Goal: Submit feedback/report problem: Submit feedback/report problem

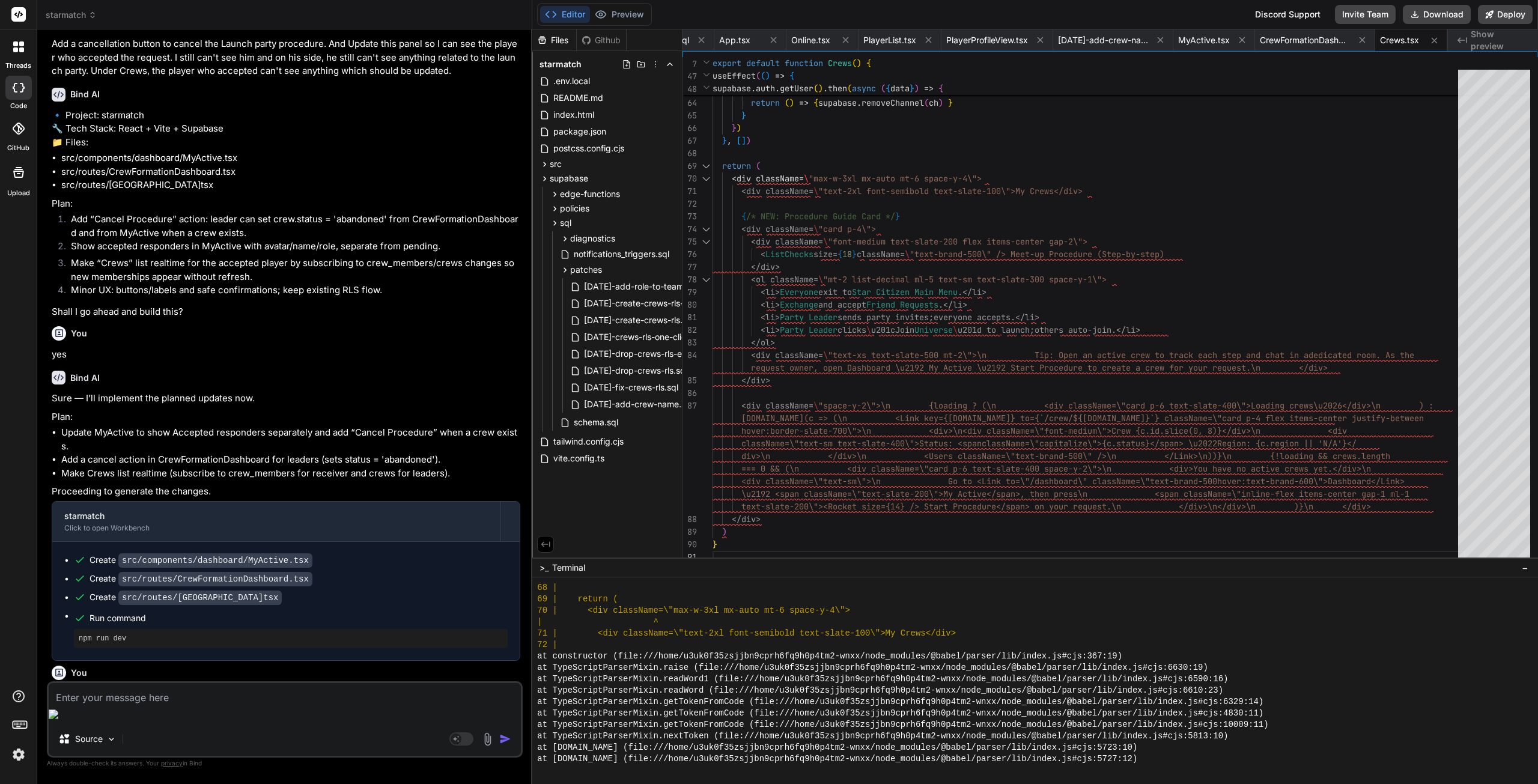
scroll to position [12234, 0]
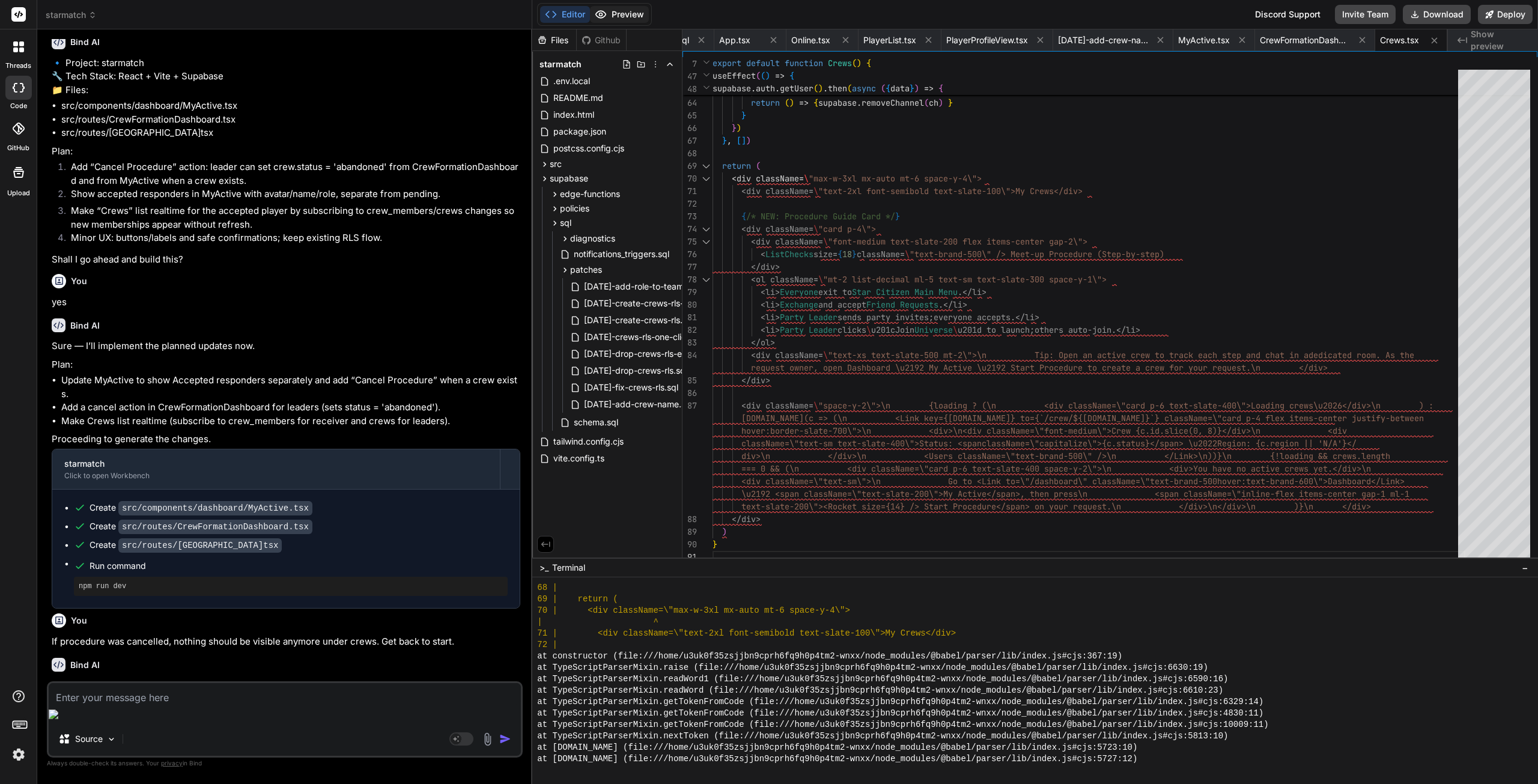
click at [626, 12] on button "Preview" at bounding box center [619, 14] width 59 height 16
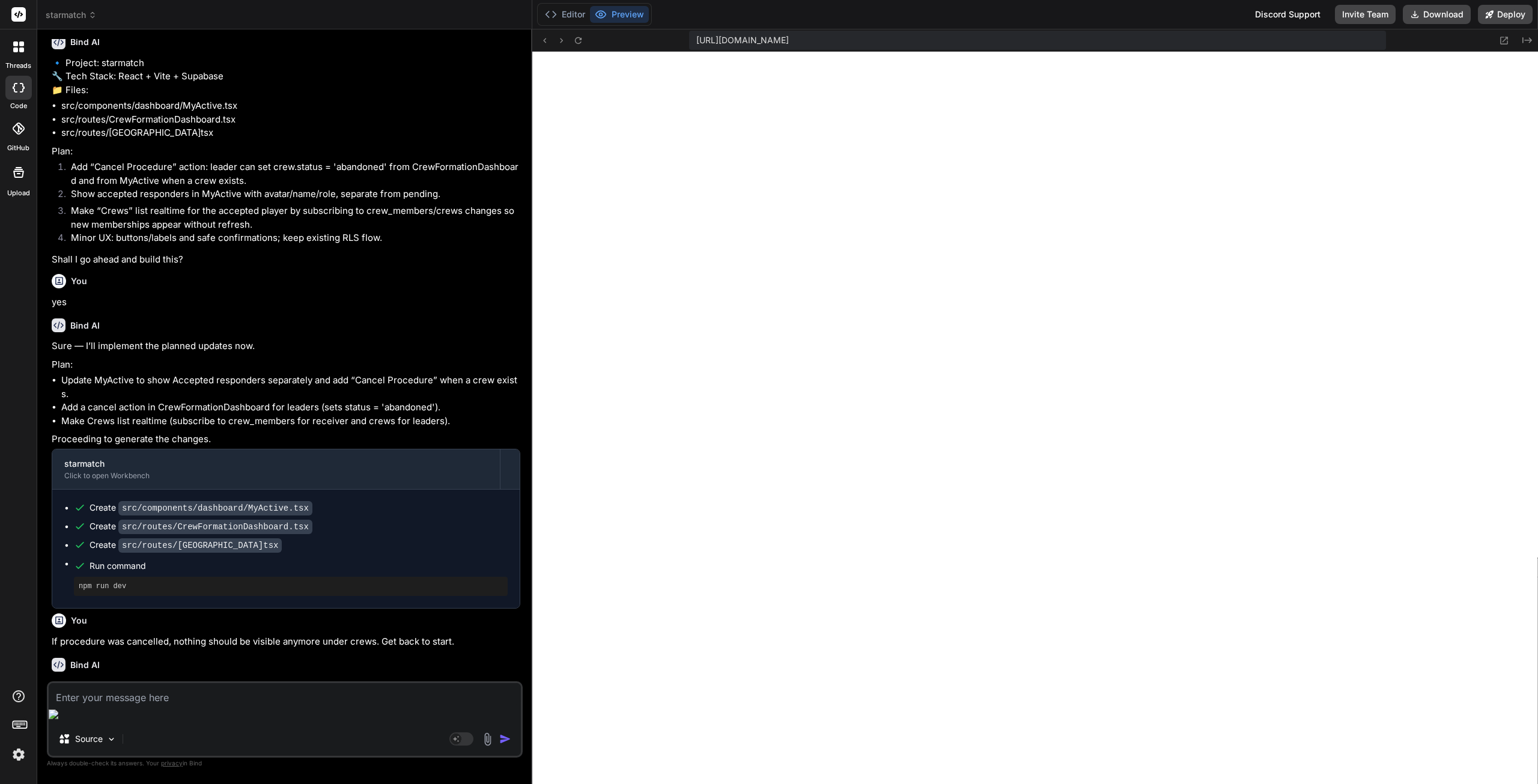
click at [226, 705] on textarea at bounding box center [284, 693] width 472 height 21
type textarea "I"
type textarea "x"
type textarea "I"
type textarea "x"
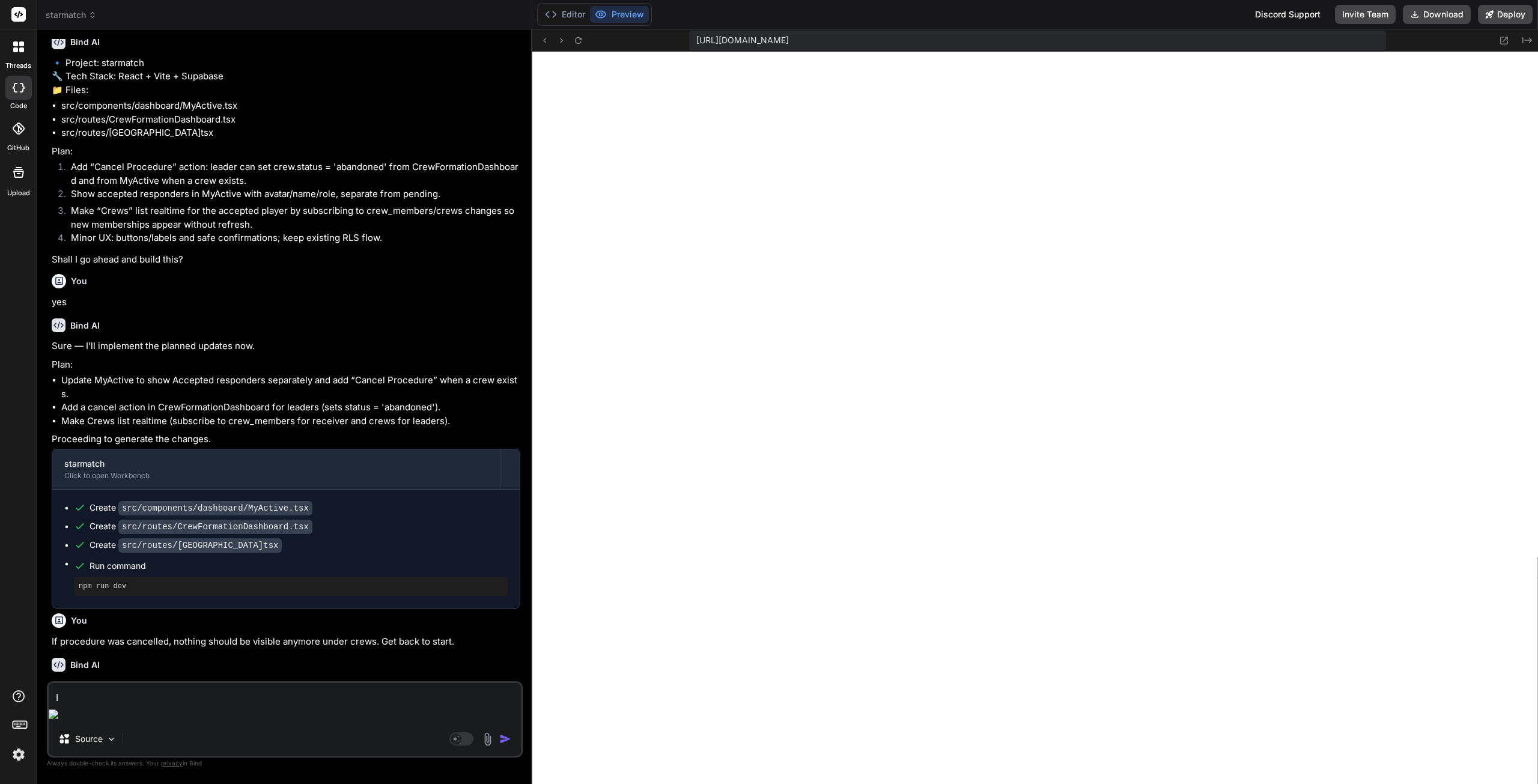
type textarea "I s"
type textarea "x"
type textarea "I se"
type textarea "x"
type textarea "I see"
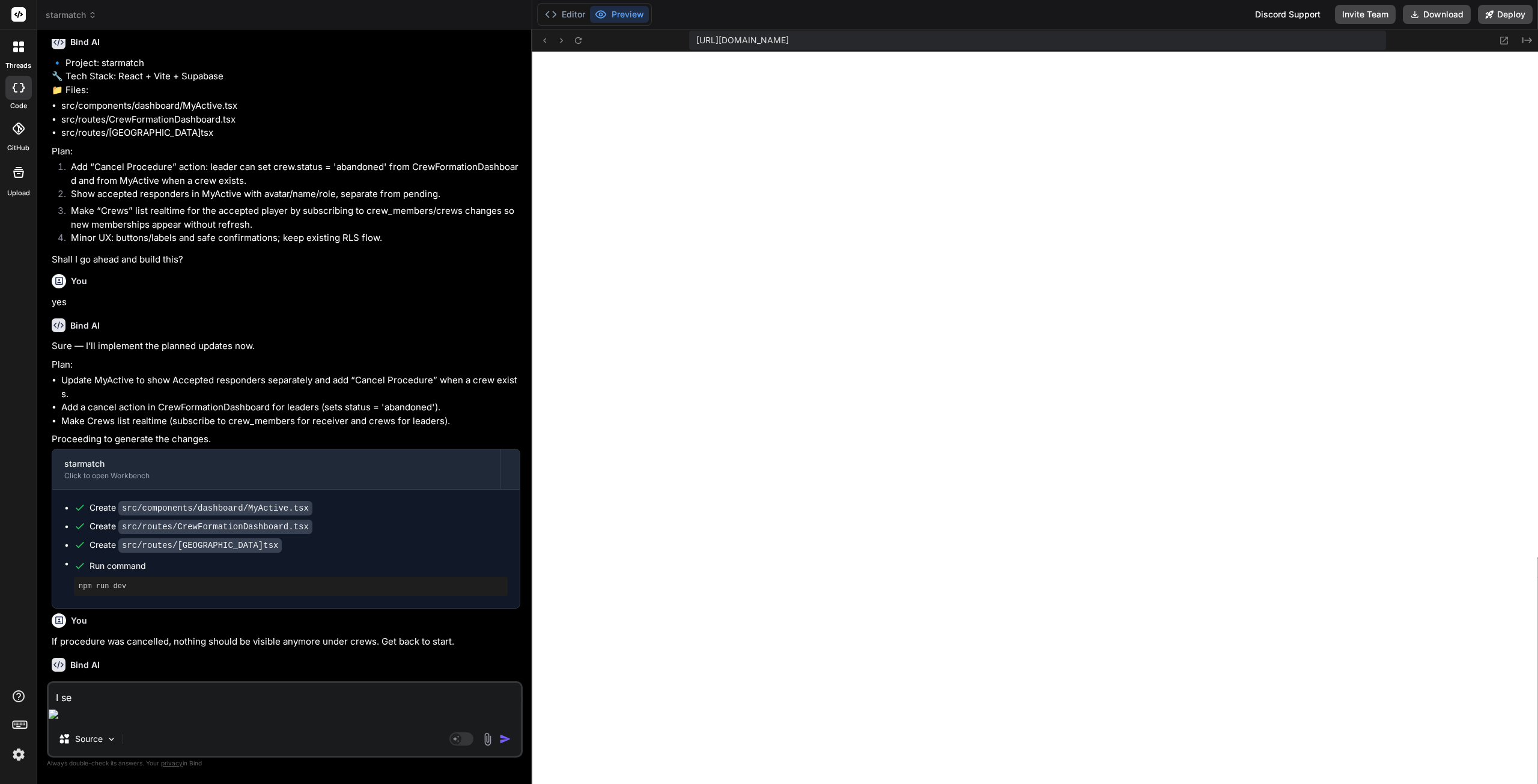
type textarea "x"
type textarea "I see"
type textarea "x"
type textarea "I see :"
type textarea "x"
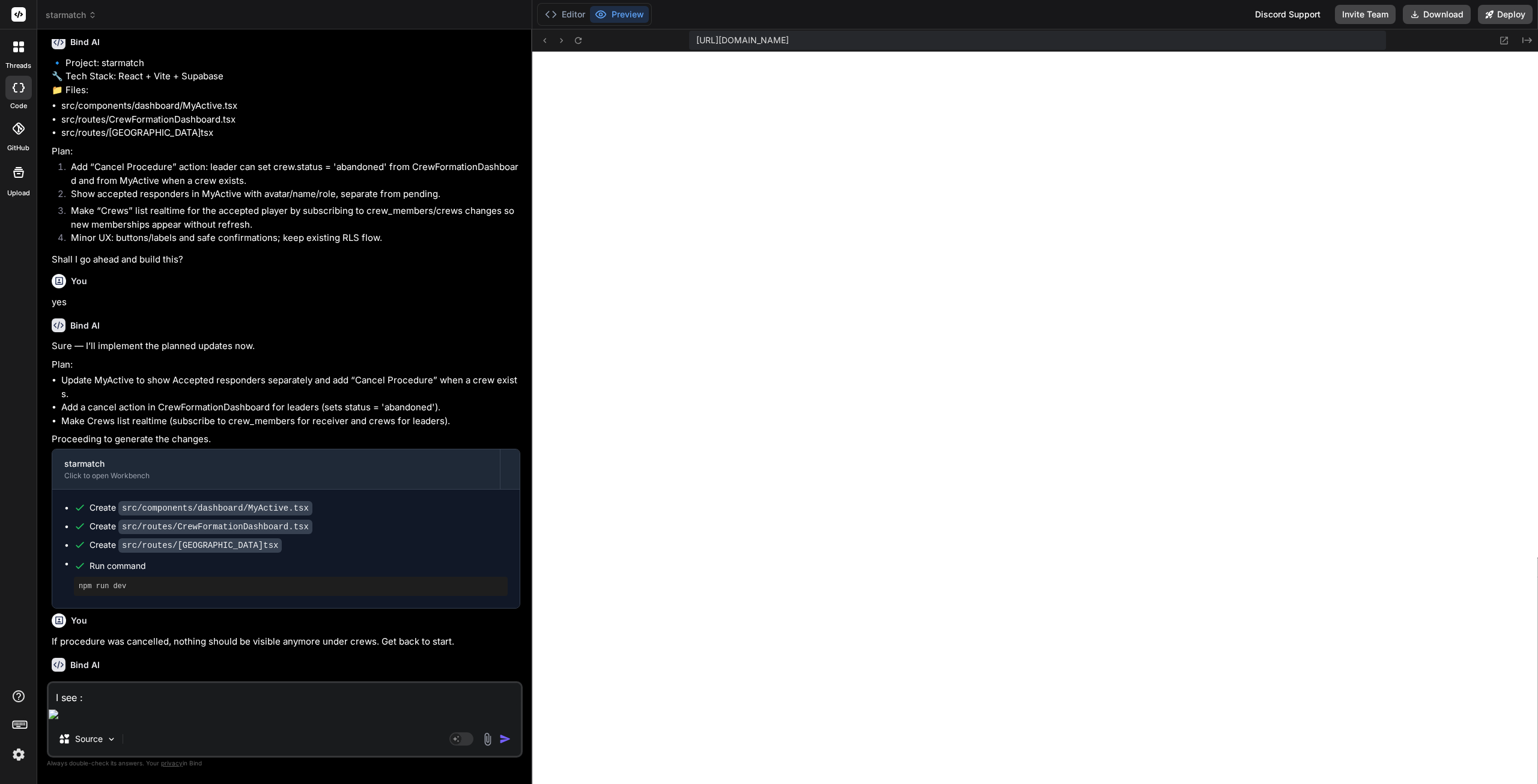
type textarea "I see :"
type textarea "x"
paste textarea "[plugin:vite:react-babel] /home/u3uk0f35zsjjbn9cprh6fq9h0p4tm2-wnxx/src/routes/…"
type textarea "I see : [plugin:vite:react-babel] /home/u3uk0f35zsjjbn9cprh6fq9h0p4tm2-wnxx/src…"
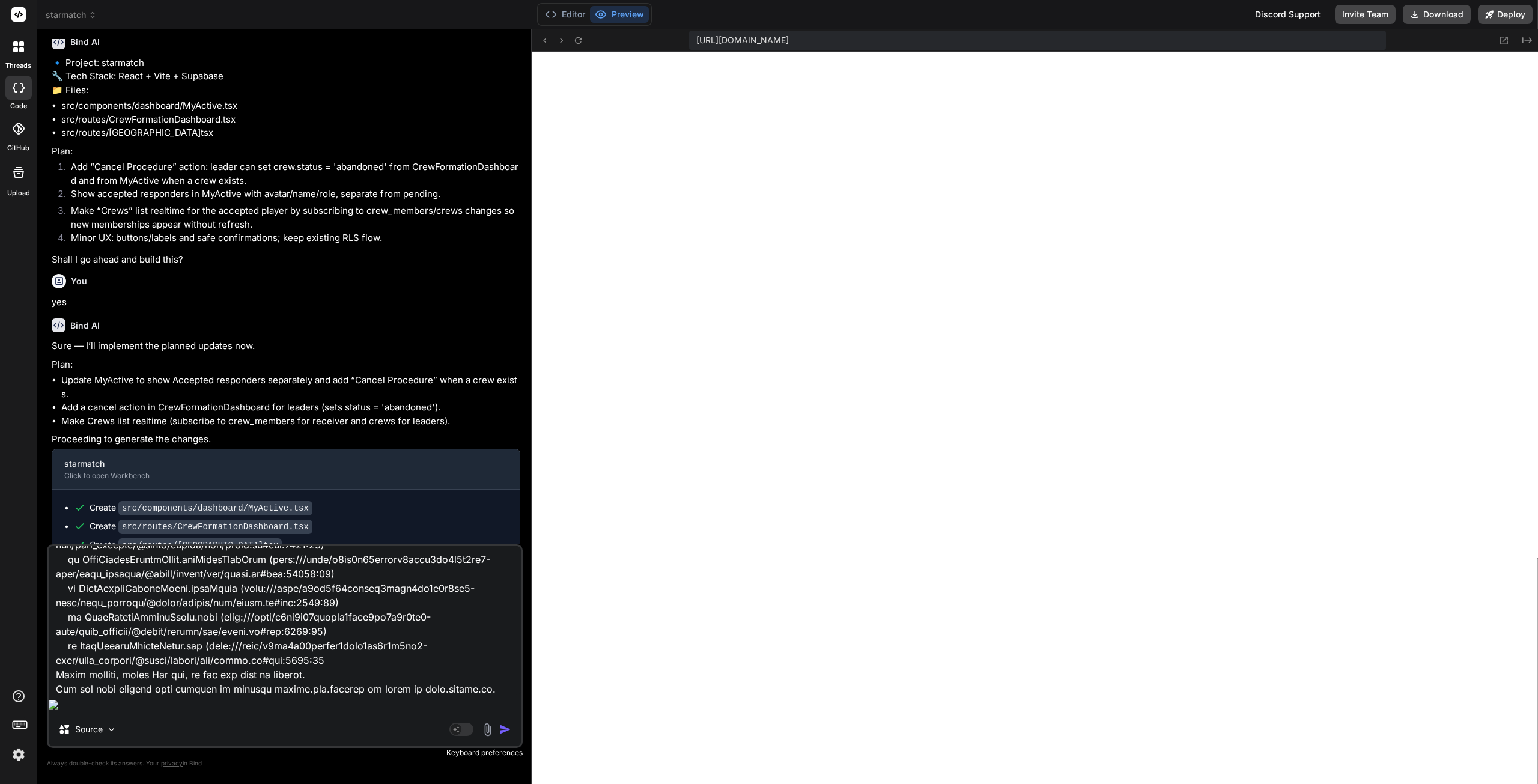
type textarea "x"
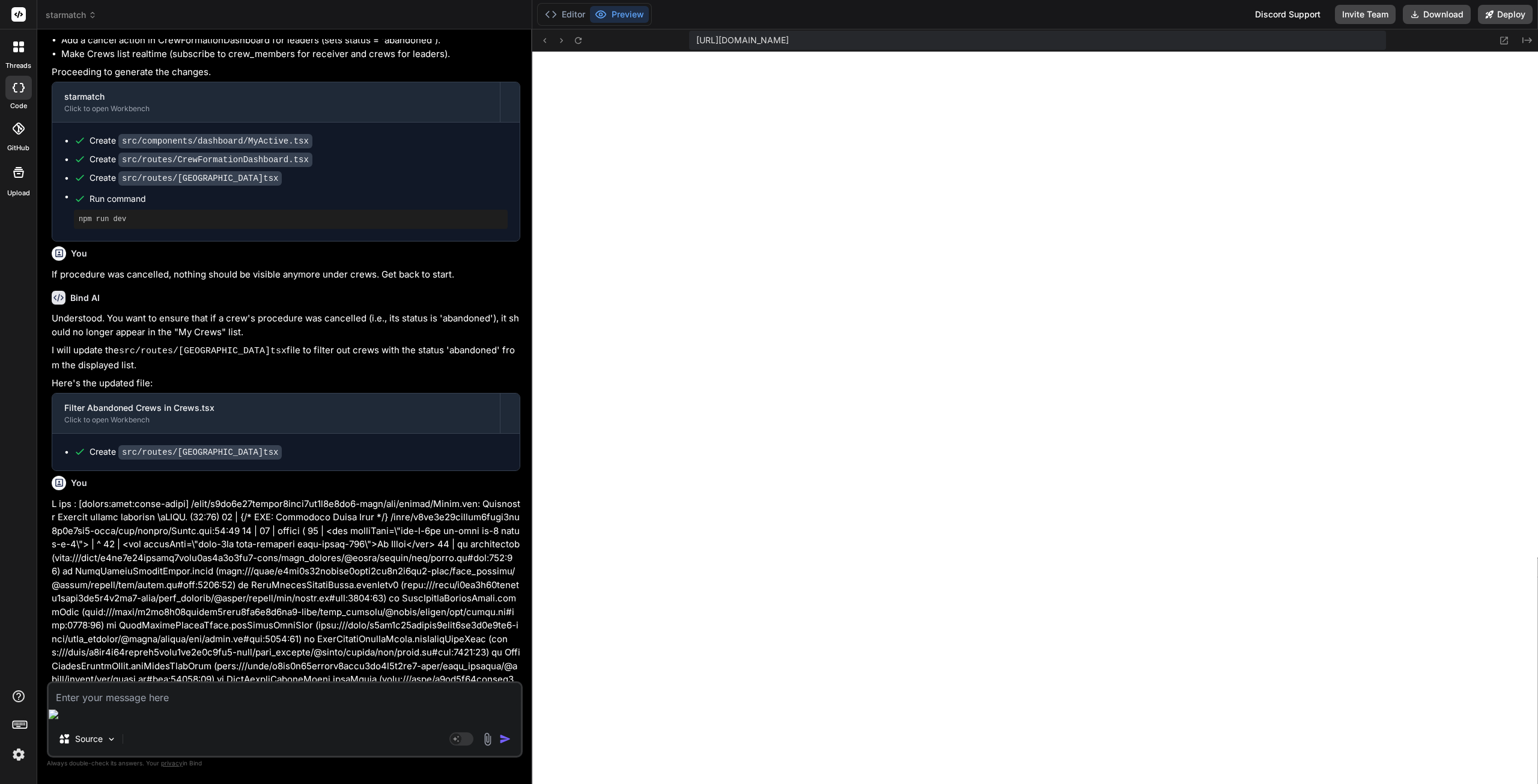
scroll to position [12601, 0]
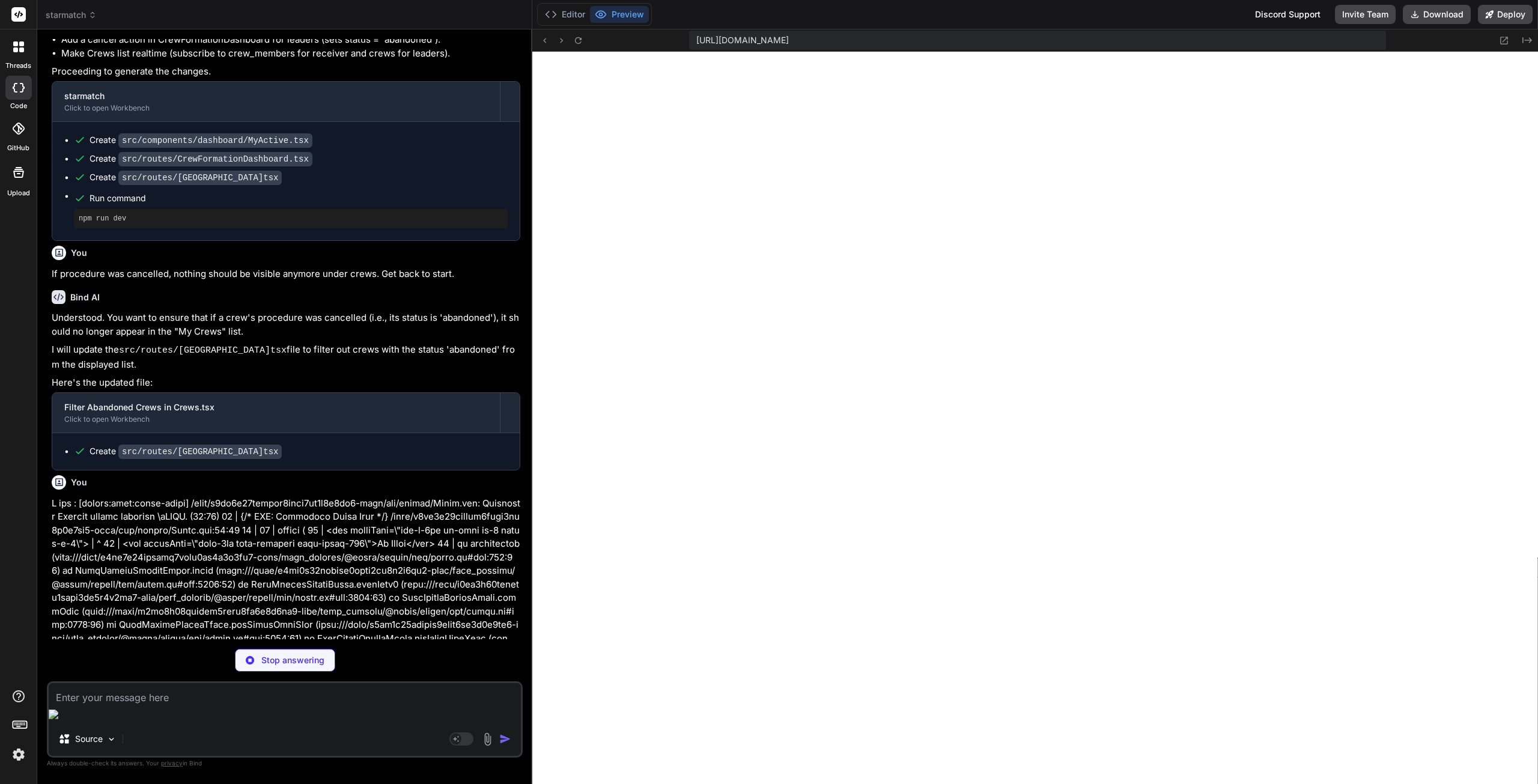
type textarea "x"
type textarea ")} </div> </div> ) }"
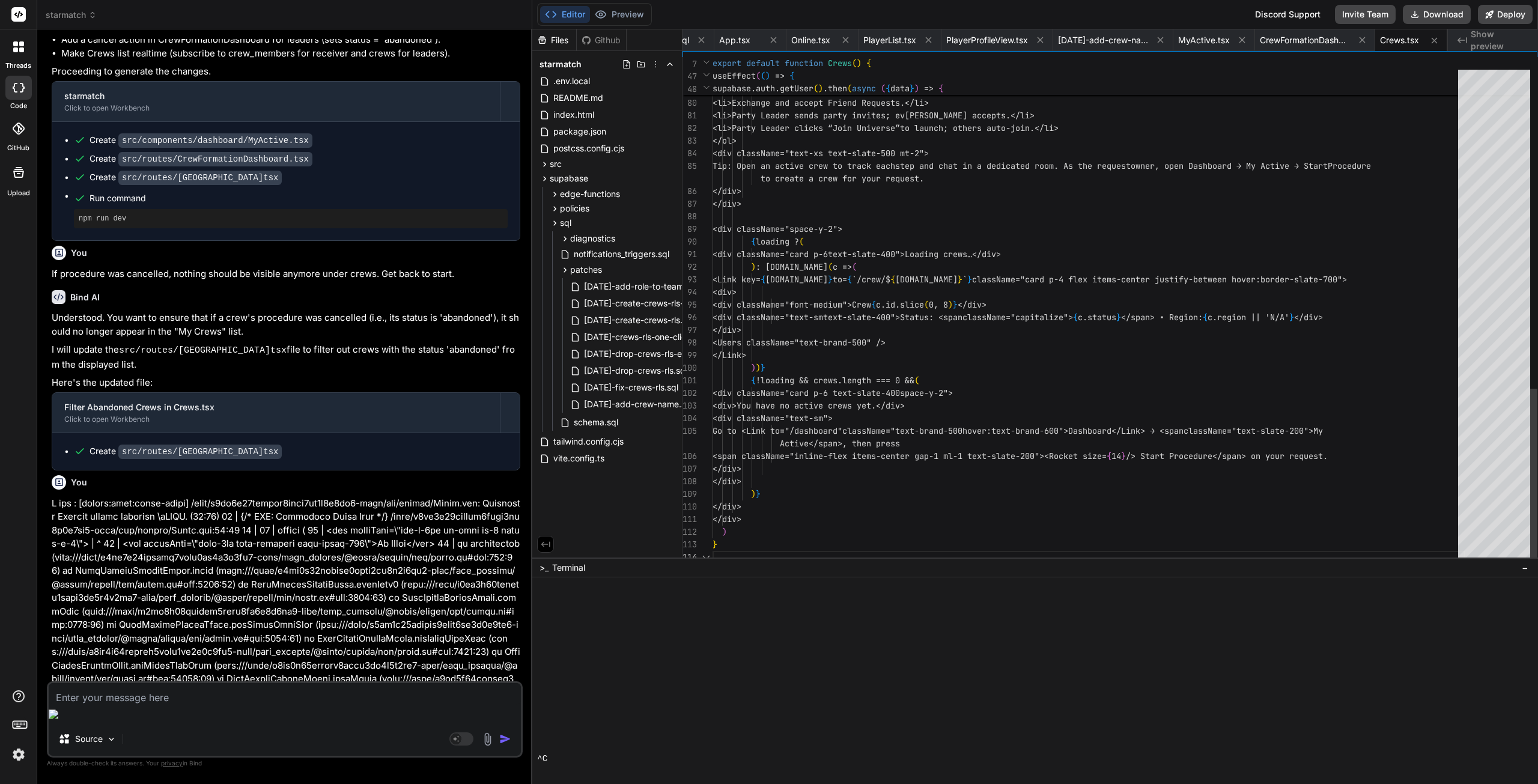
type textarea "x"
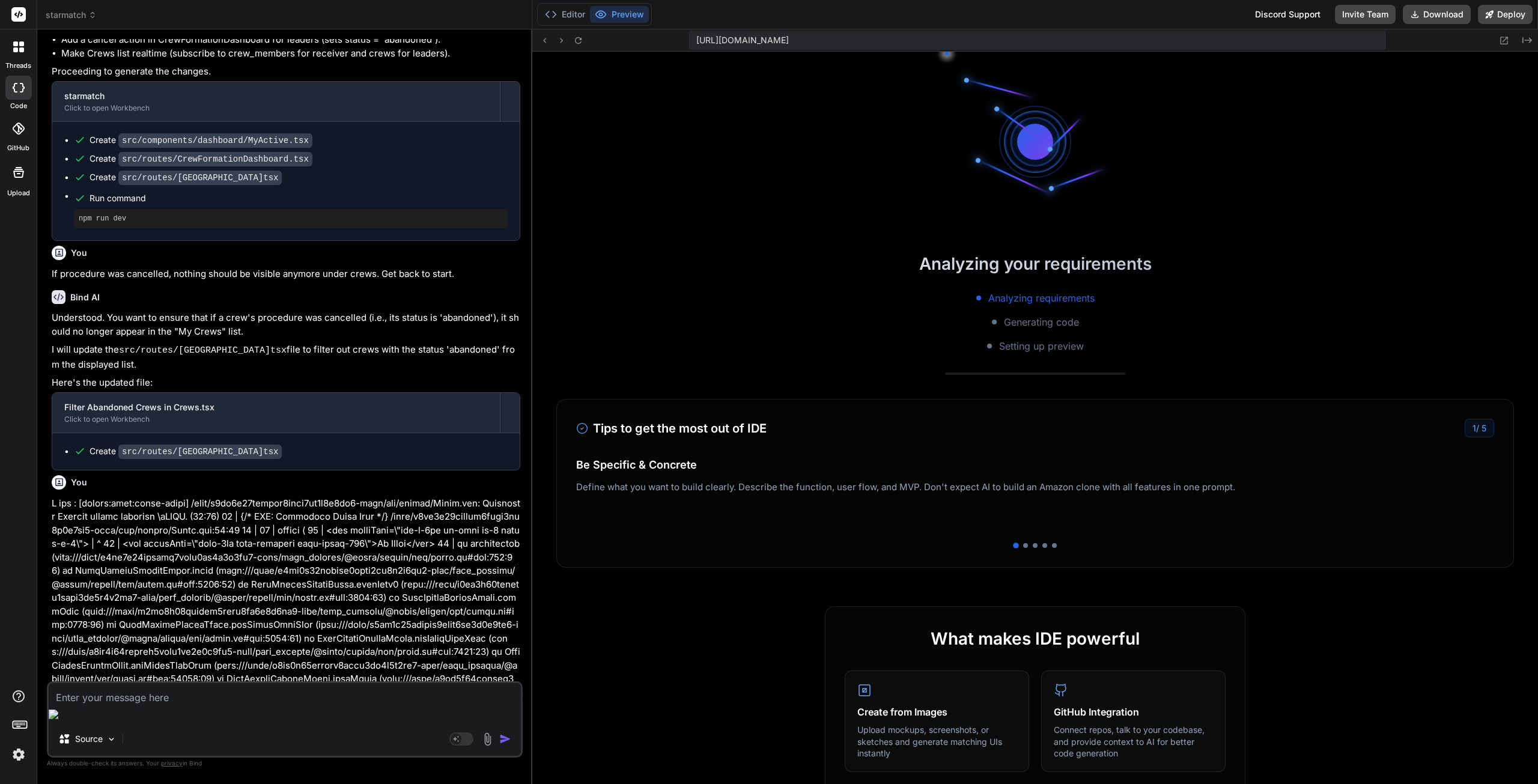
scroll to position [10977, 0]
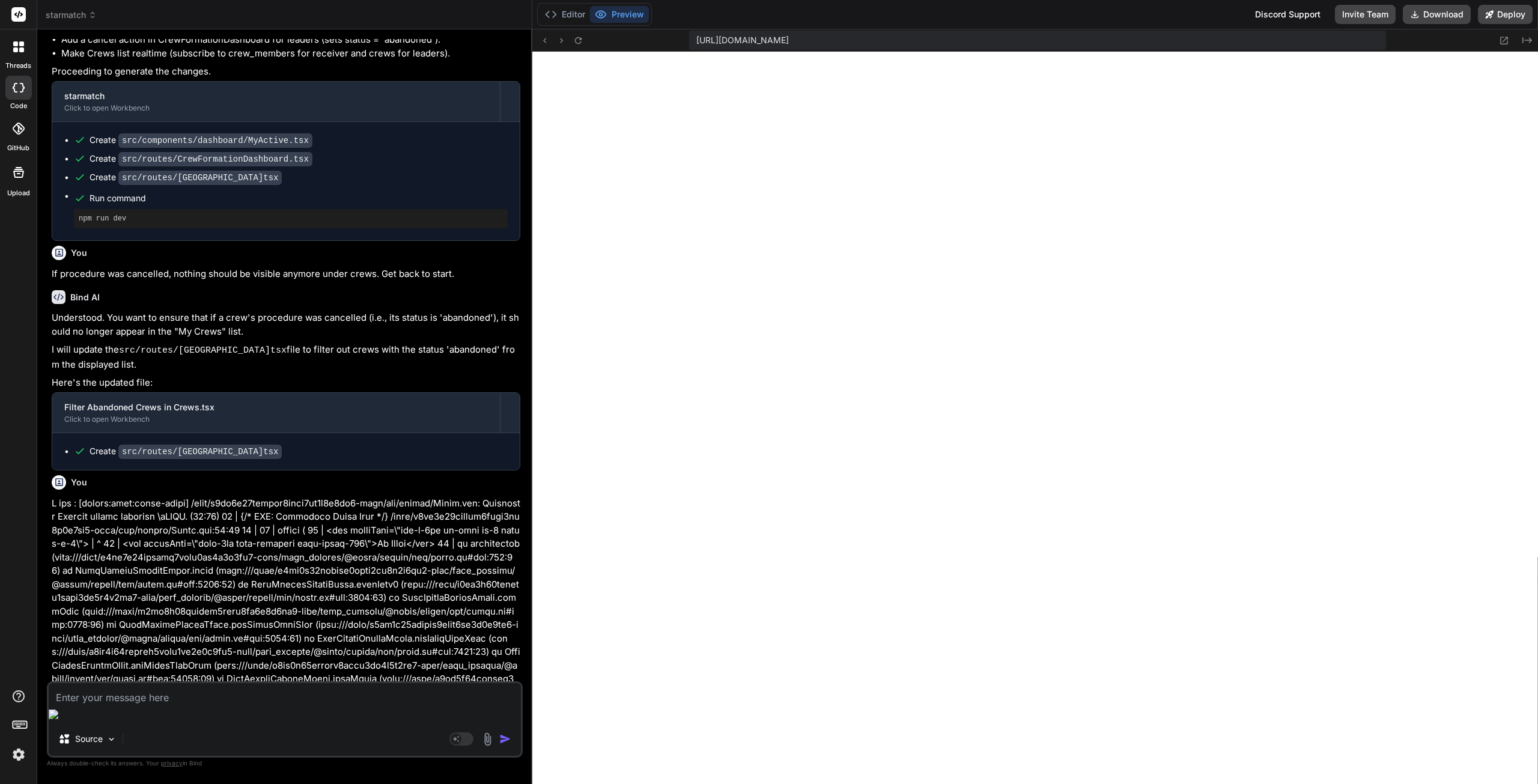
click at [89, 724] on div "Source Agent Mode. When this toggle is activated, AI automatically makes decisi…" at bounding box center [285, 718] width 476 height 76
click at [91, 705] on textarea at bounding box center [284, 693] width 472 height 21
type textarea "U"
type textarea "x"
type textarea "Un"
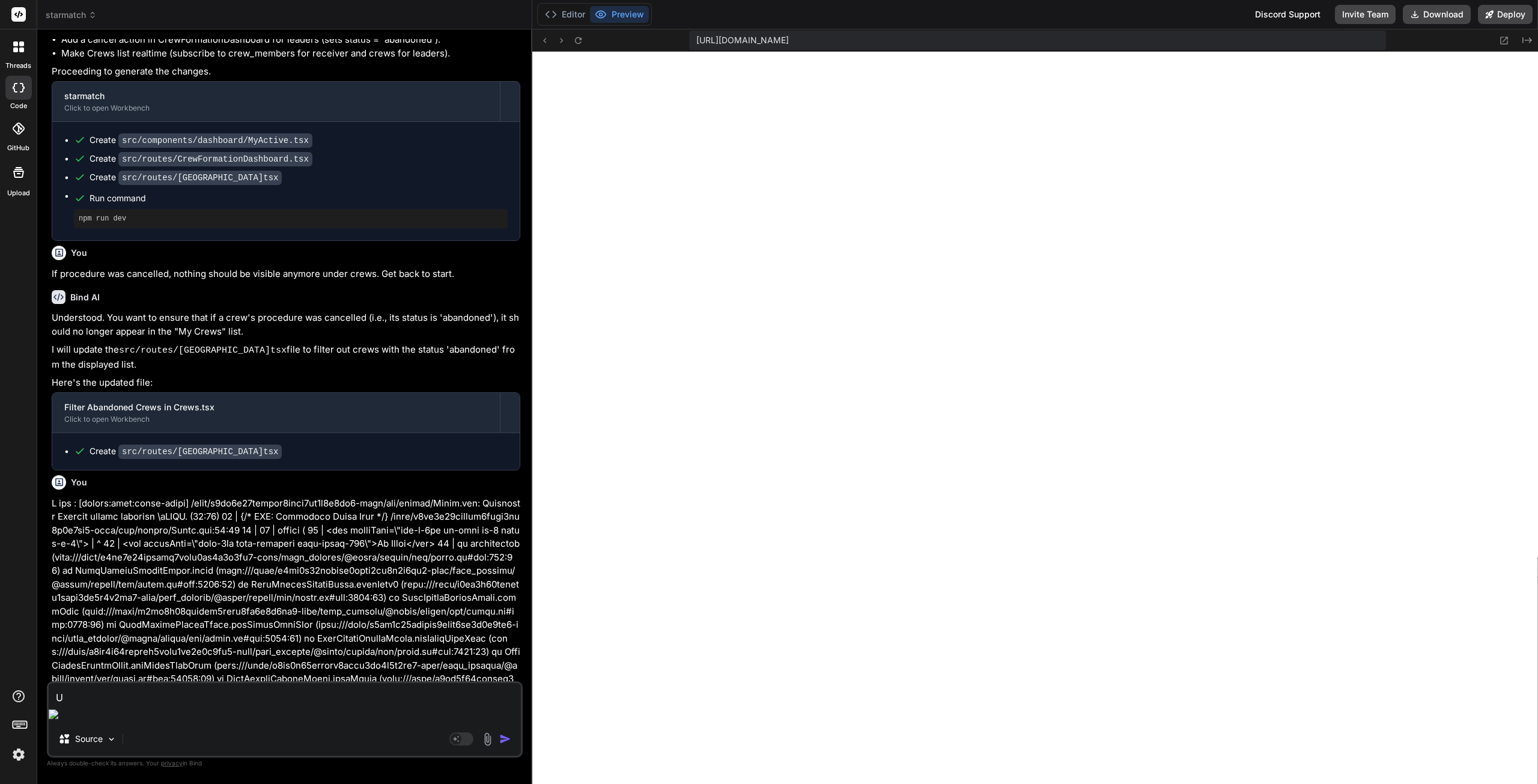
type textarea "x"
type textarea "Und"
type textarea "x"
type textarea "Unde"
type textarea "x"
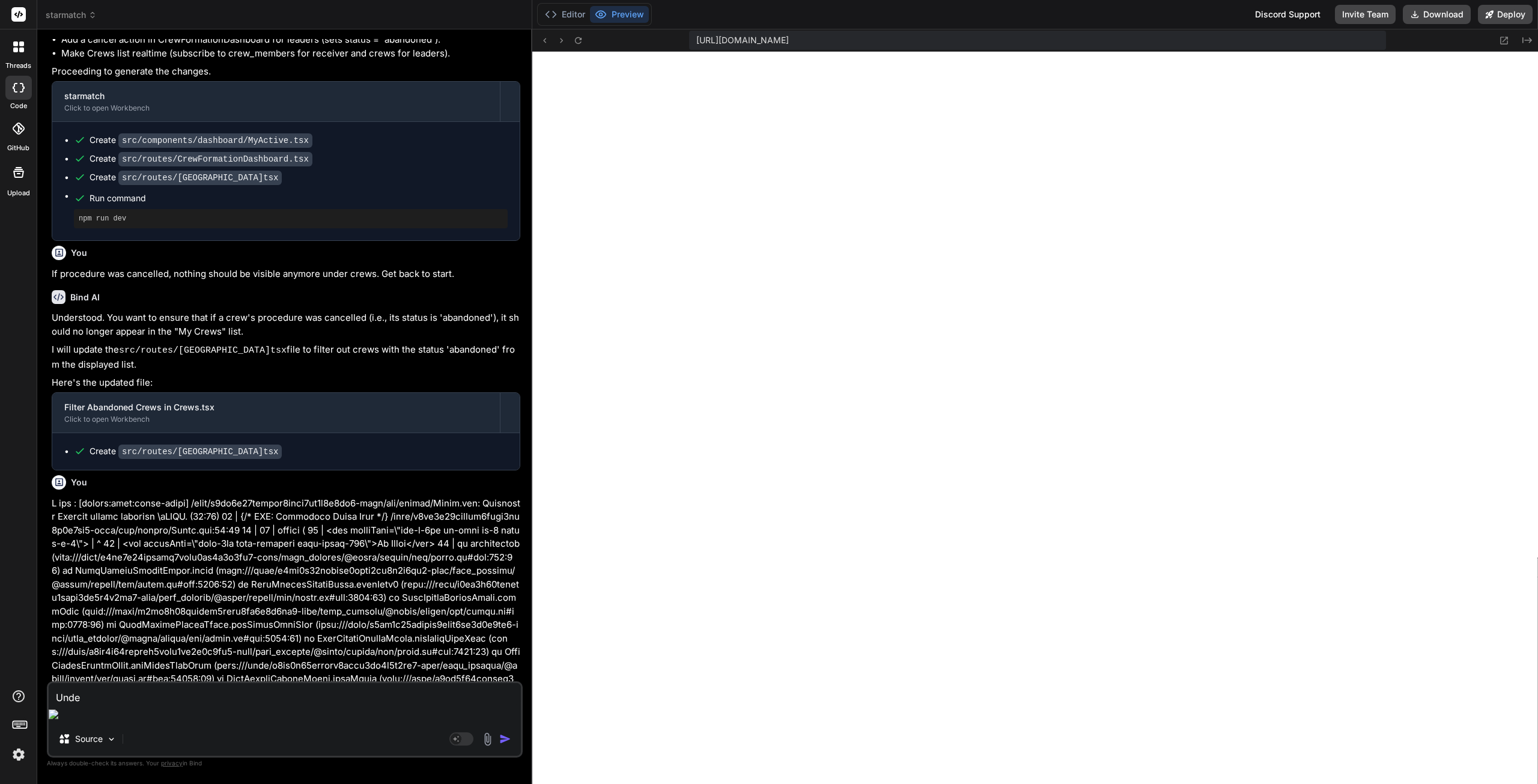
type textarea "Under"
type textarea "x"
type textarea "Under"
type textarea "x"
type textarea "Under t"
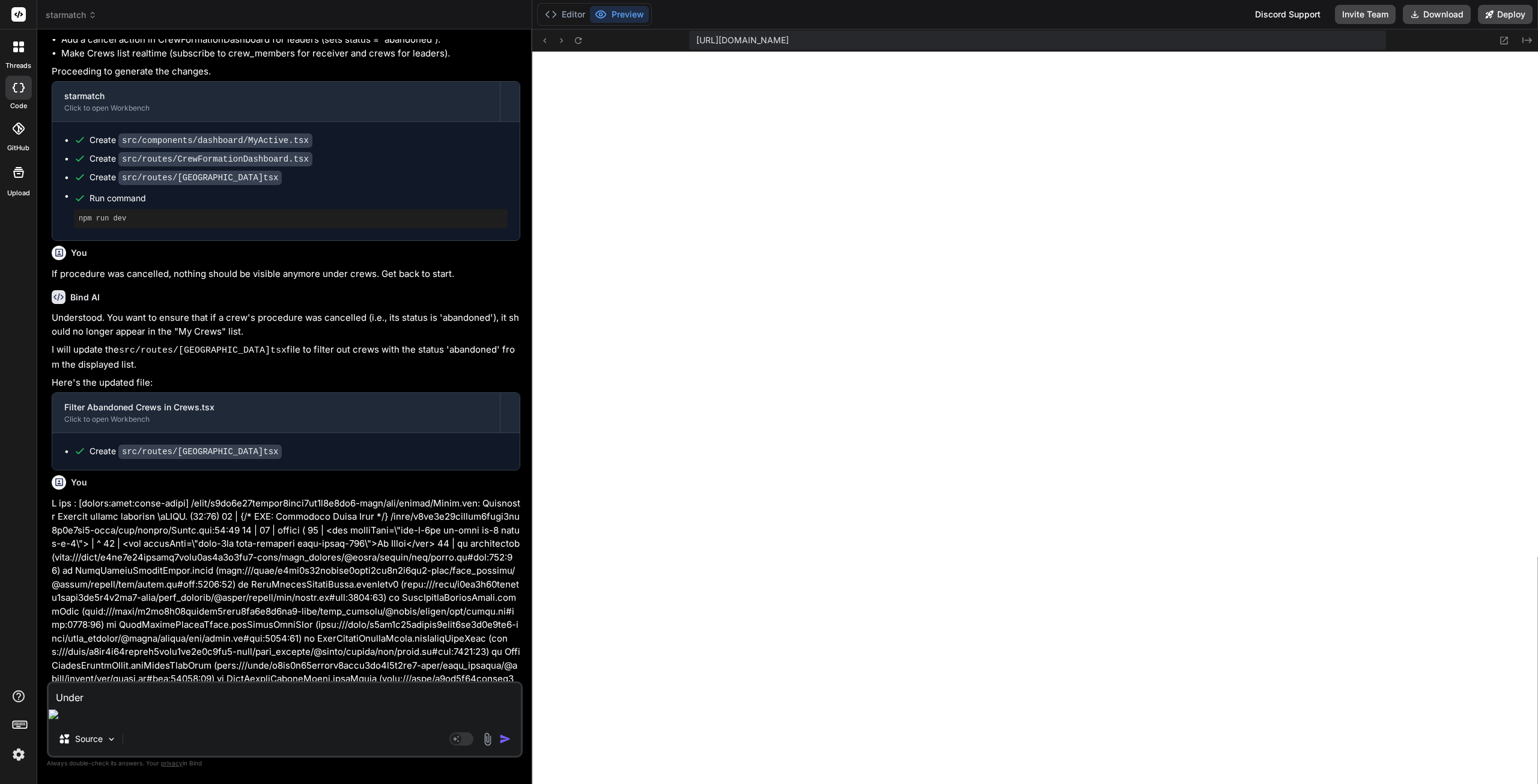
type textarea "x"
type textarea "Under ta"
type textarea "x"
type textarea "Under tab"
type textarea "x"
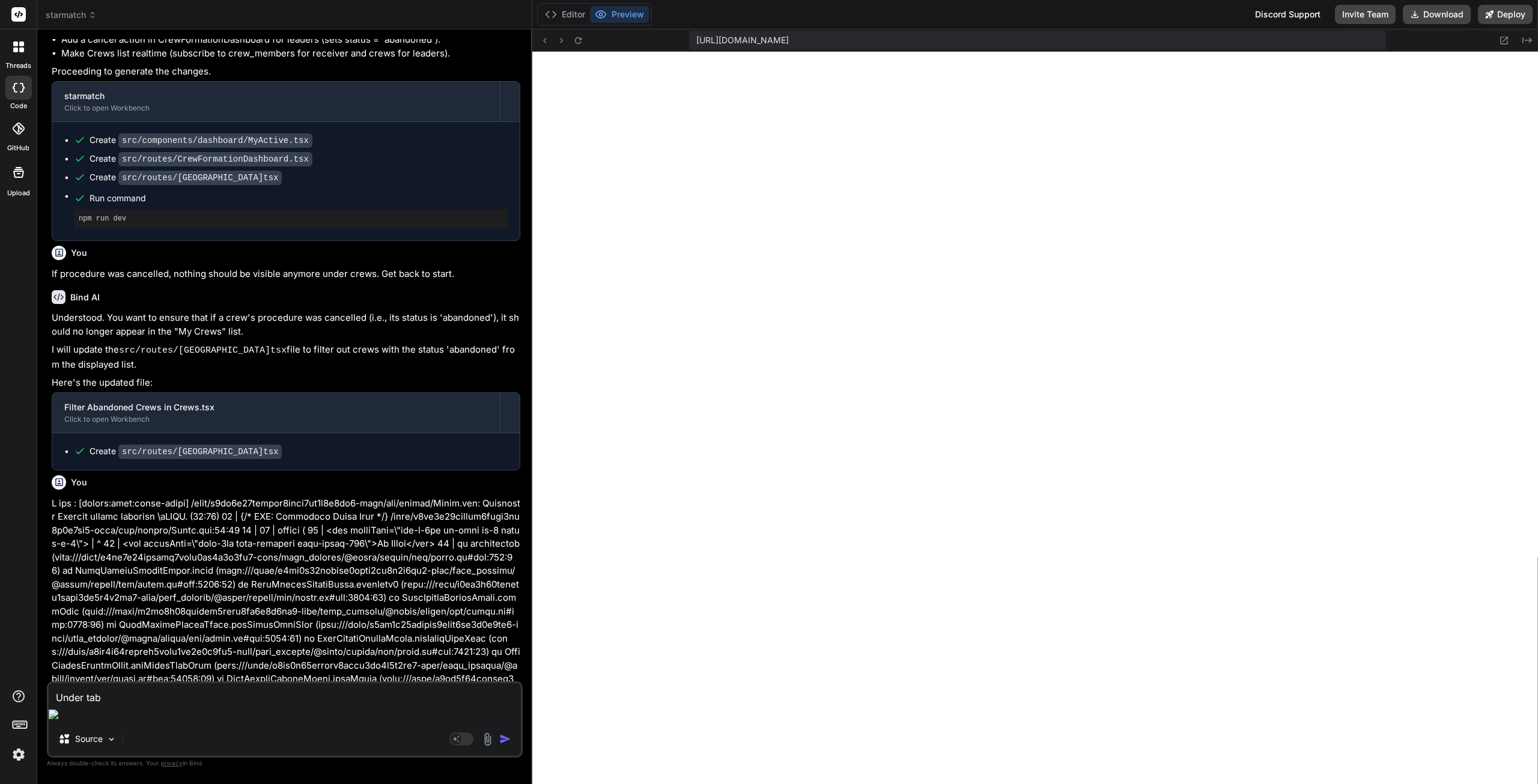
type textarea "Under tab"
type textarea "x"
type textarea "Under tab I"
type textarea "x"
type textarea "Under tab In"
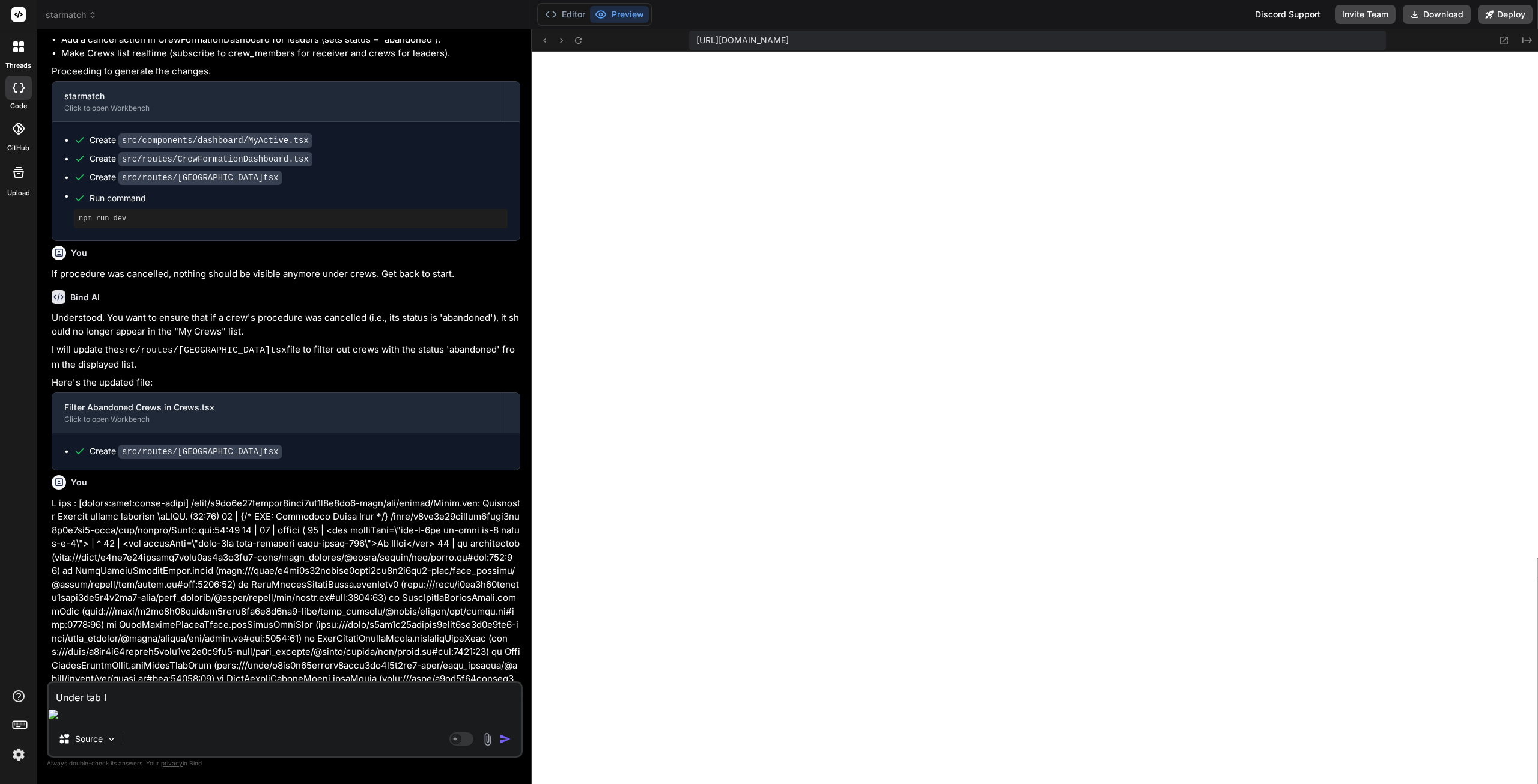
type textarea "x"
type textarea "Under tab Inl"
type textarea "x"
type textarea "Under tab Inli"
type textarea "x"
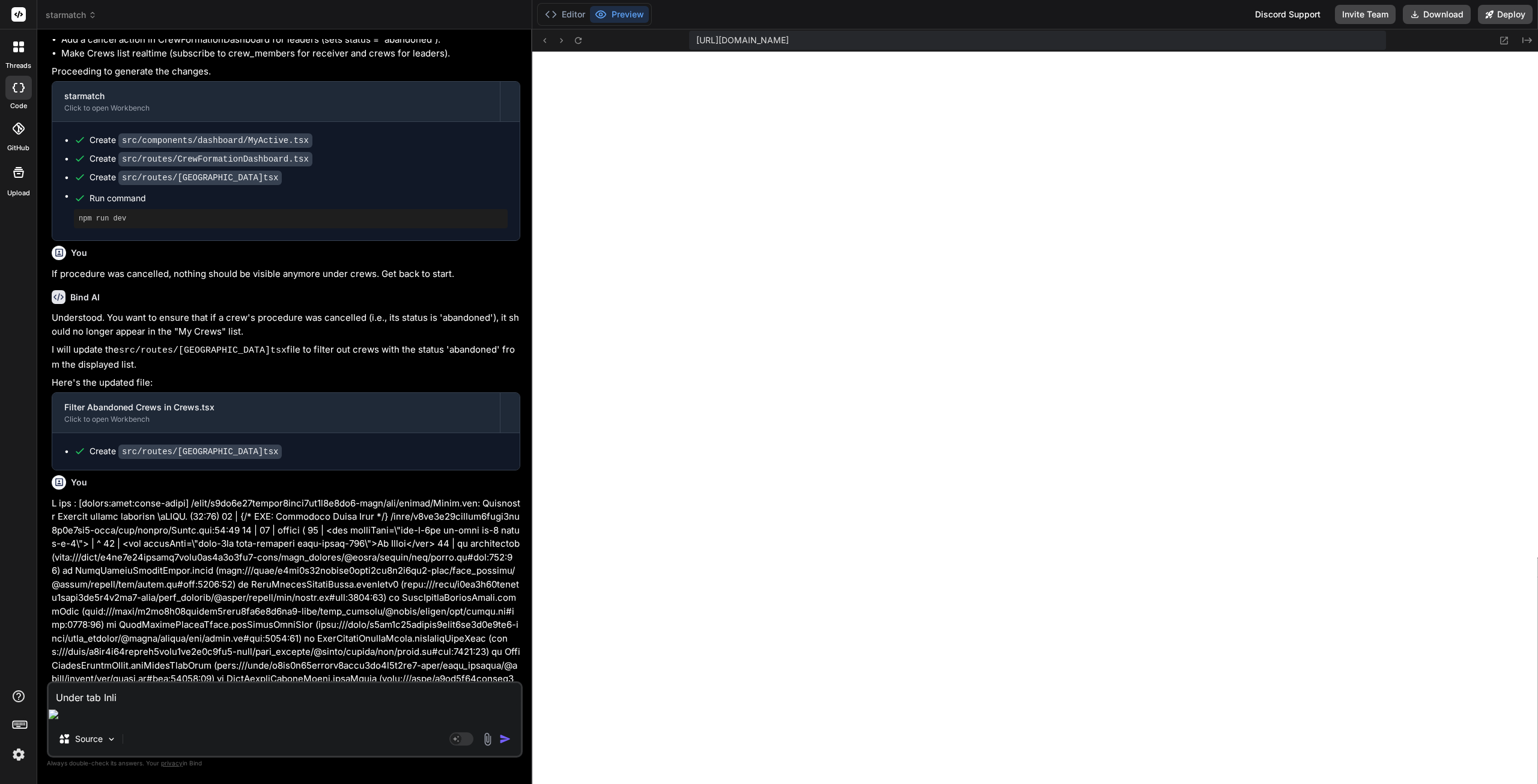
type textarea "Under tab Inlin"
type textarea "x"
type textarea "Under tab Inli"
type textarea "x"
type textarea "Under tab Inl"
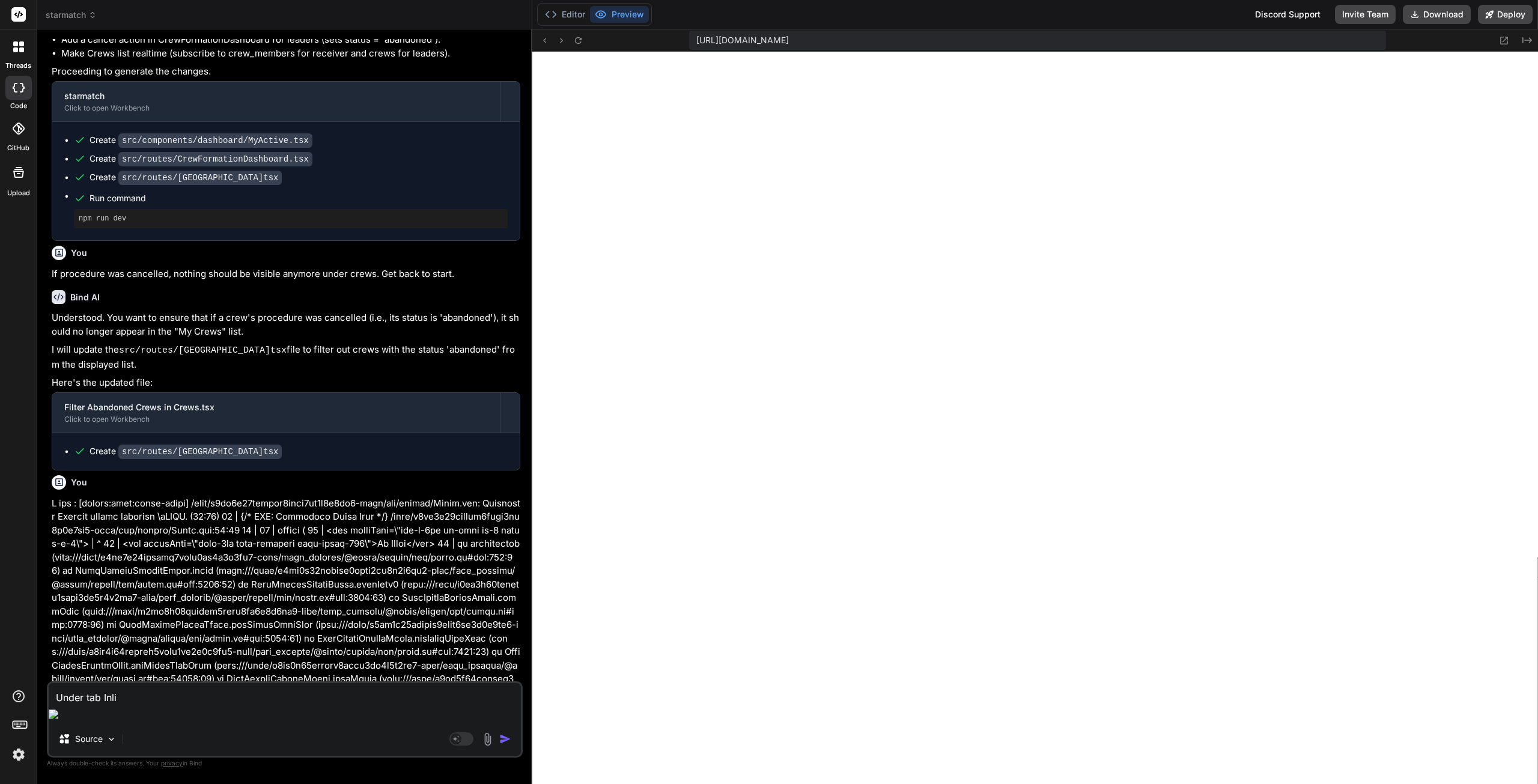
type textarea "x"
type textarea "Under tab In"
type textarea "x"
type textarea "Under tab I"
type textarea "x"
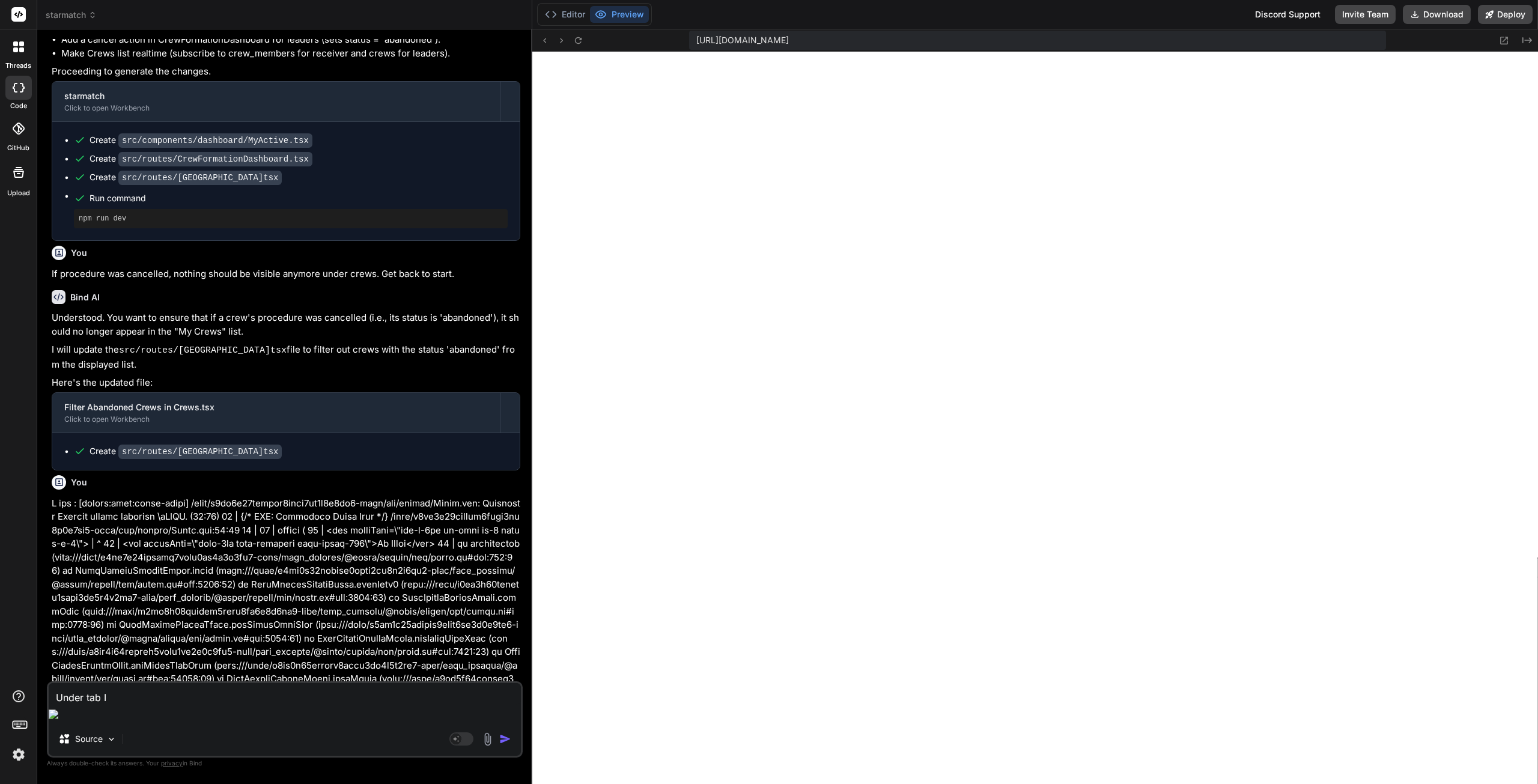
type textarea "Under tab"
type textarea "x"
type textarea "Under tab O"
type textarea "x"
type textarea "Under tab On"
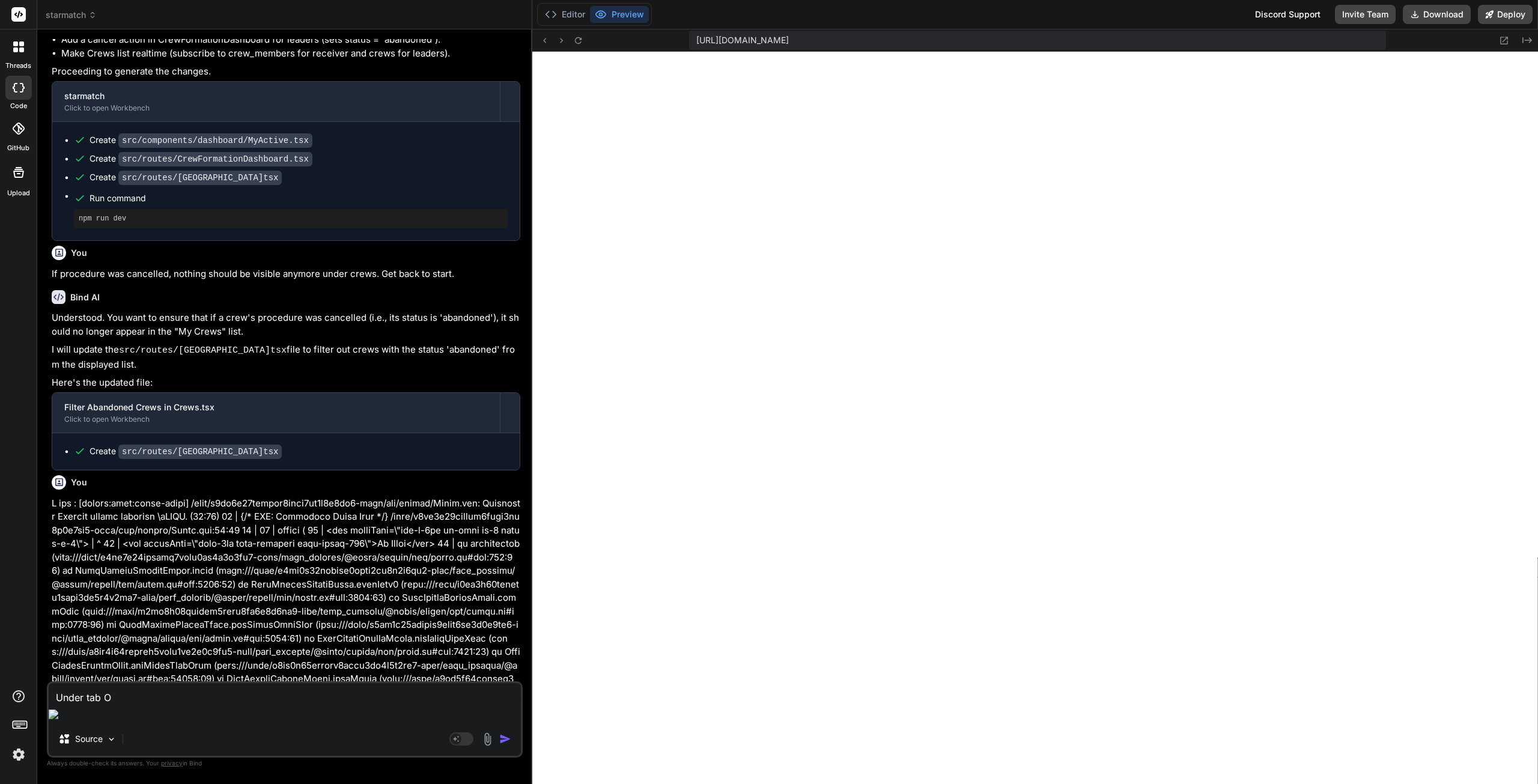
type textarea "x"
type textarea "Under tab Onl"
type textarea "x"
type textarea "Under tab Onli"
type textarea "x"
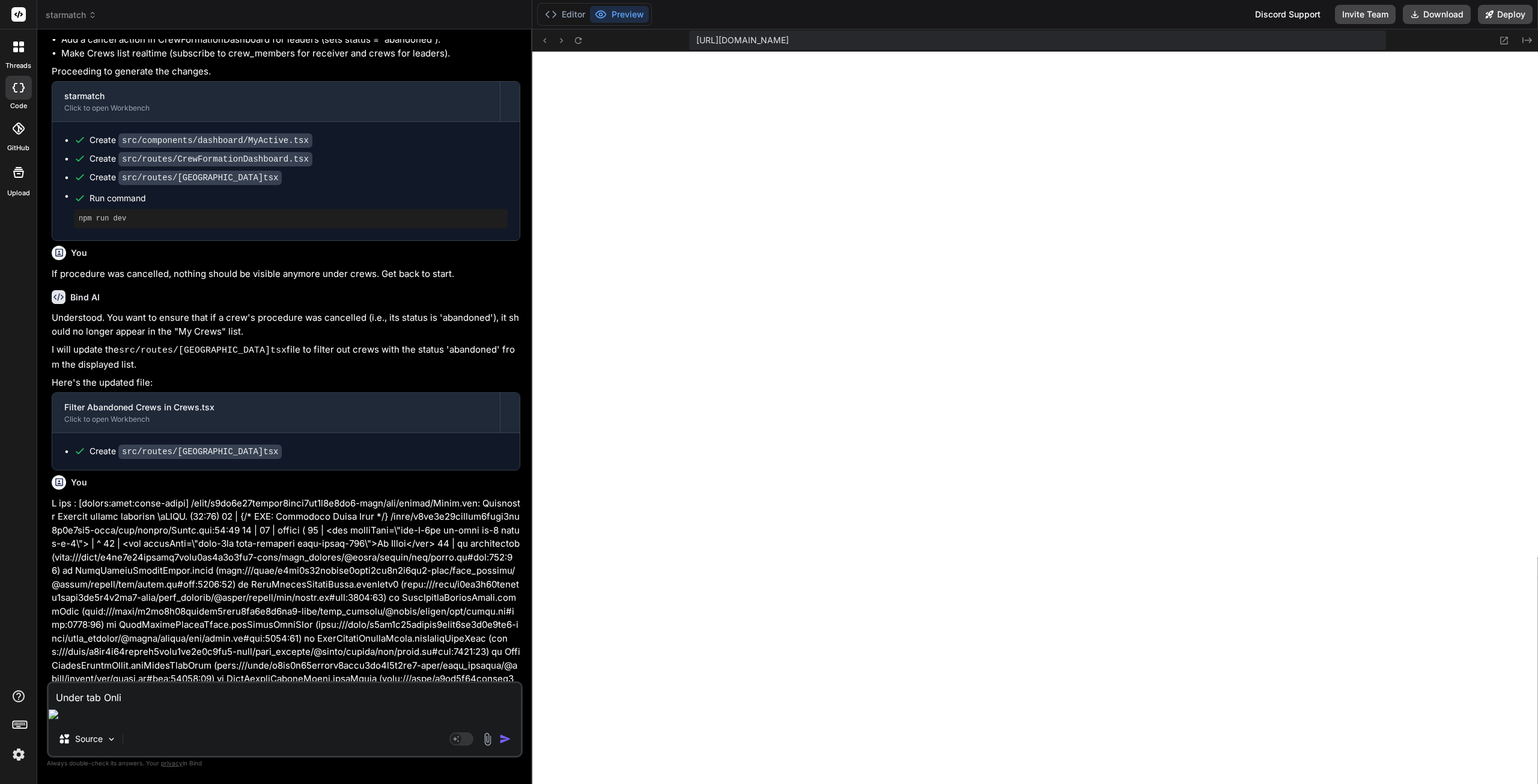
type textarea "Under tab Onlin"
type textarea "x"
type textarea "Under tab Online"
type textarea "x"
type textarea "Under tab Online"
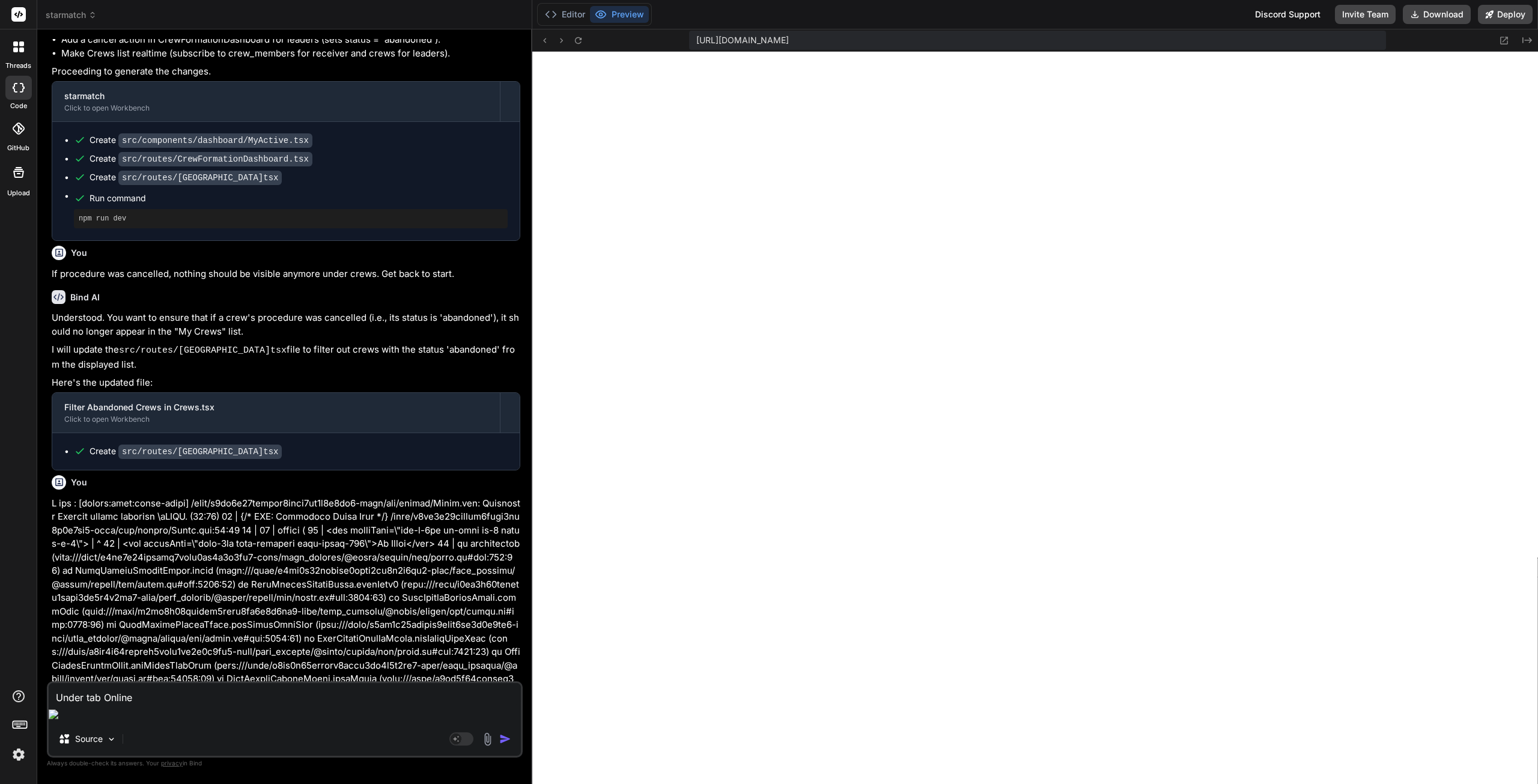
type textarea "x"
type textarea "Under tab Online I"
type textarea "x"
type textarea "Under tab Online I"
type textarea "x"
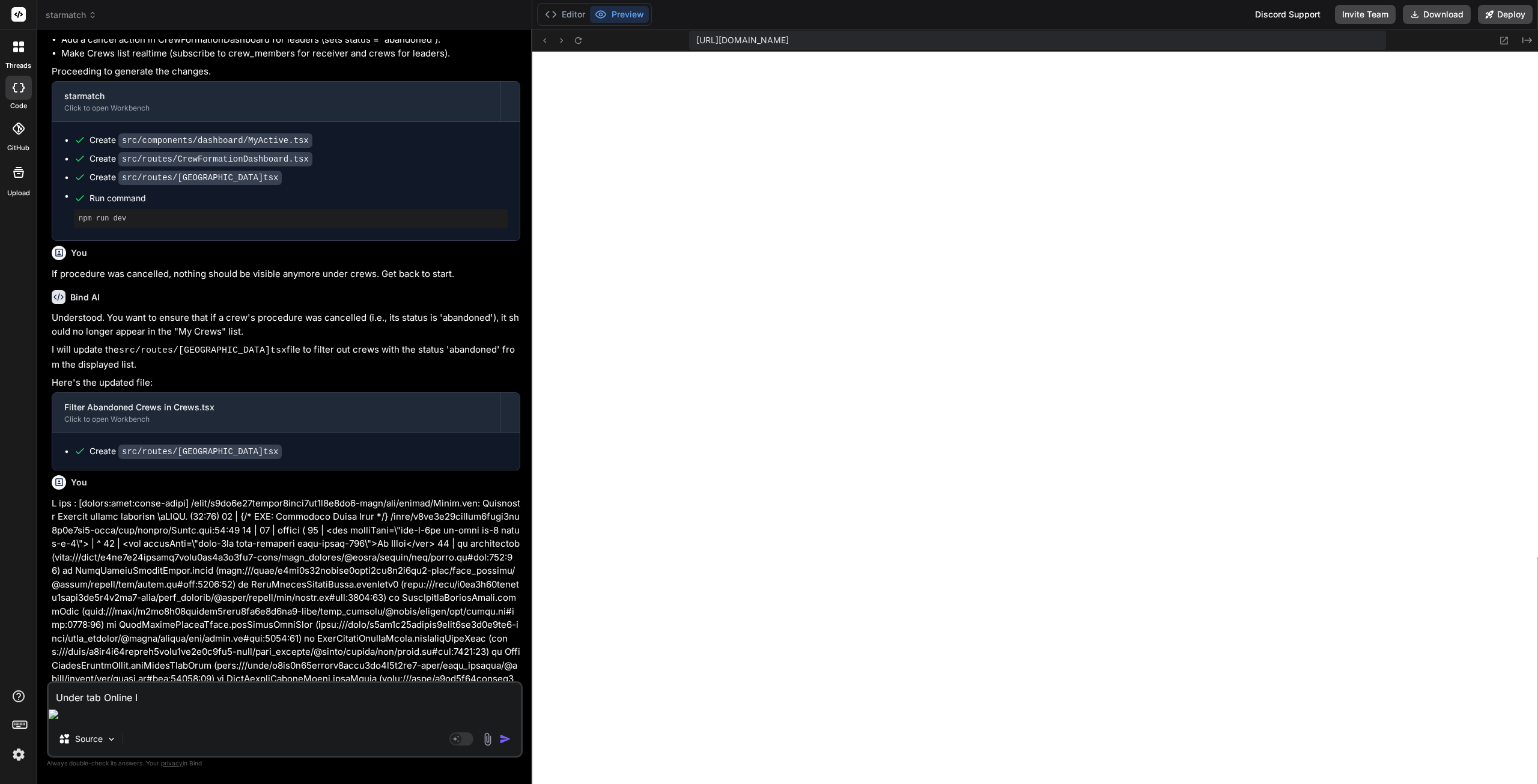
type textarea "Under tab Online I w"
type textarea "x"
type textarea "Under tab Online I"
type textarea "x"
type textarea "Under tab Online I s"
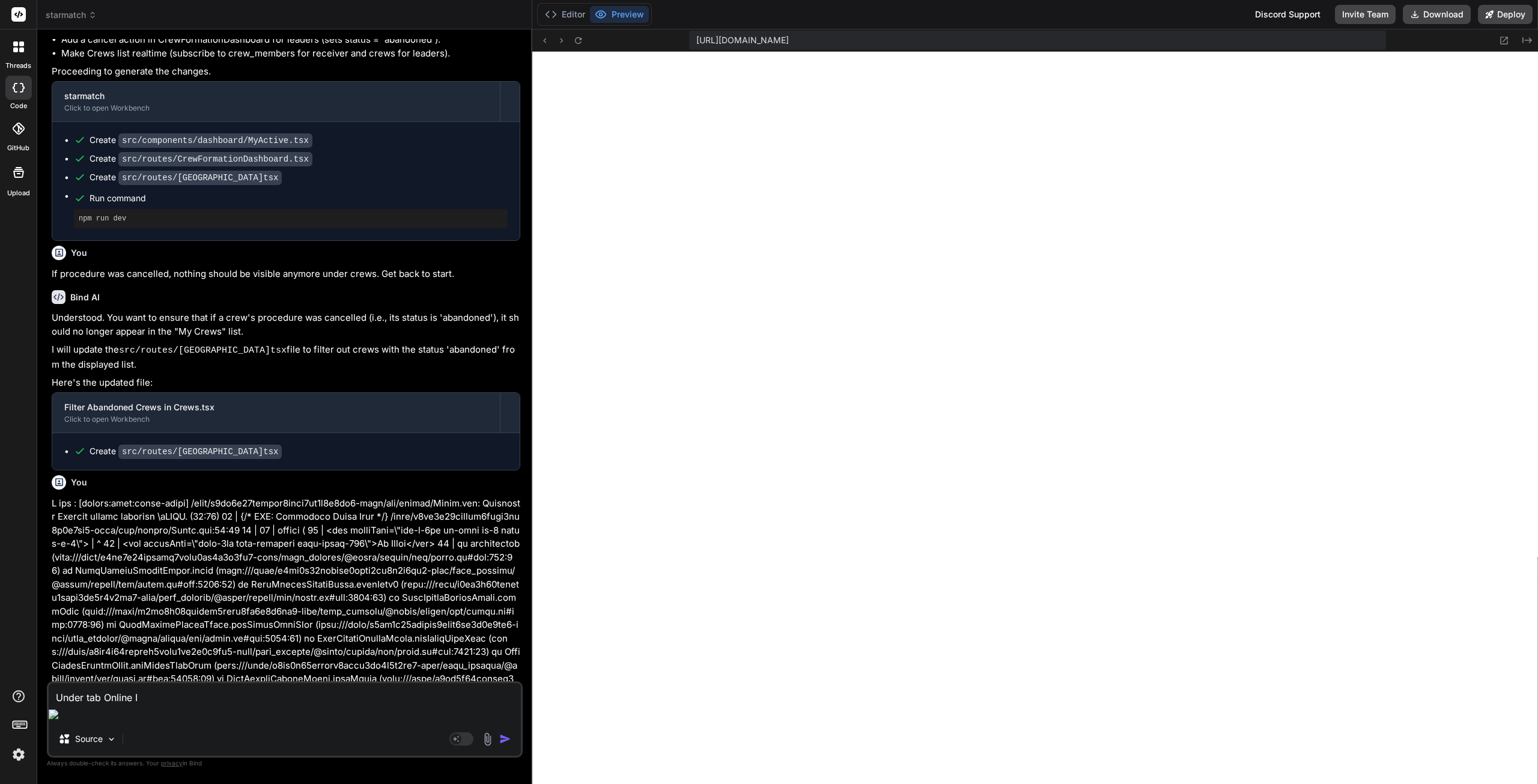
type textarea "x"
type textarea "Under tab Online I se"
type textarea "x"
type textarea "Under tab Online I see"
type textarea "x"
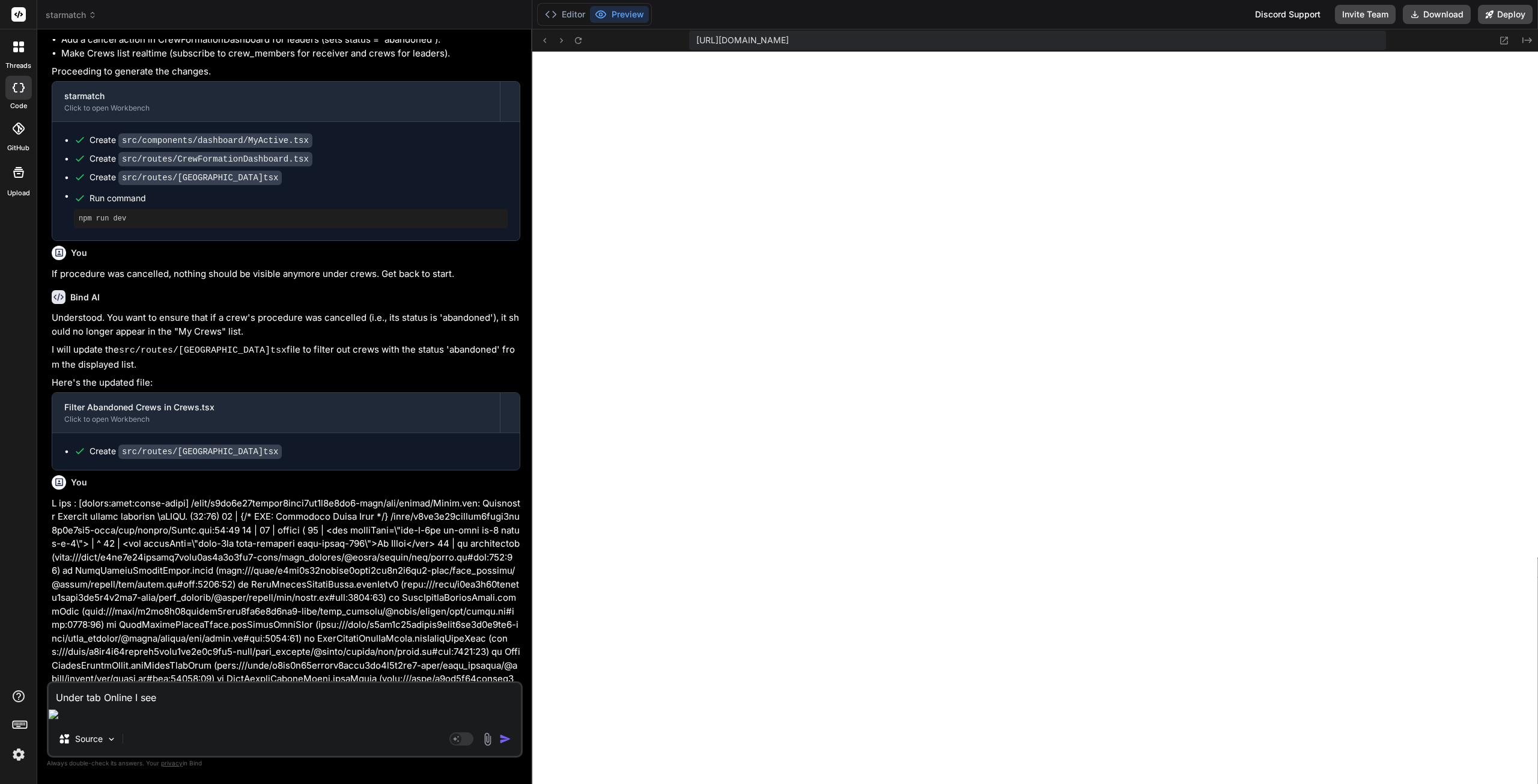
type textarea "Under tab Online I see"
type textarea "x"
type textarea "Under tab Online I see m"
type textarea "x"
type textarea "Under tab Online I see my"
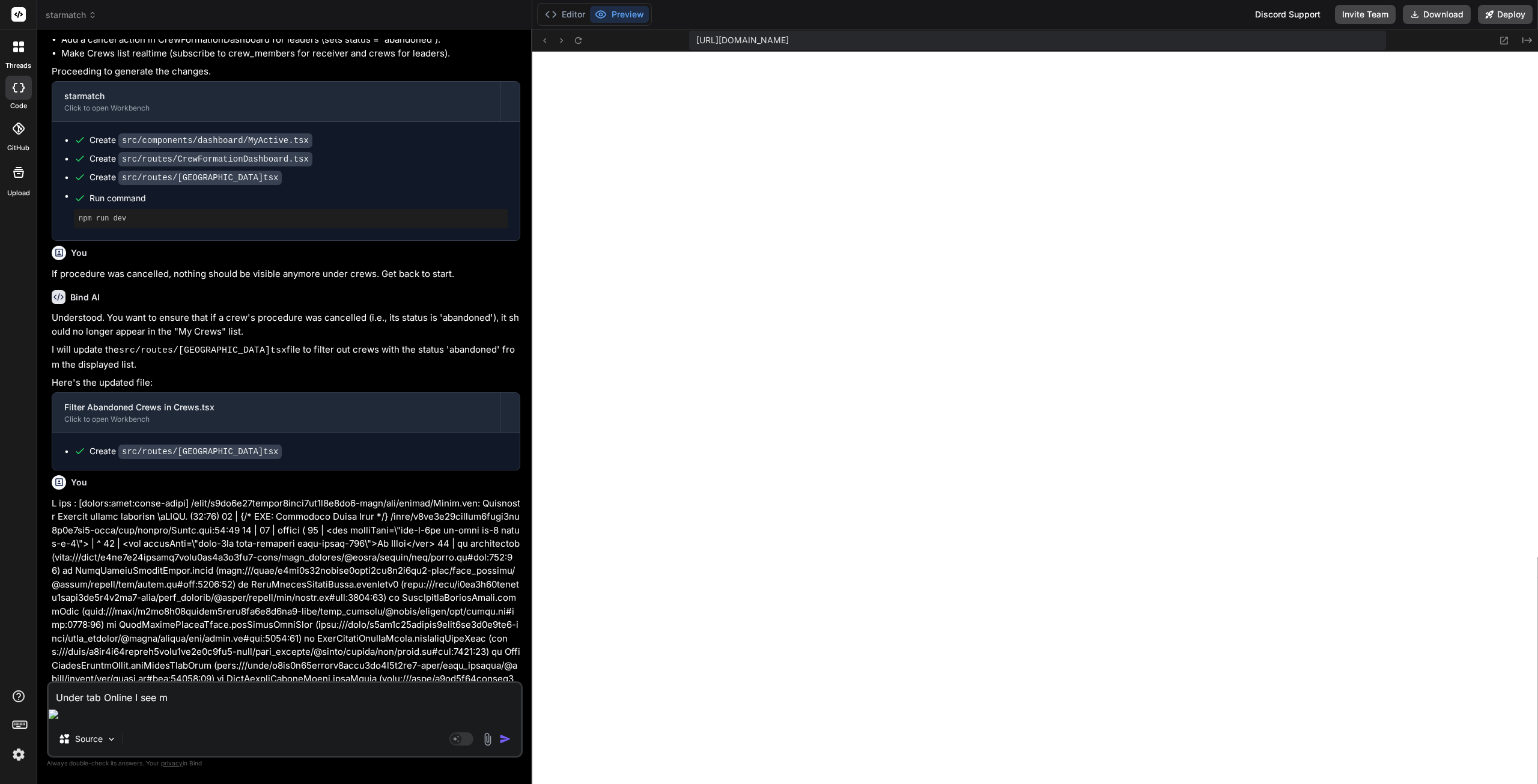
type textarea "x"
type textarea "Under tab Online I see my"
type textarea "x"
type textarea "Under tab Online I see my p"
type textarea "x"
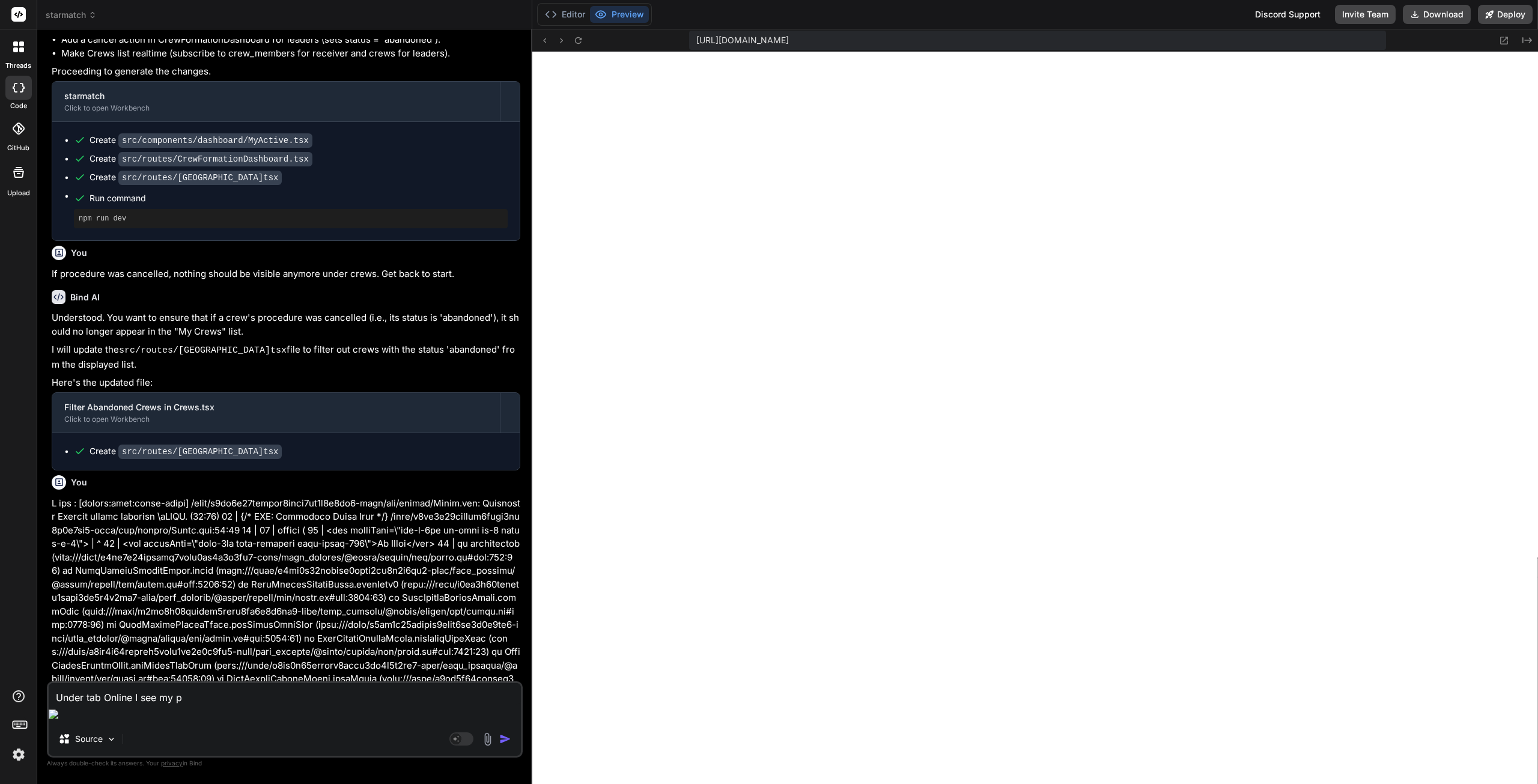
type textarea "Under tab Online I see my pr"
type textarea "x"
type textarea "Under tab Online I see my pro"
type textarea "x"
type textarea "Under tab Online I see my prof"
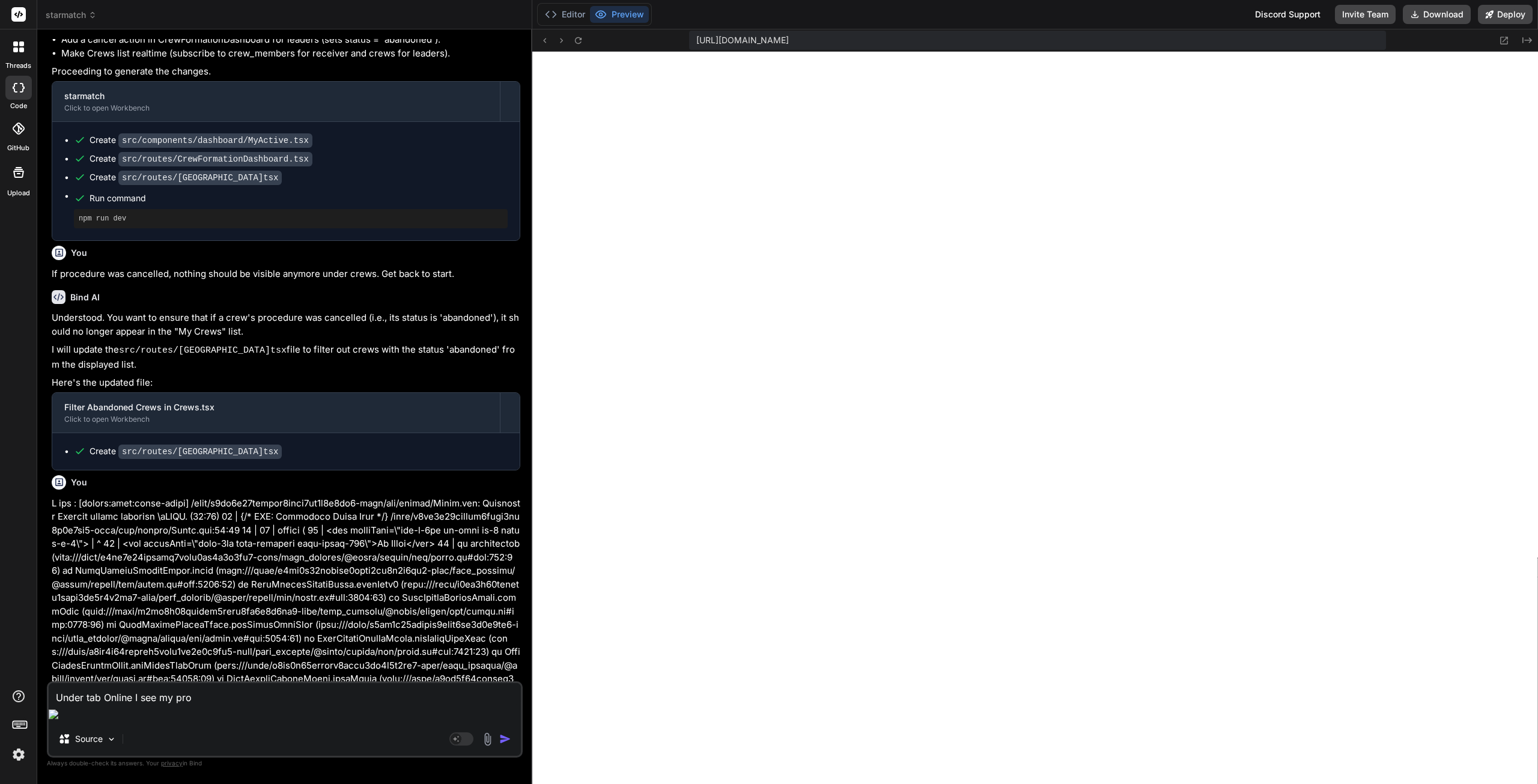
type textarea "x"
type textarea "Under tab Online I see my profi"
type textarea "x"
type textarea "Under tab Online I see my profil"
type textarea "x"
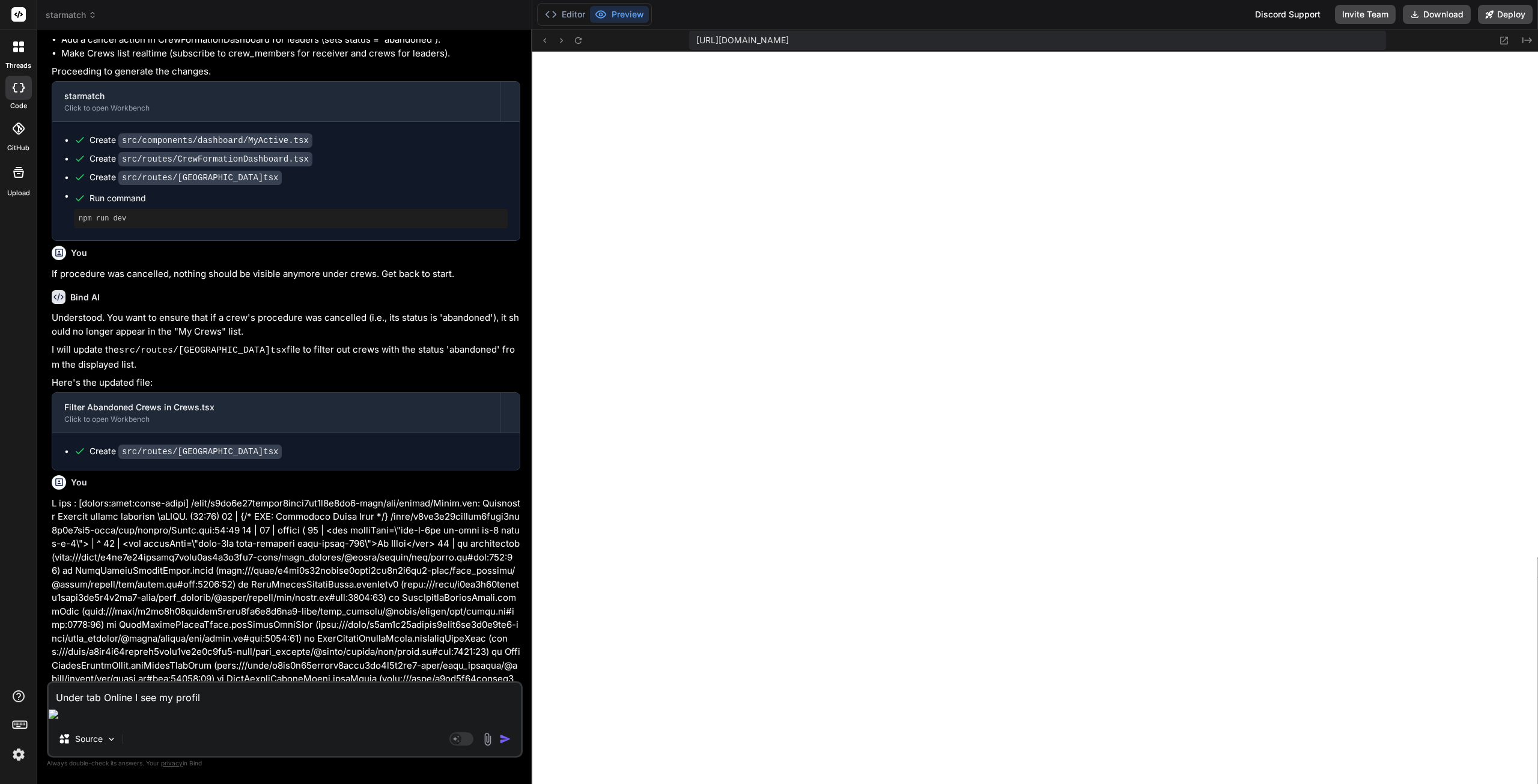
type textarea "Under tab Online I see my profi"
type textarea "x"
type textarea "Under tab Online I see my prof"
type textarea "x"
type textarea "Under tab Online I see my pro"
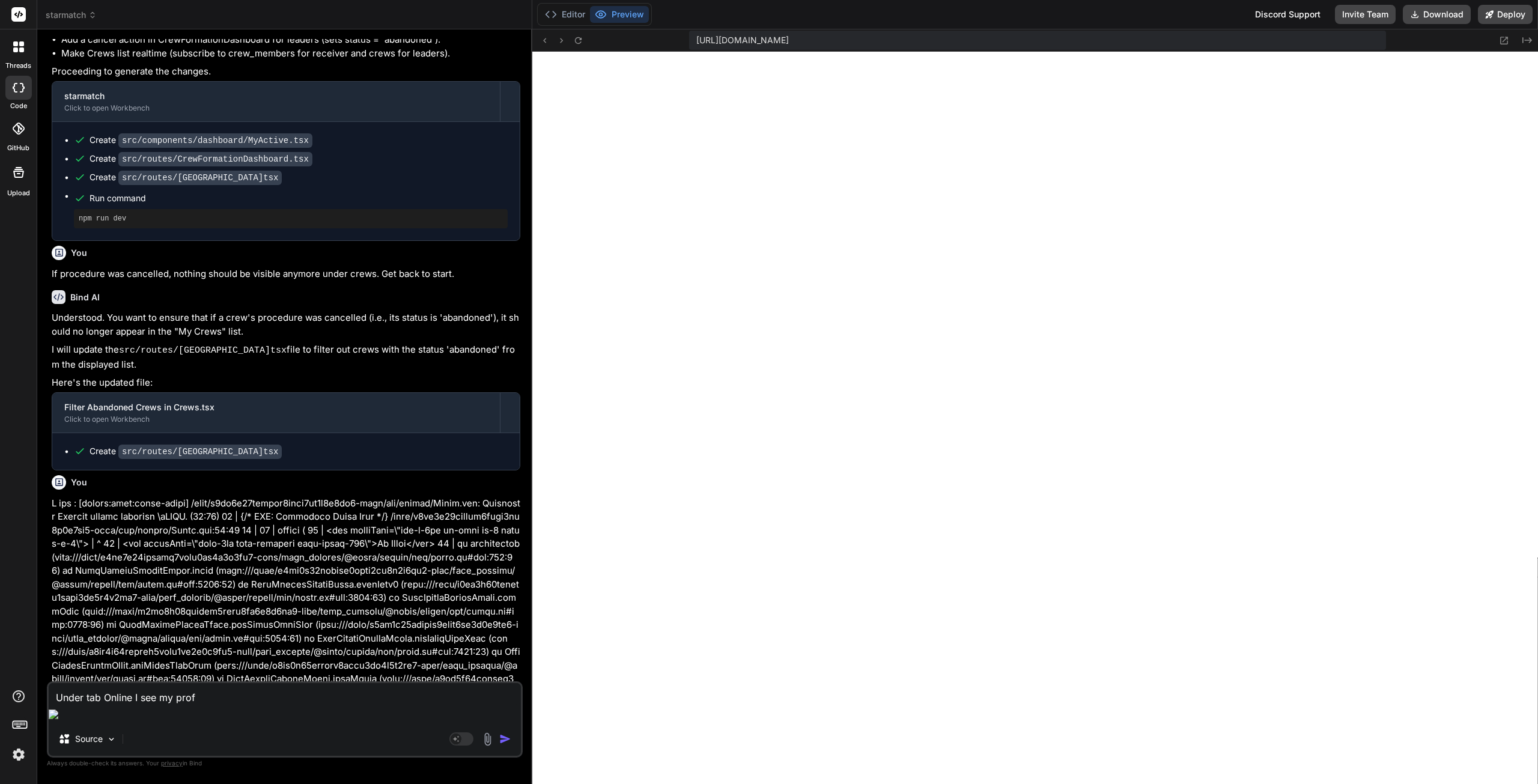
type textarea "x"
type textarea "Under tab Online I see my pr"
type textarea "x"
type textarea "Under tab Online I see my p"
type textarea "x"
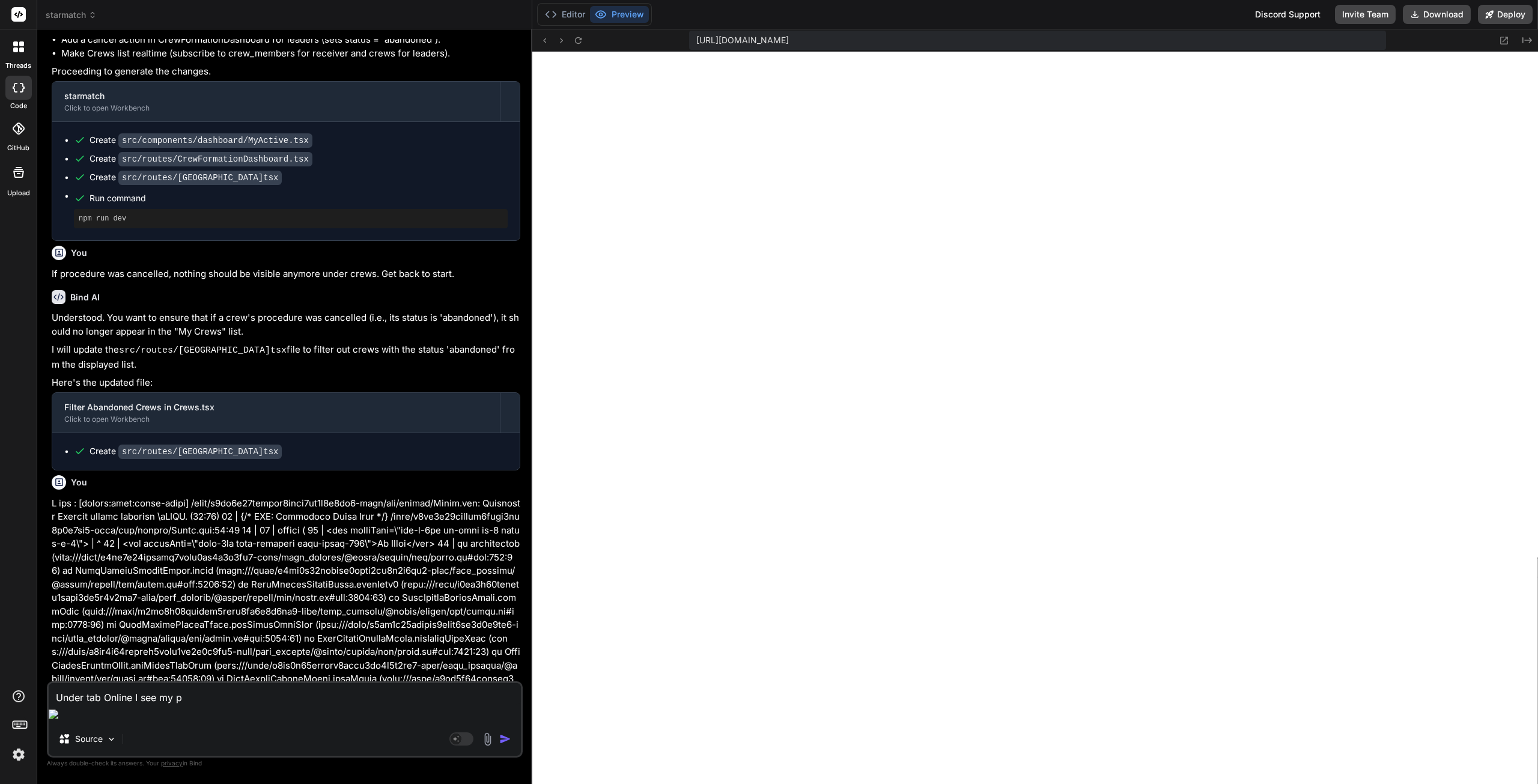
type textarea "Under tab Online I see my"
type textarea "x"
type textarea "Under tab Online I see my o"
type textarea "x"
type textarea "Under tab Online I see my ow"
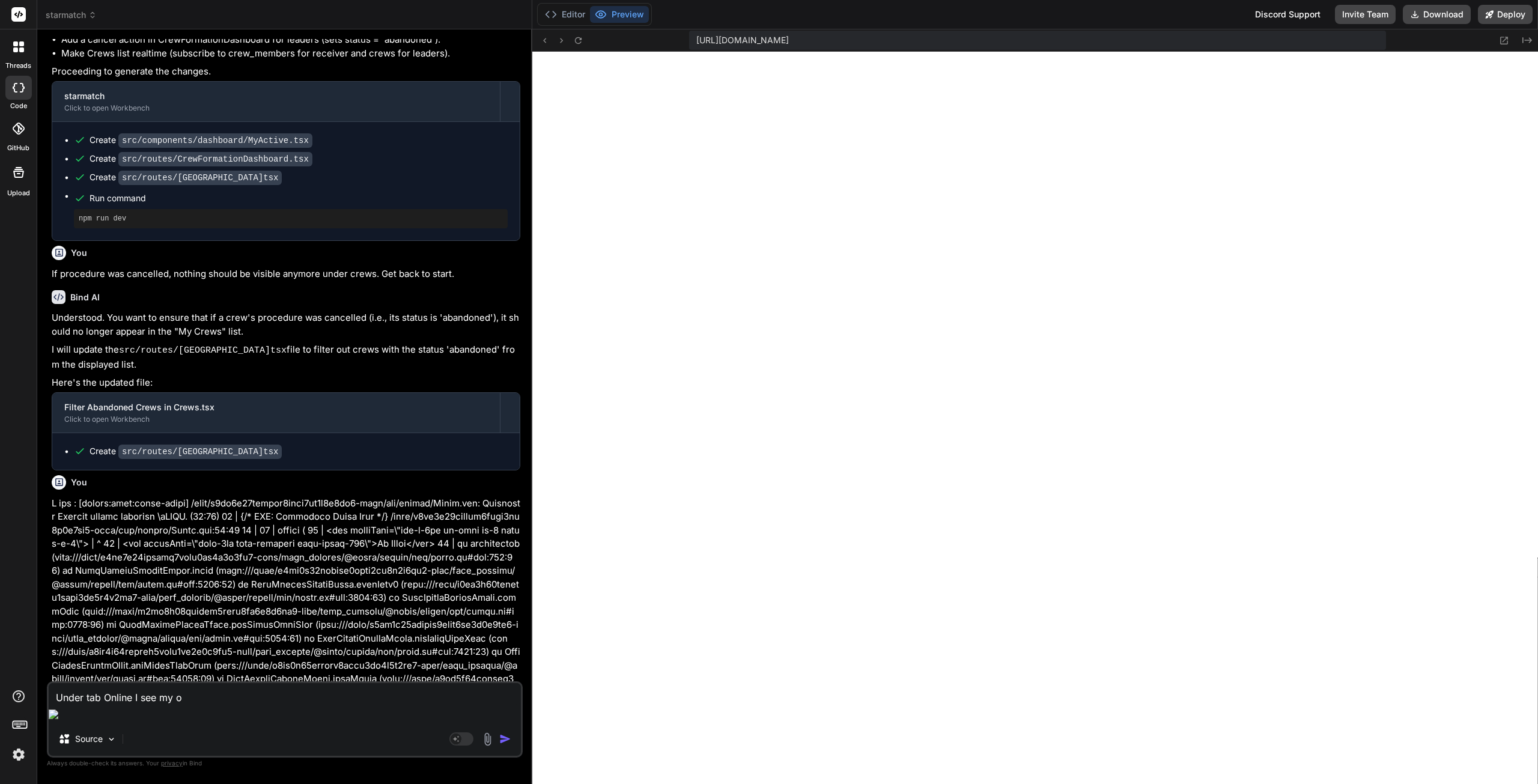
type textarea "x"
type textarea "Under tab Online I see my own"
type textarea "x"
type textarea "Under tab Online I see my own"
type textarea "x"
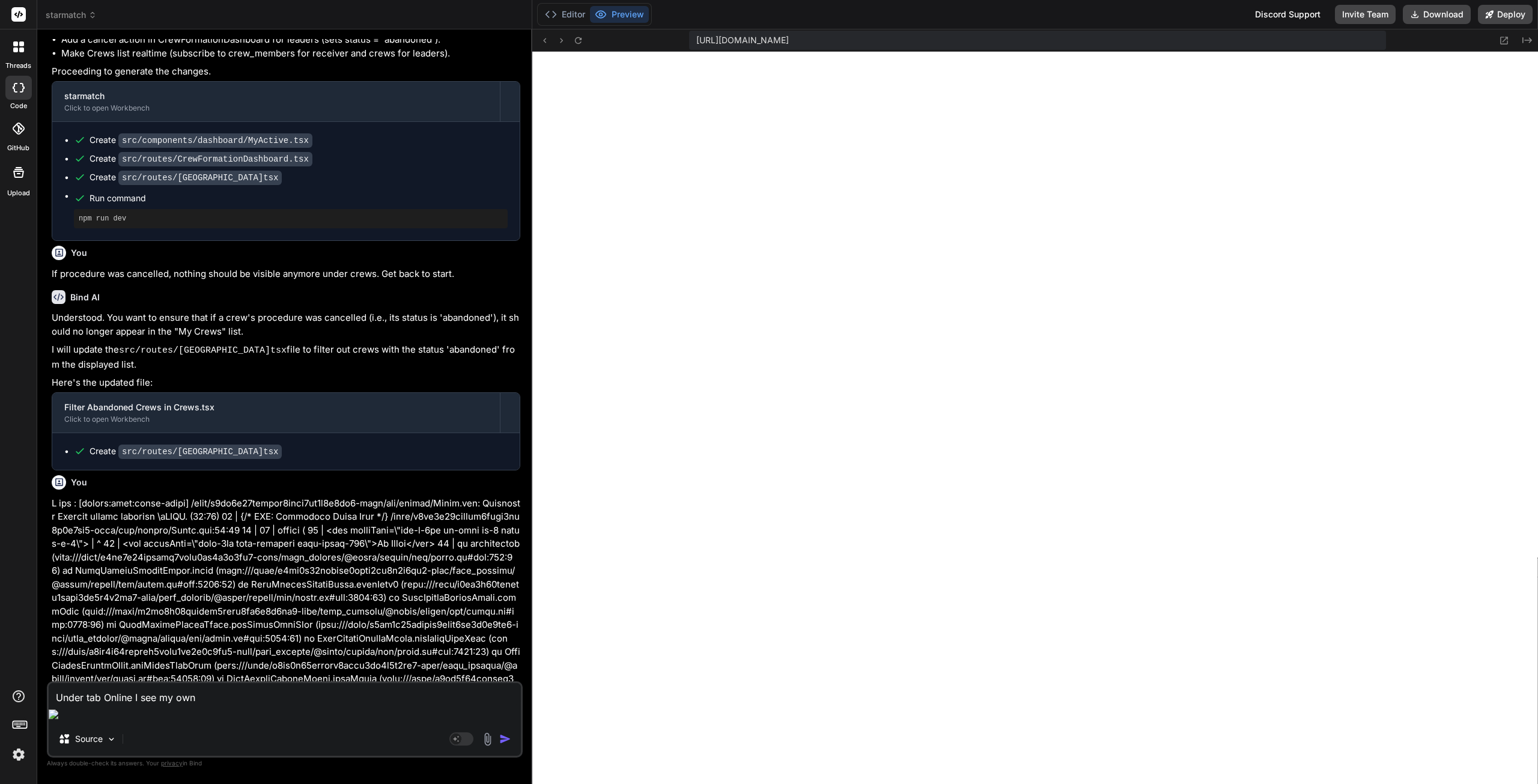
type textarea "Under tab Online I see my own p"
type textarea "x"
type textarea "Under tab Online I see my own pr"
type textarea "x"
type textarea "Under tab Online I see my own pro"
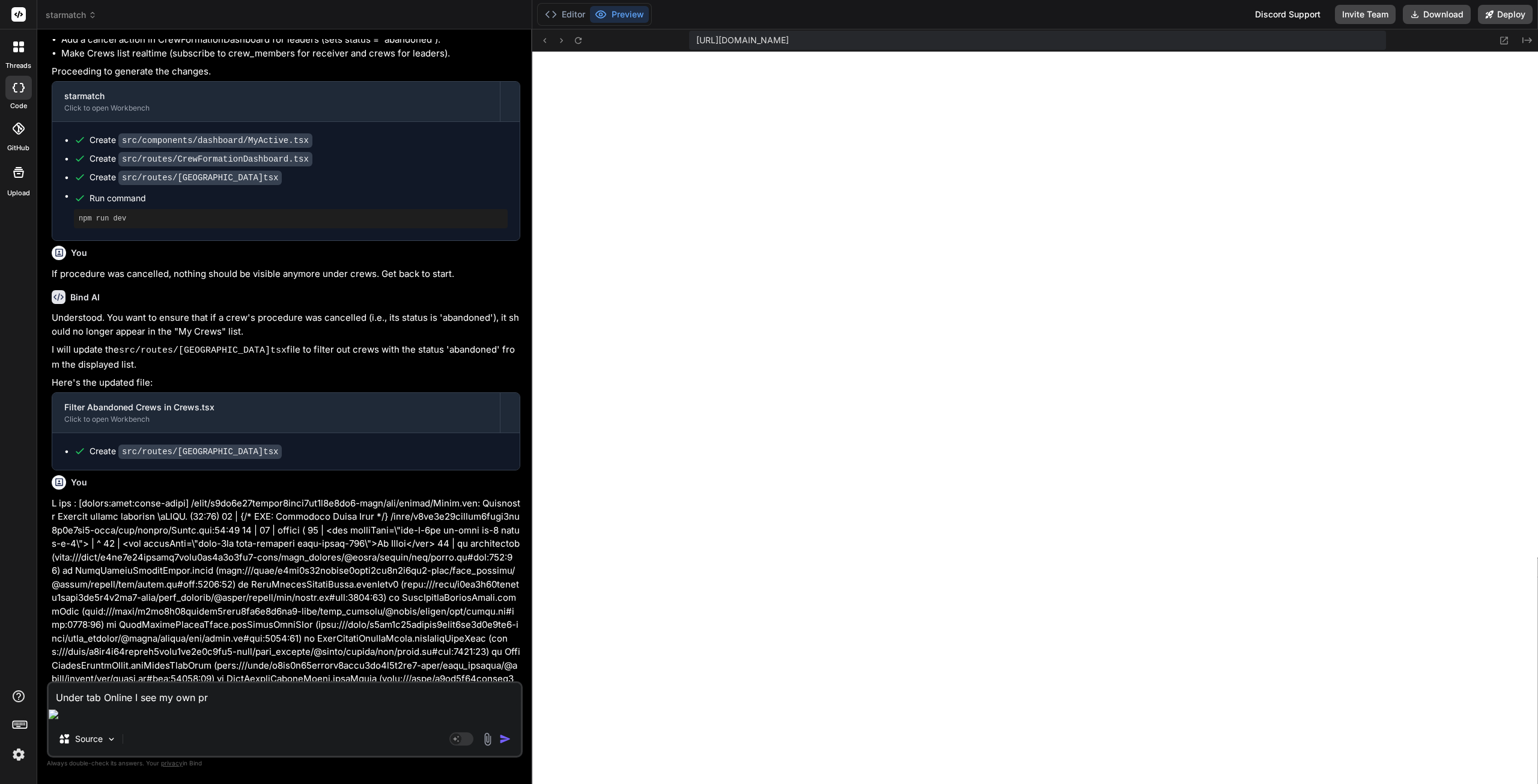
type textarea "x"
type textarea "Under tab Online I see my own prof"
type textarea "x"
type textarea "Under tab Online I see my own profi"
type textarea "x"
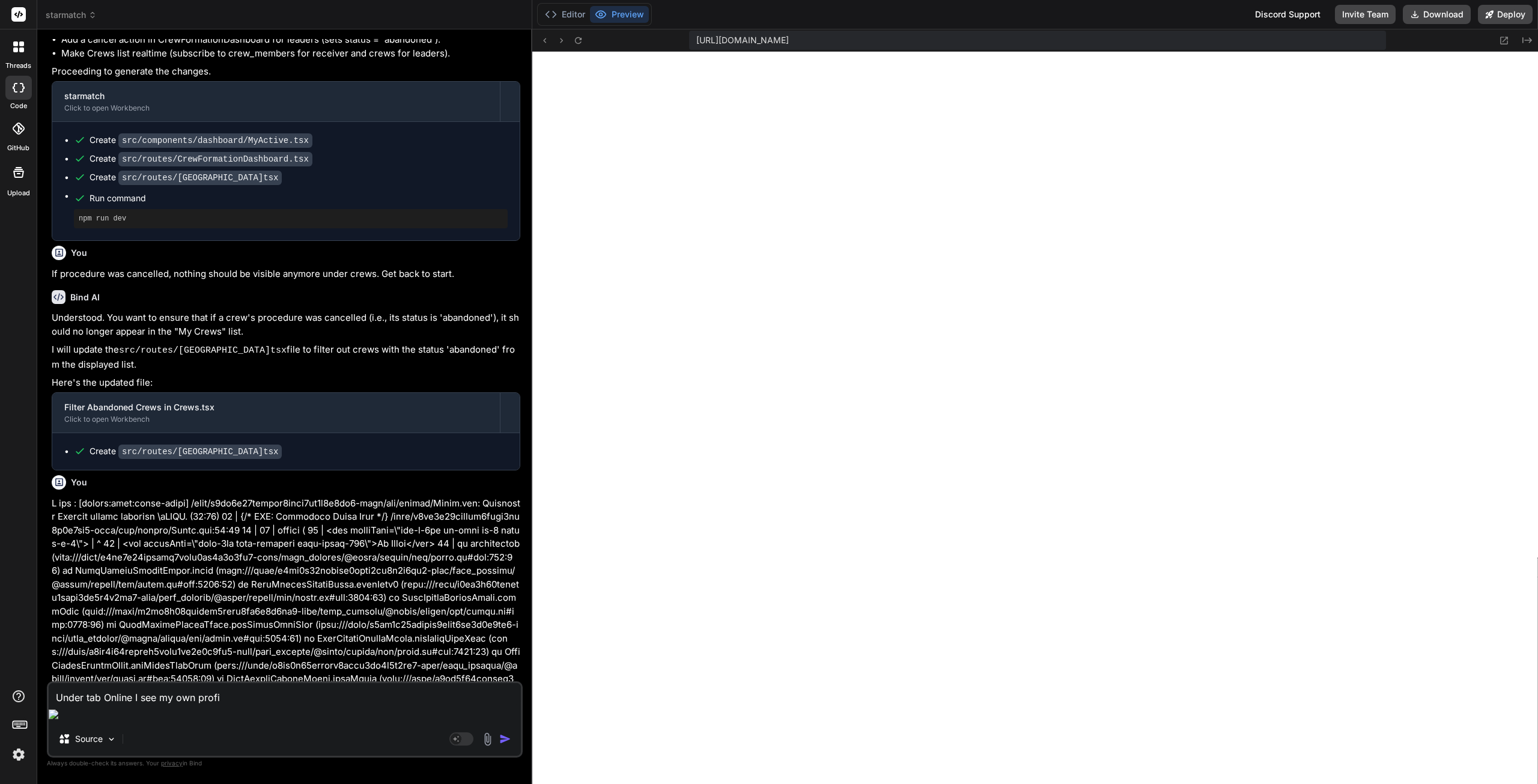
type textarea "Under tab Online I see my own profil"
type textarea "x"
type textarea "Under tab Online I see my own profile"
type textarea "x"
type textarea "Under tab Online I see my own profile"
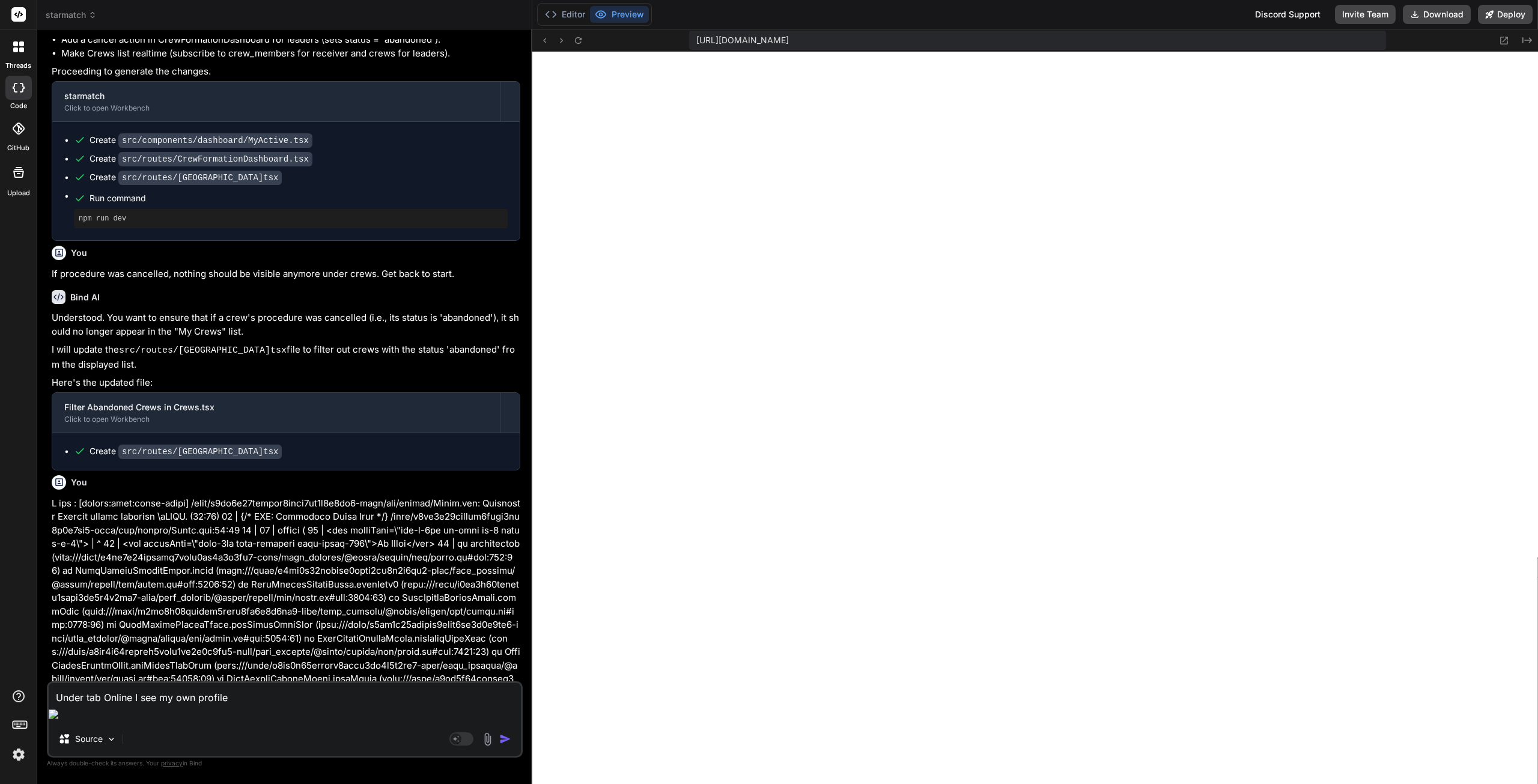
type textarea "x"
type textarea "Under tab Online I see my own profile b"
type textarea "x"
type textarea "Under tab Online I see my own profile bu"
type textarea "x"
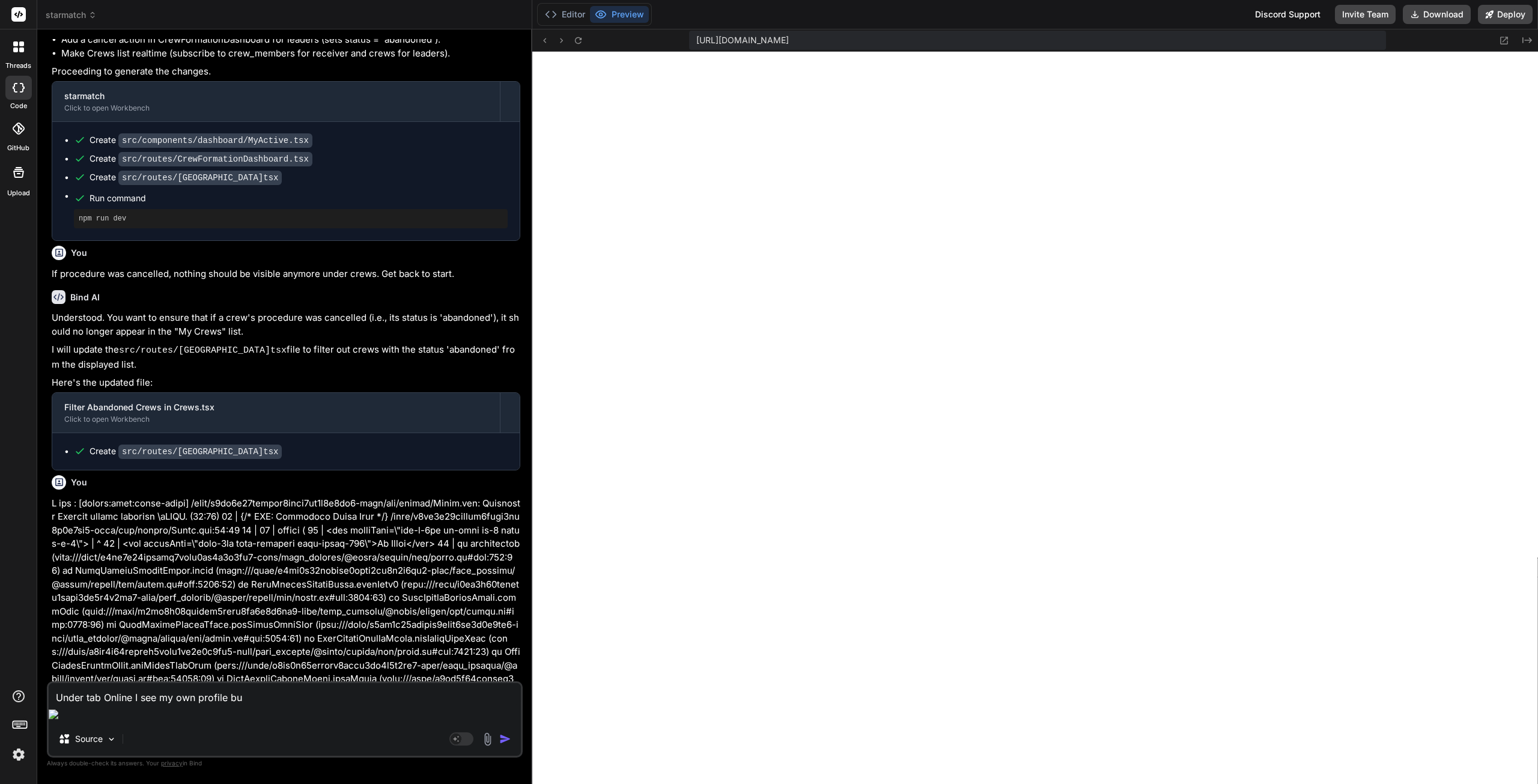
type textarea "Under tab Online I see my own profile but"
type textarea "x"
type textarea "Under tab Online I see my own profile but"
type textarea "x"
type textarea "Under tab Online I see my own profile but n"
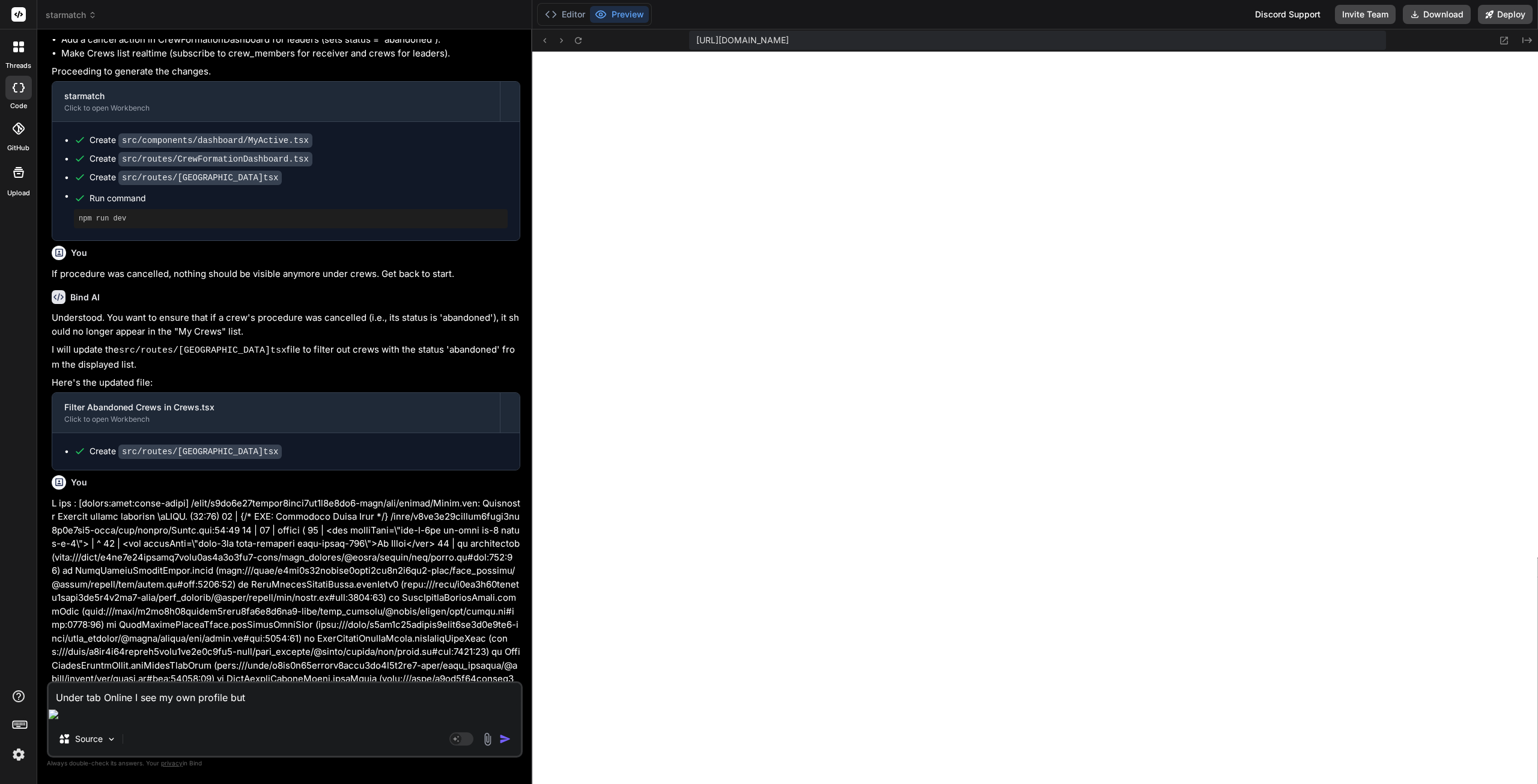
type textarea "x"
type textarea "Under tab Online I see my own profile but no"
type textarea "x"
type textarea "Under tab Online I see my own profile but not"
type textarea "x"
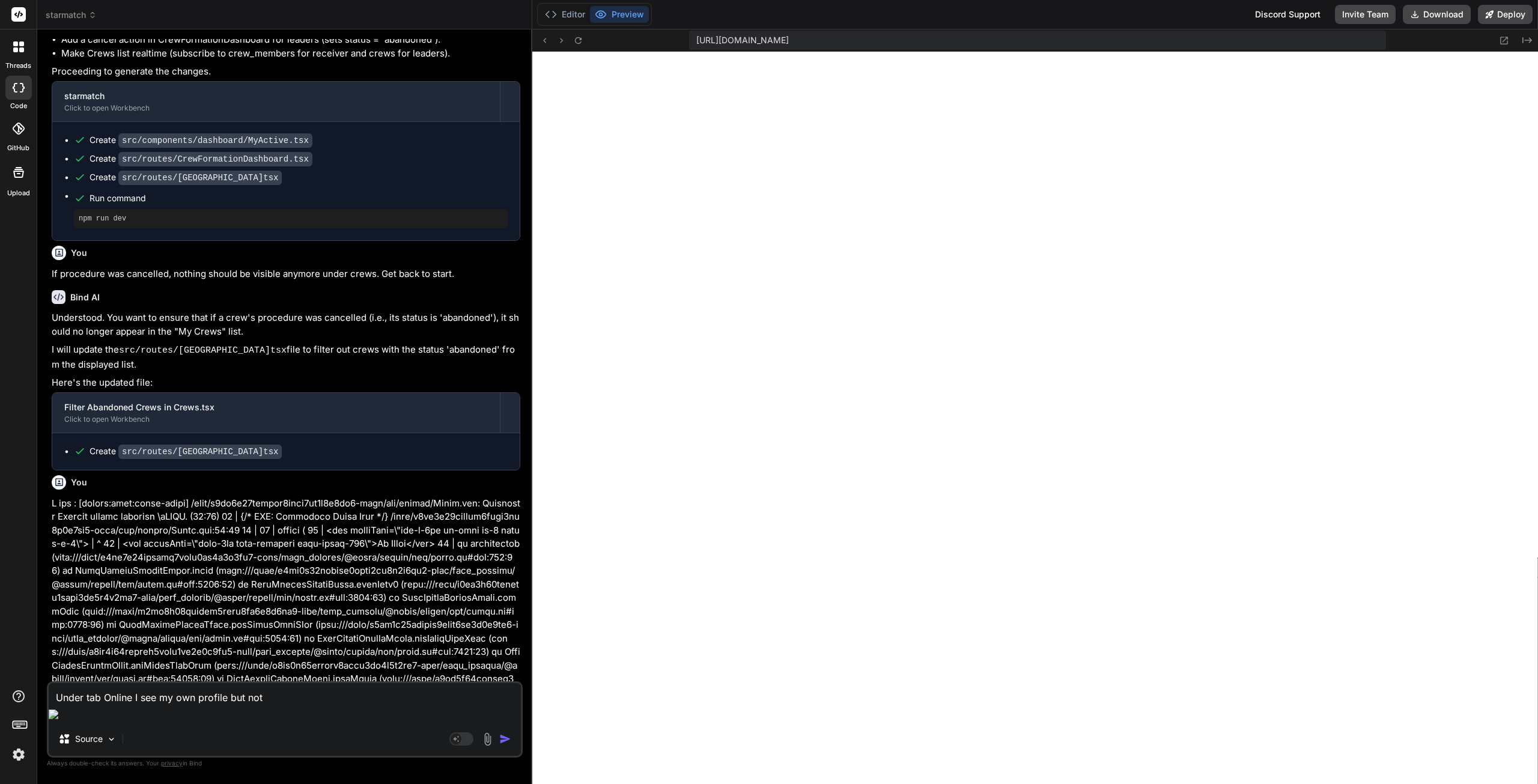
type textarea "Under tab Online I see my own profile but not"
type textarea "x"
type textarea "Under tab Online I see my own profile but not t"
type textarea "x"
type textarea "Under tab Online I see my own profile but not th"
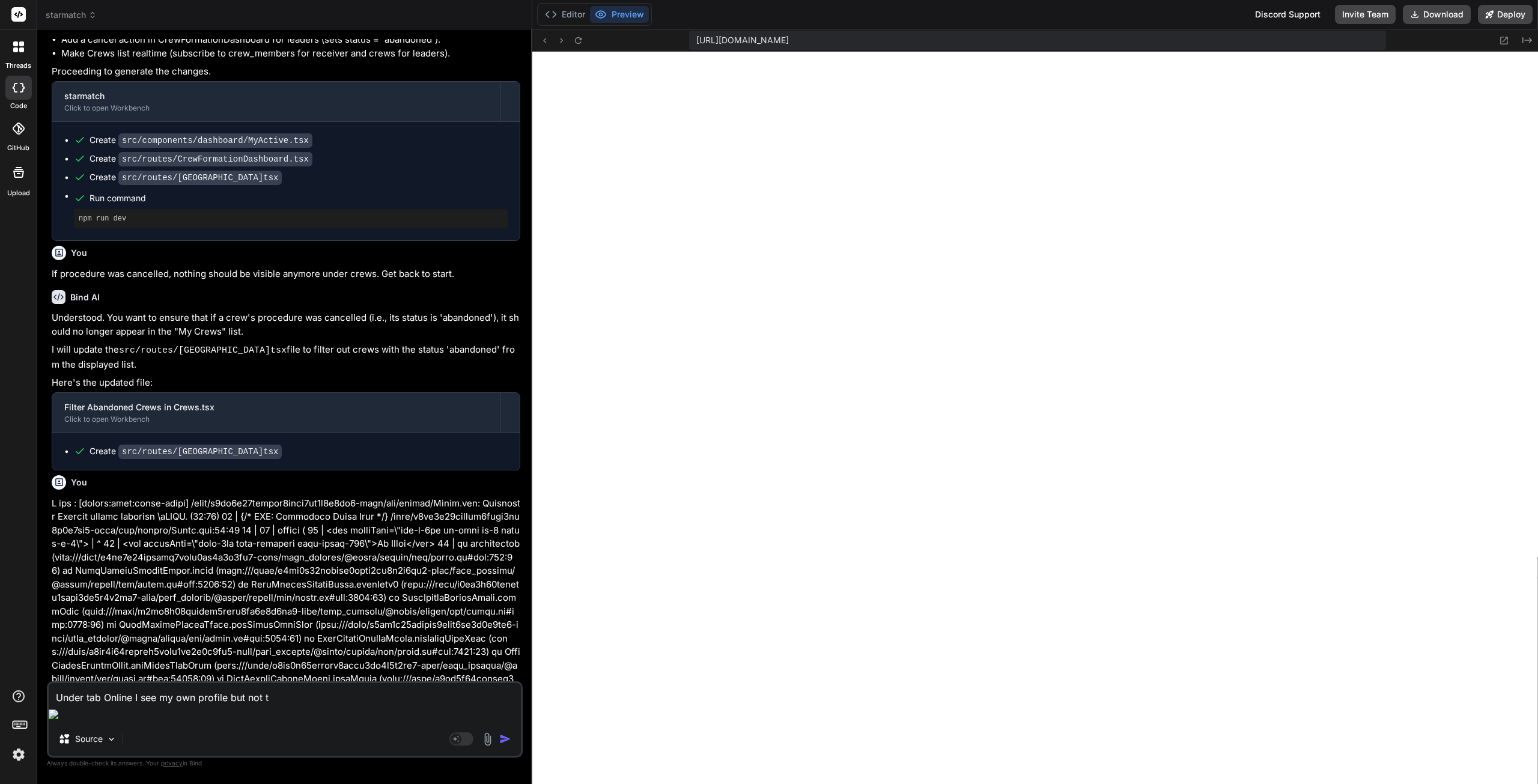
type textarea "x"
type textarea "Under tab Online I see my own profile but not the"
type textarea "x"
type textarea "Under tab Online I see my own profile but not the"
type textarea "x"
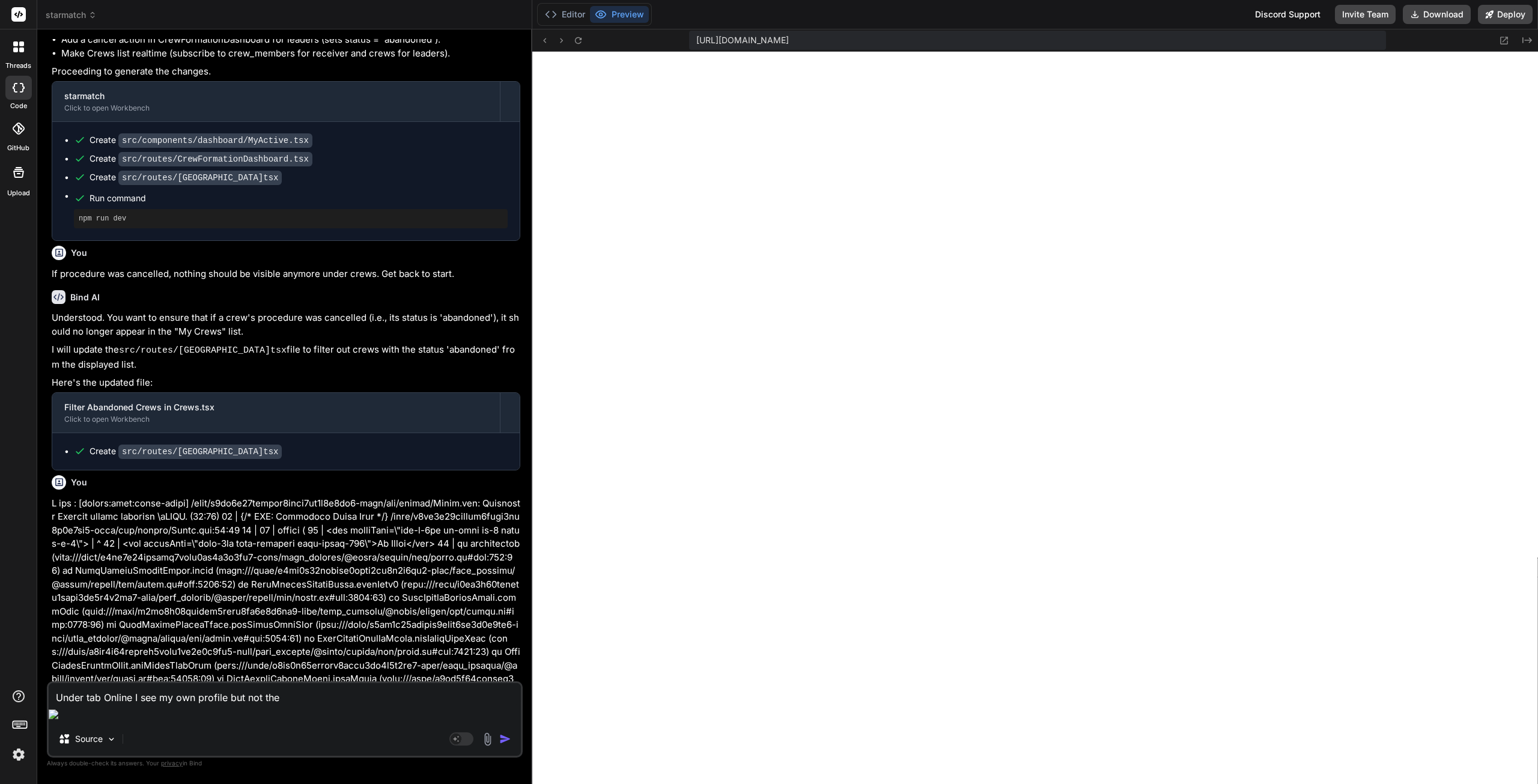
type textarea "Under tab Online I see my own profile but not the o"
type textarea "x"
type textarea "Under tab Online I see my own profile but not the ot"
type textarea "x"
type textarea "Under tab Online I see my own profile but not the oth"
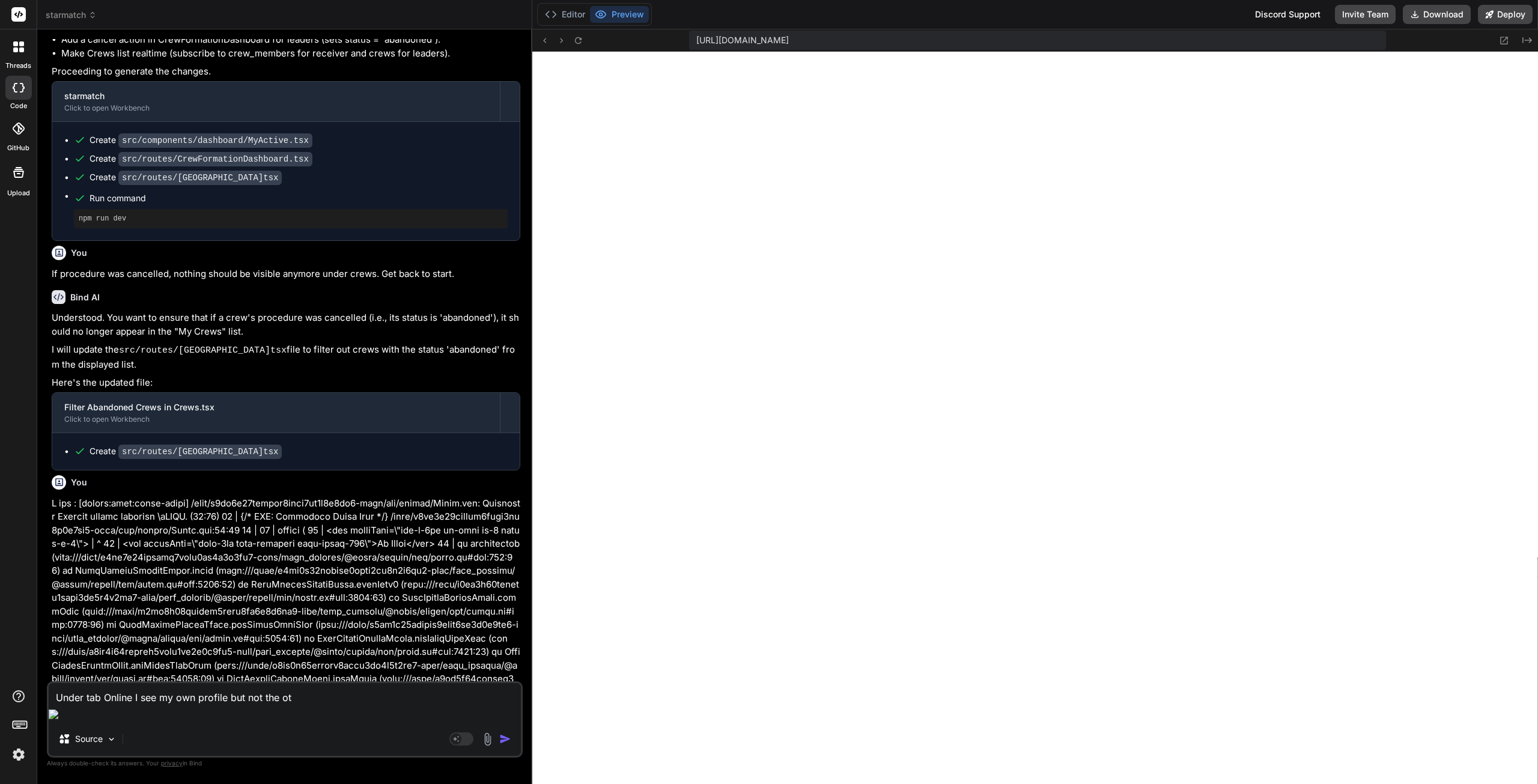
type textarea "x"
type textarea "Under tab Online I see my own profile but not the othe"
type textarea "x"
type textarea "Under tab Online I see my own profile but not the other"
type textarea "x"
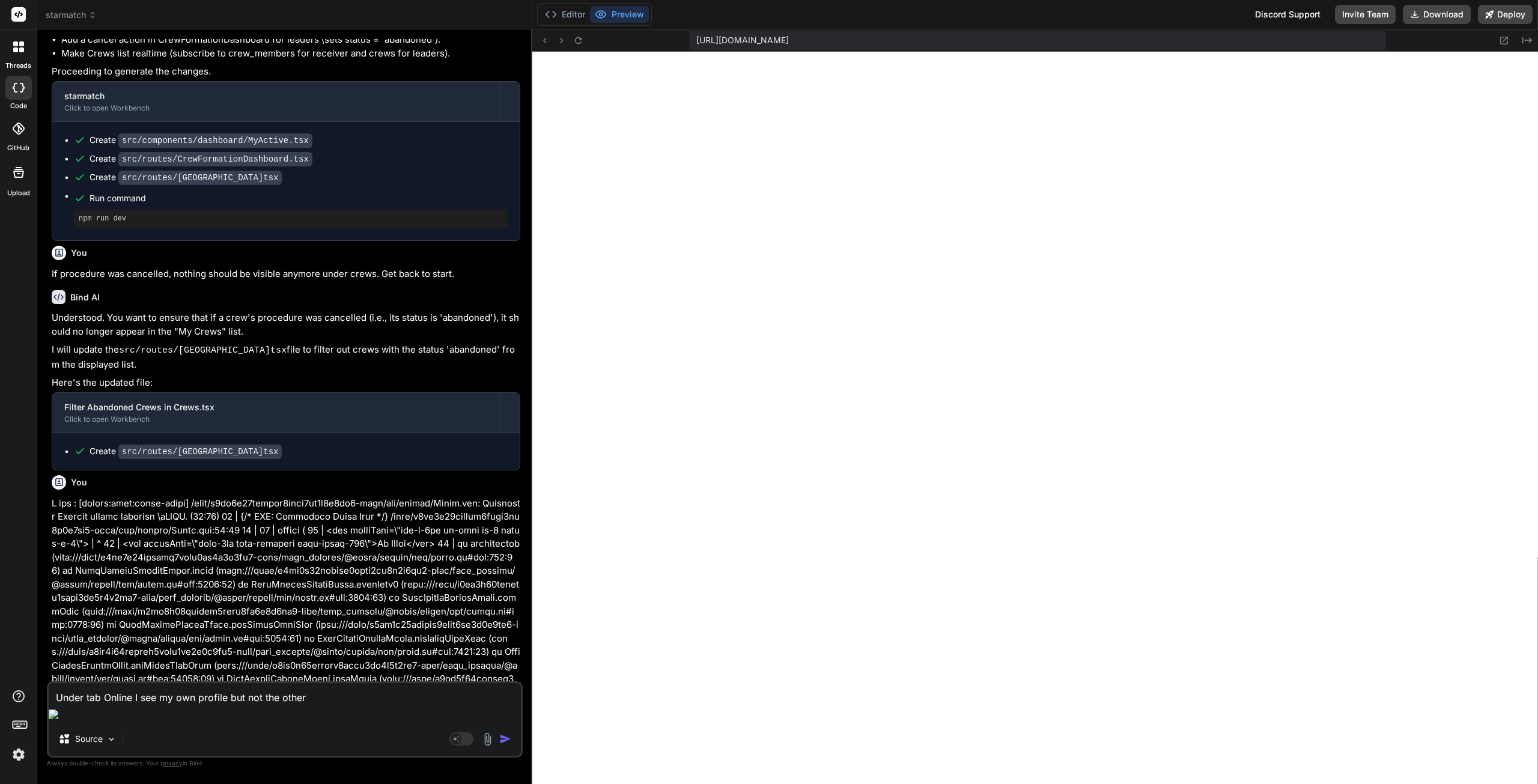
type textarea "Under tab Online I see my own profile but not the other"
type textarea "x"
type textarea "Under tab Online I see my own profile but not the other p"
type textarea "x"
type textarea "Under tab Online I see my own profile but not the other pl"
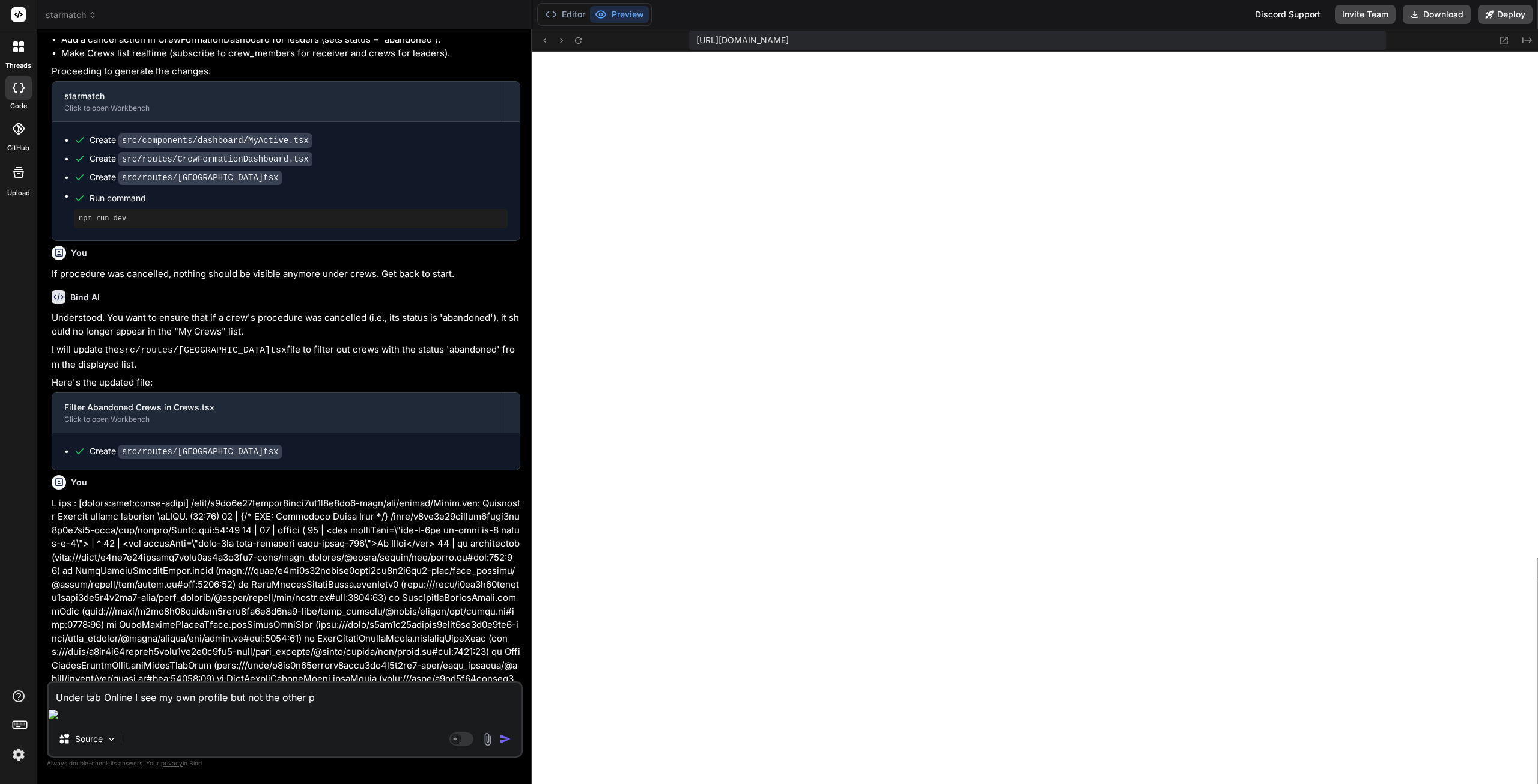
type textarea "x"
type textarea "Under tab Online I see my own profile but not the other pla"
type textarea "x"
type textarea "Under tab Online I see my own profile but not the other play"
type textarea "x"
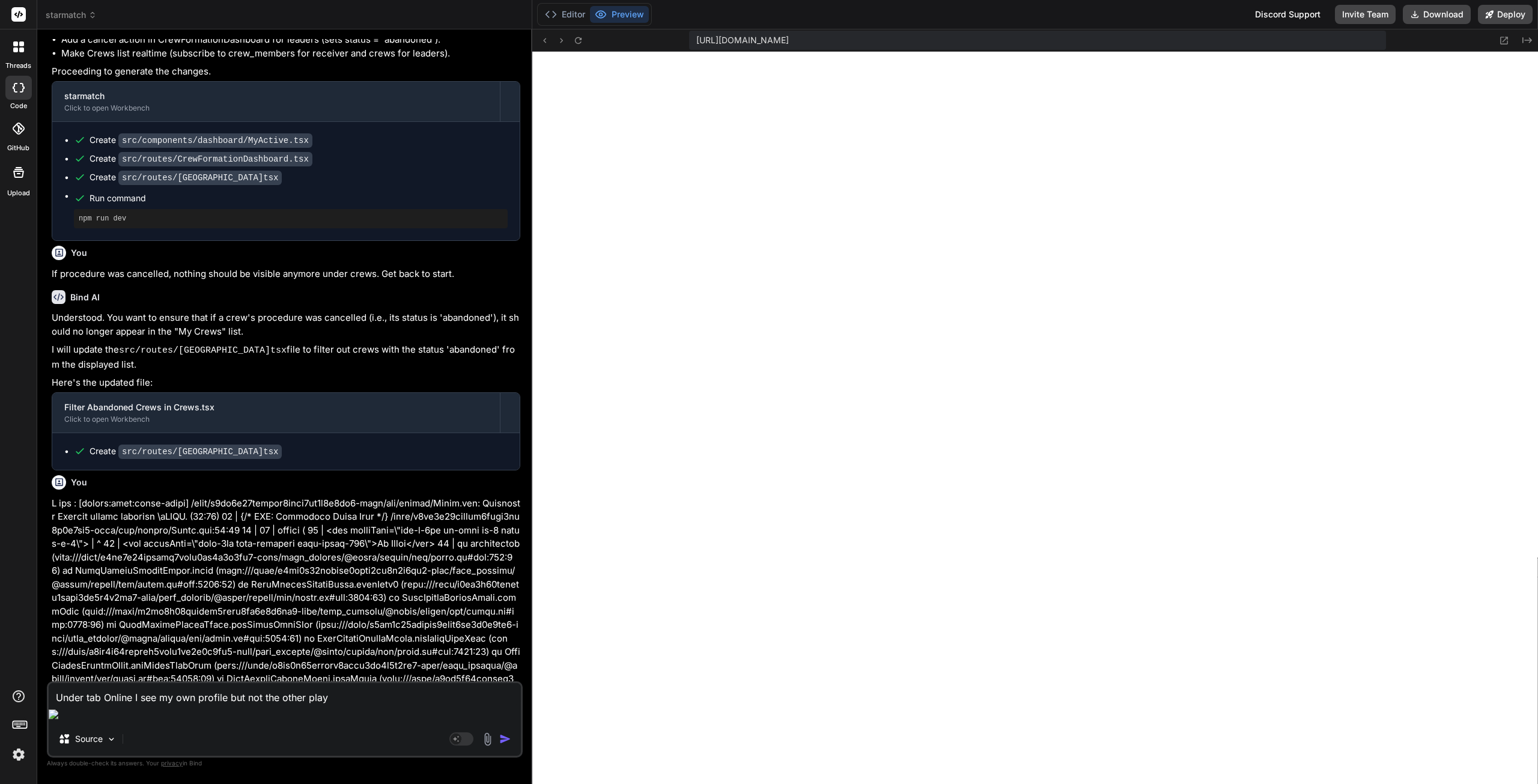
type textarea "Under tab Online I see my own profile but not the other playe"
type textarea "x"
type textarea "Under tab Online I see my own profile but not the other player"
type textarea "x"
type textarea "Under tab Online I see my own profile but not the other player"
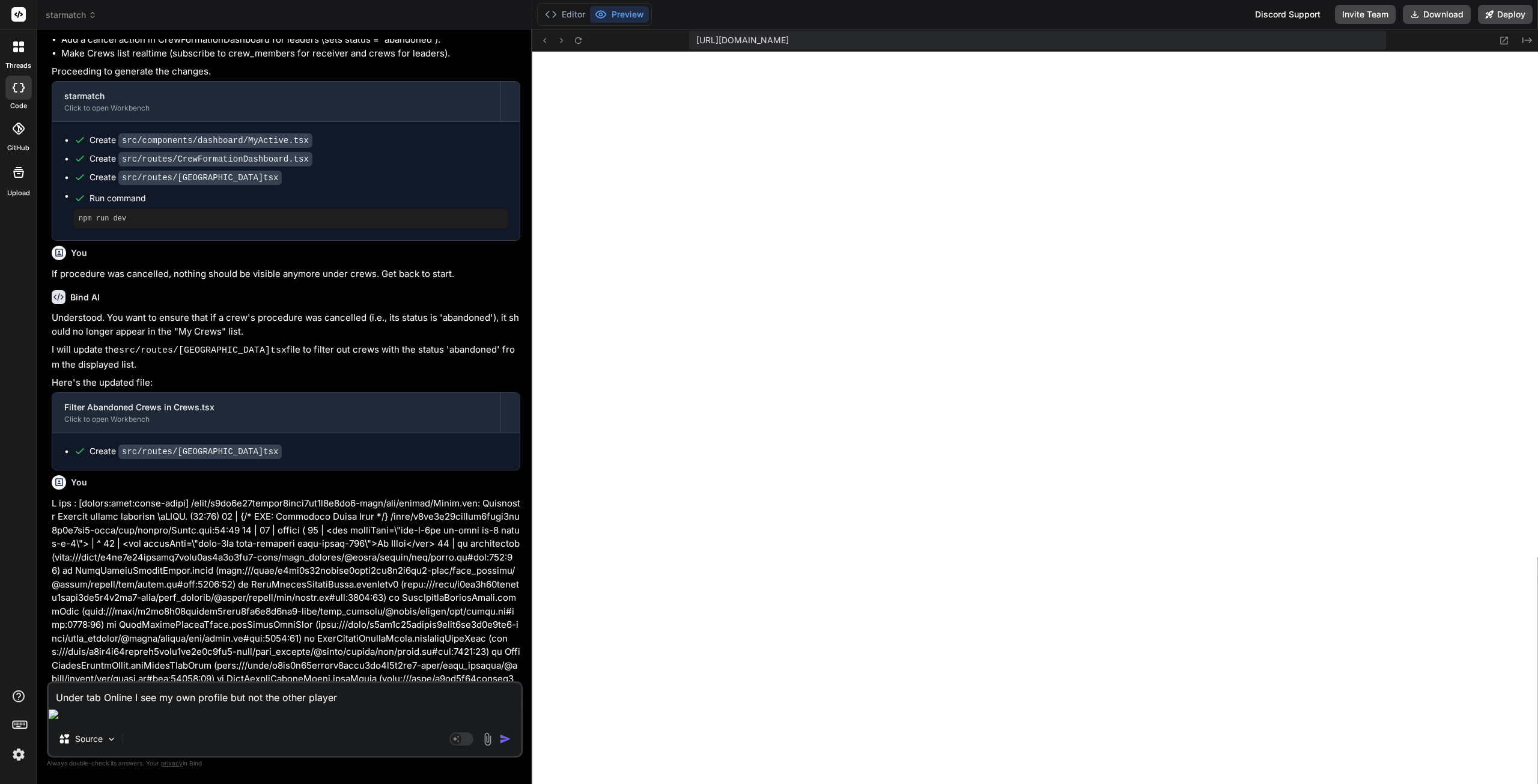
type textarea "x"
type textarea "Under tab Online I see my own profile but not the other player w"
type textarea "x"
type textarea "Under tab Online I see my own profile but not the other player wh"
type textarea "x"
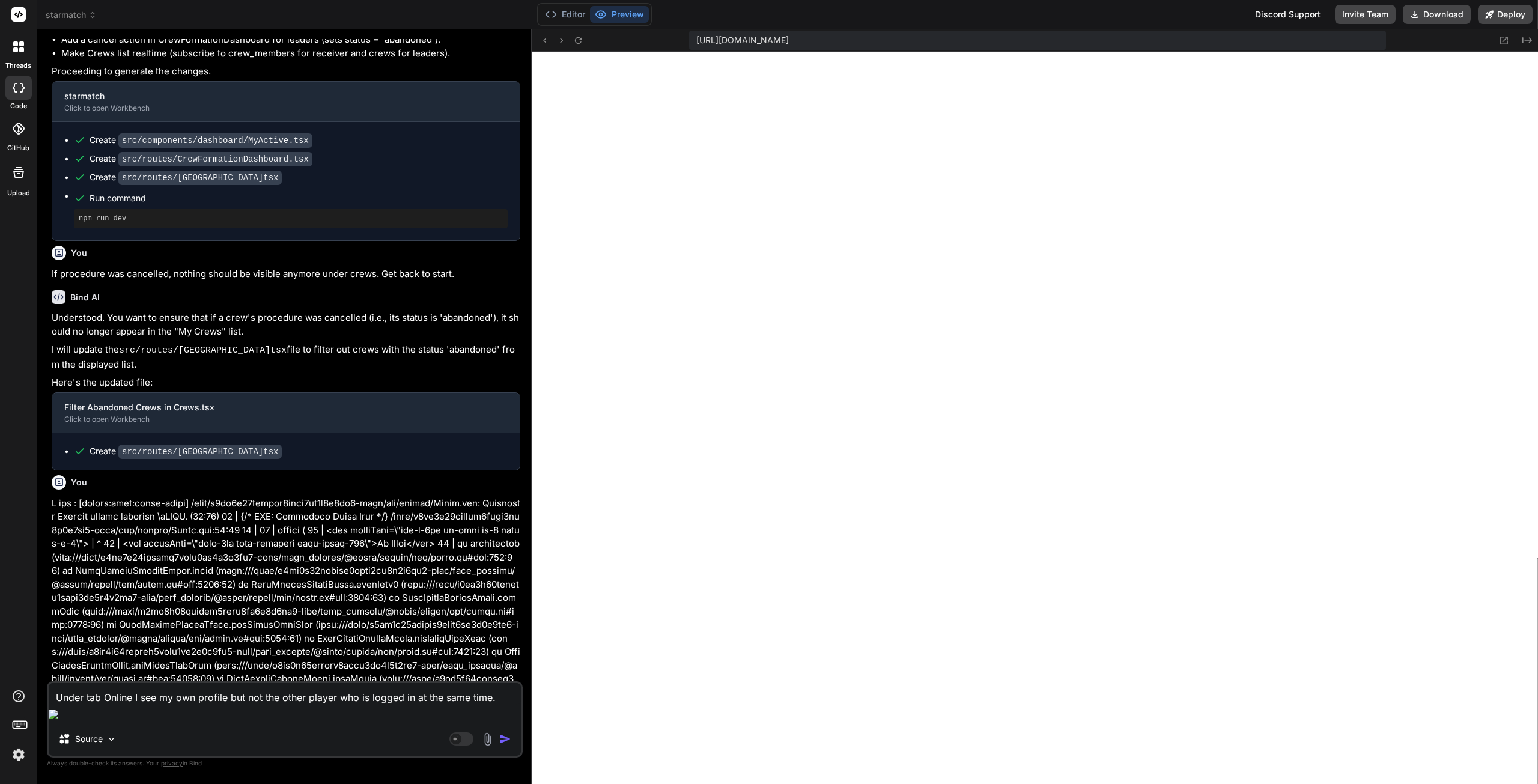
click at [403, 705] on textarea "Under tab Online I see my own profile but not the other player who is logged in…" at bounding box center [284, 693] width 472 height 21
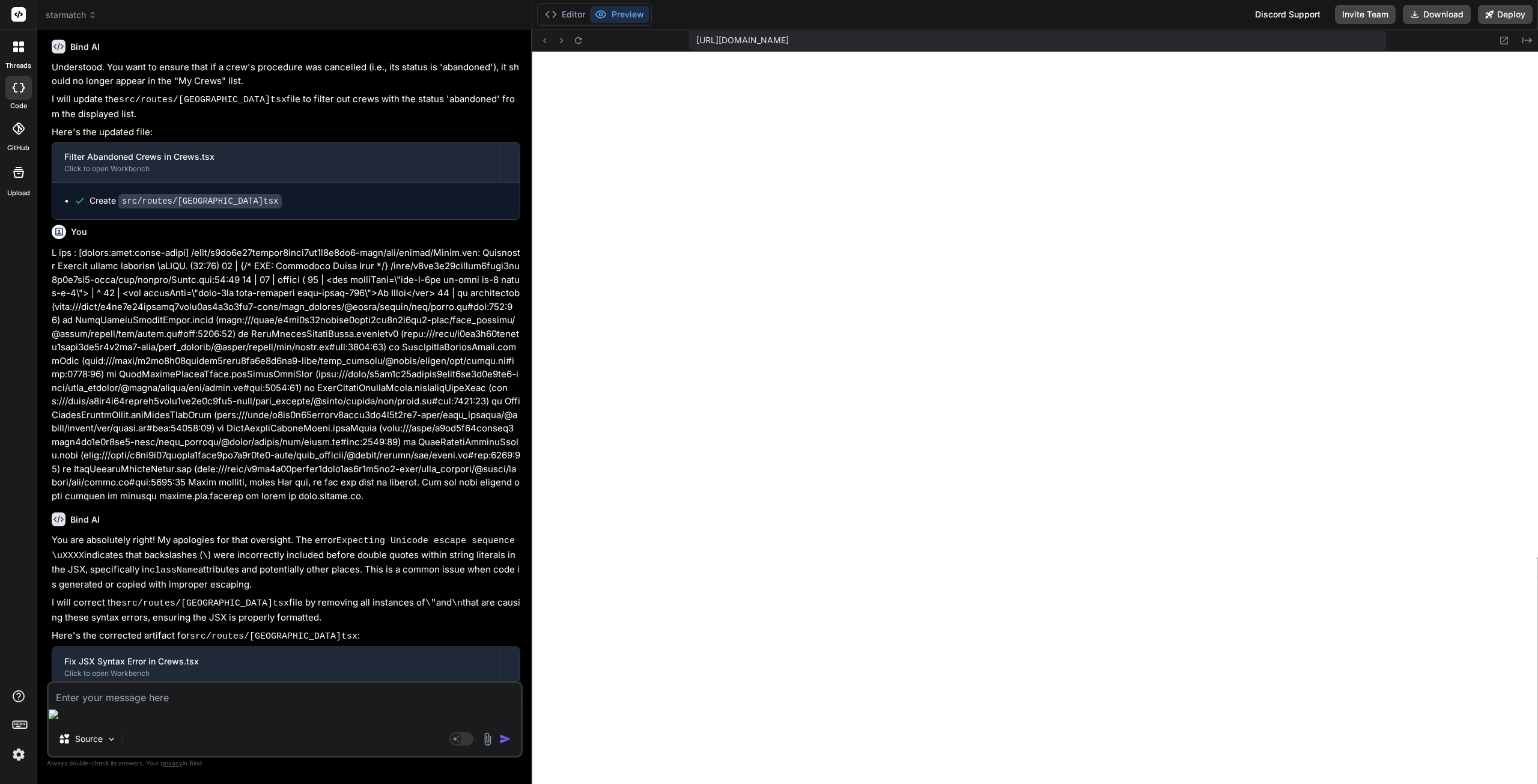
scroll to position [12852, 0]
click at [298, 705] on textarea at bounding box center [284, 693] width 472 height 21
paste textarea "new row violates row-level security policy for table "crews""
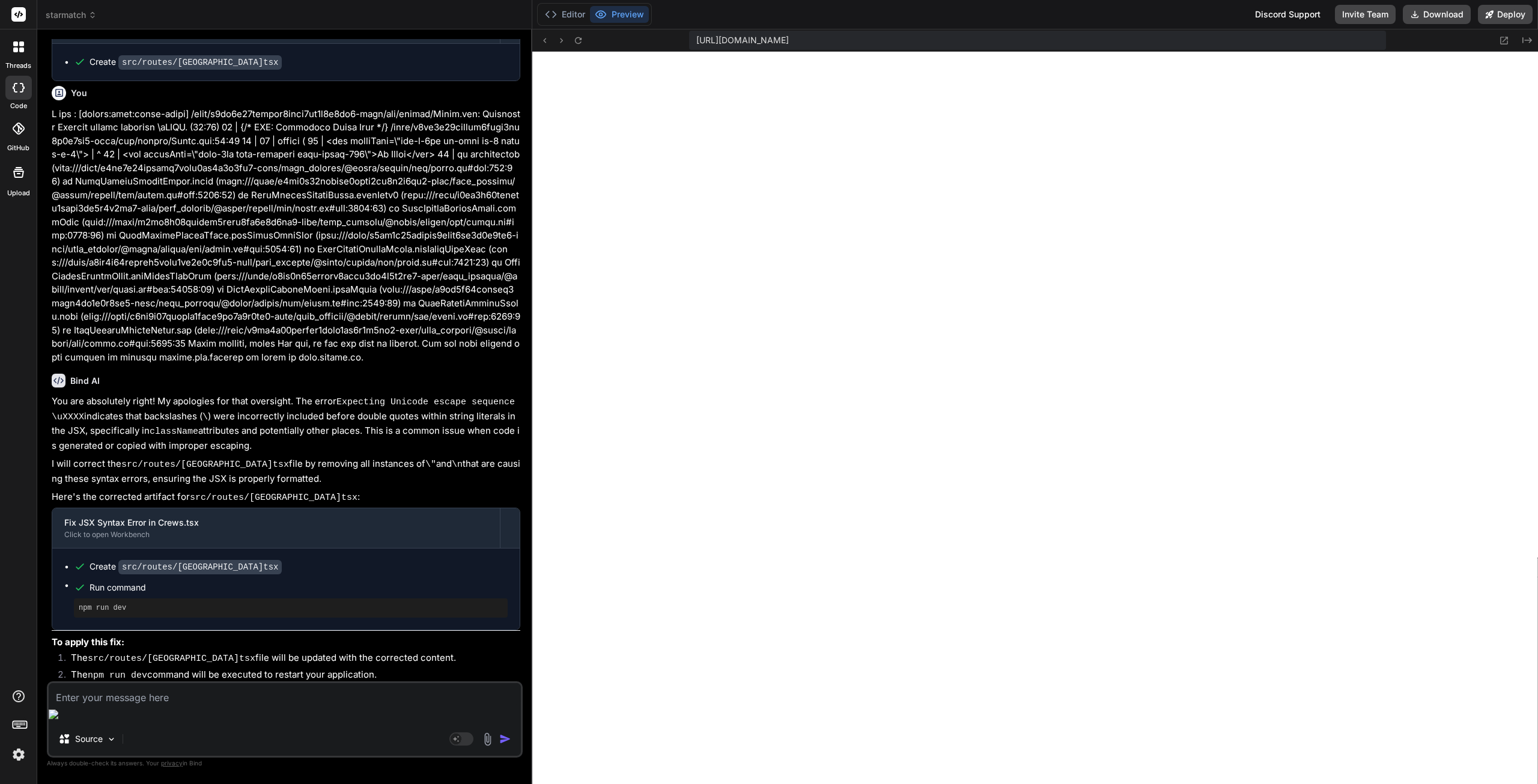
scroll to position [11411, 0]
click at [168, 722] on div "Source Agent Mode. When this toggle is activated, AI automatically makes decisi…" at bounding box center [285, 718] width 476 height 76
click at [146, 705] on textarea at bounding box center [284, 693] width 472 height 21
paste textarea "[plugin:vite:react-babel] /home/u3uk0f35zsjjbn9cprh6fq9h0p4tm2-wnxx/src/compone…"
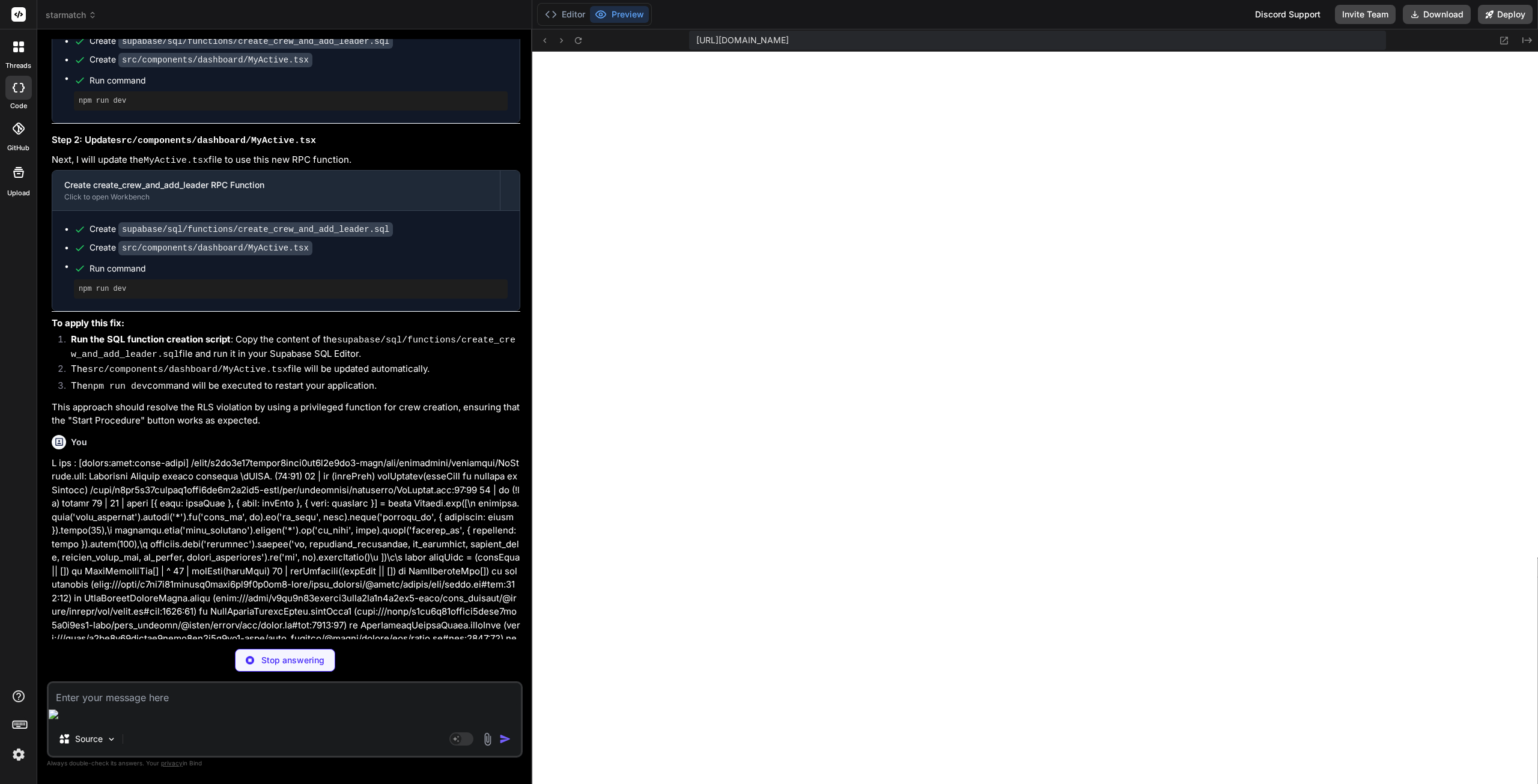
scroll to position [14106, 0]
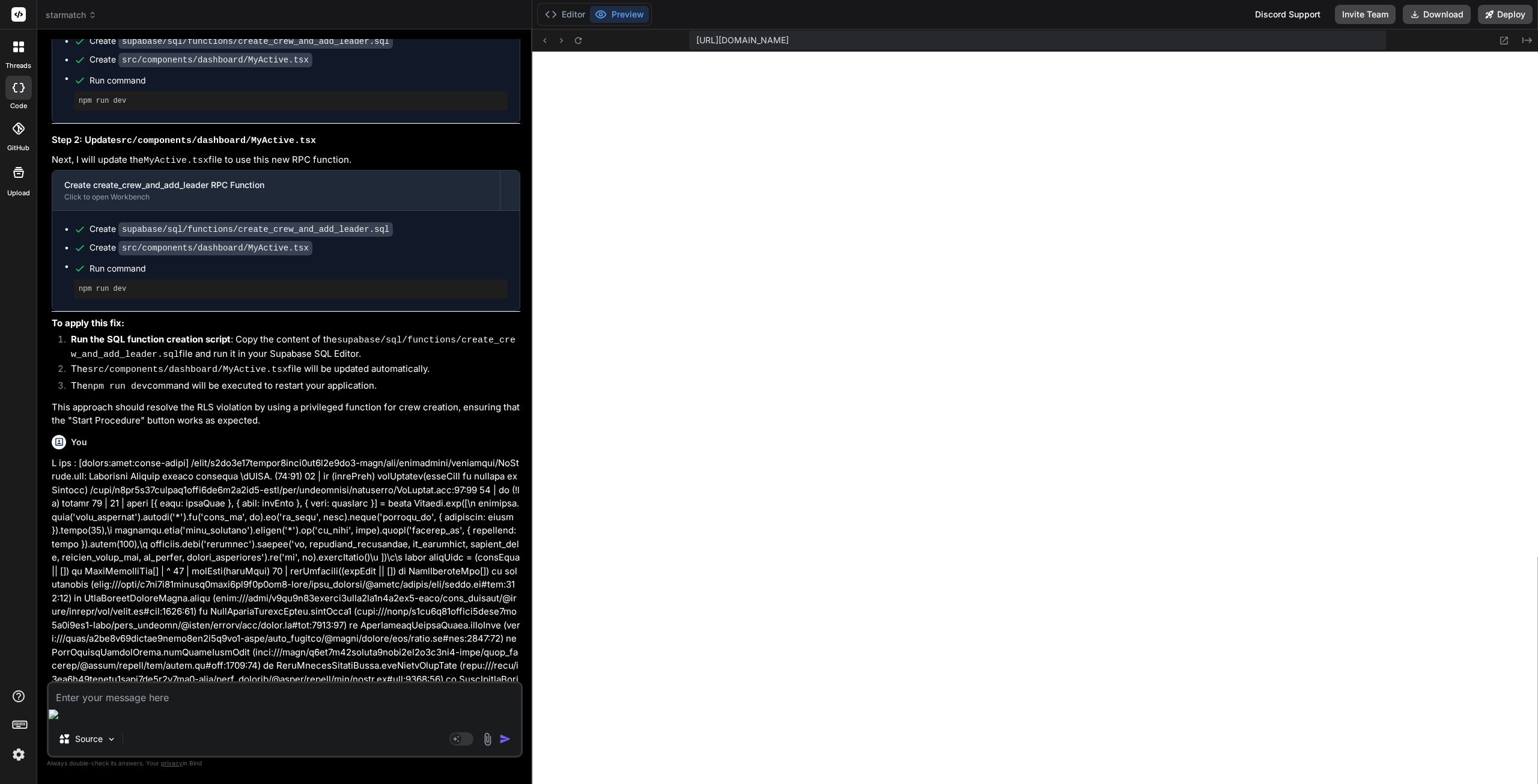
click at [177, 705] on textarea at bounding box center [284, 693] width 472 height 21
paste textarea "Could not find the function public.create_crew_and_add_leader(p_leader_id, p_le…"
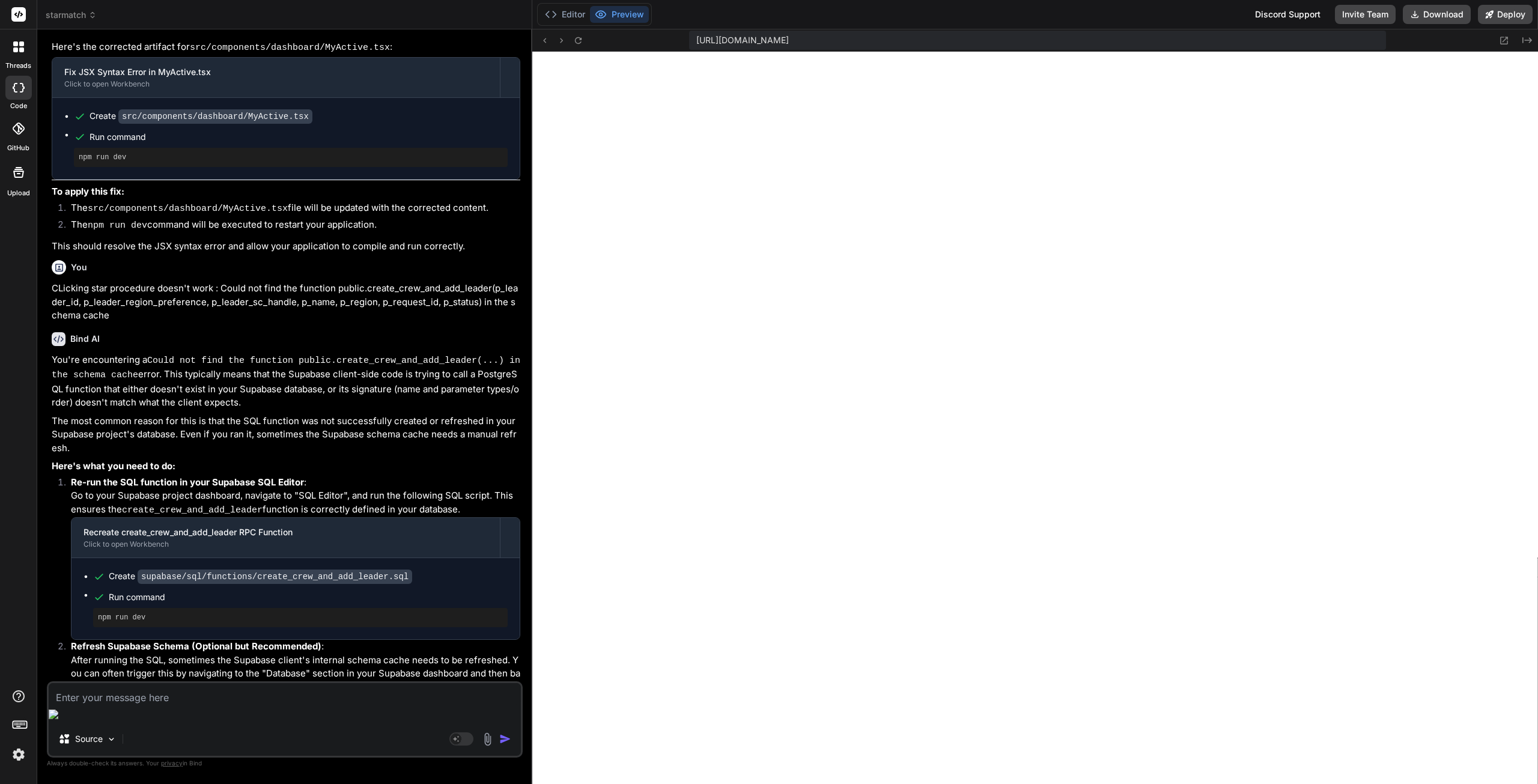
scroll to position [14975, 0]
click at [556, 15] on icon at bounding box center [551, 14] width 12 height 12
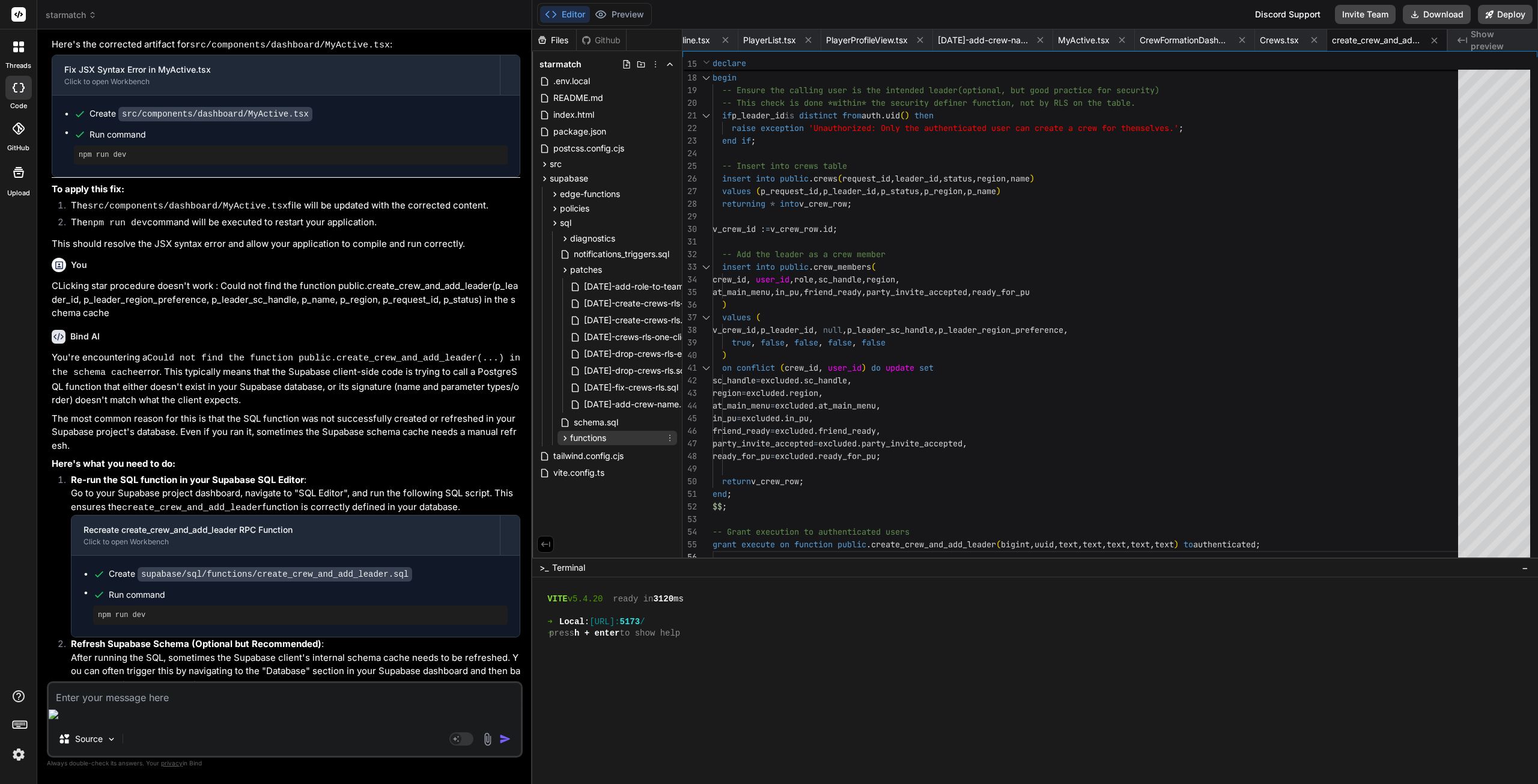
click at [605, 437] on span "functions" at bounding box center [587, 437] width 36 height 12
click at [635, 456] on span "create_crew_and_add_leader.sql" at bounding box center [647, 454] width 129 height 14
click at [978, 250] on div "v_crew_id uuid ; v_crew_row public . crews ; begin -- Ensure the calling user i…" at bounding box center [1089, 210] width 753 height 707
click at [603, 406] on span "[DATE]-add-crew-name.sql" at bounding box center [638, 404] width 111 height 14
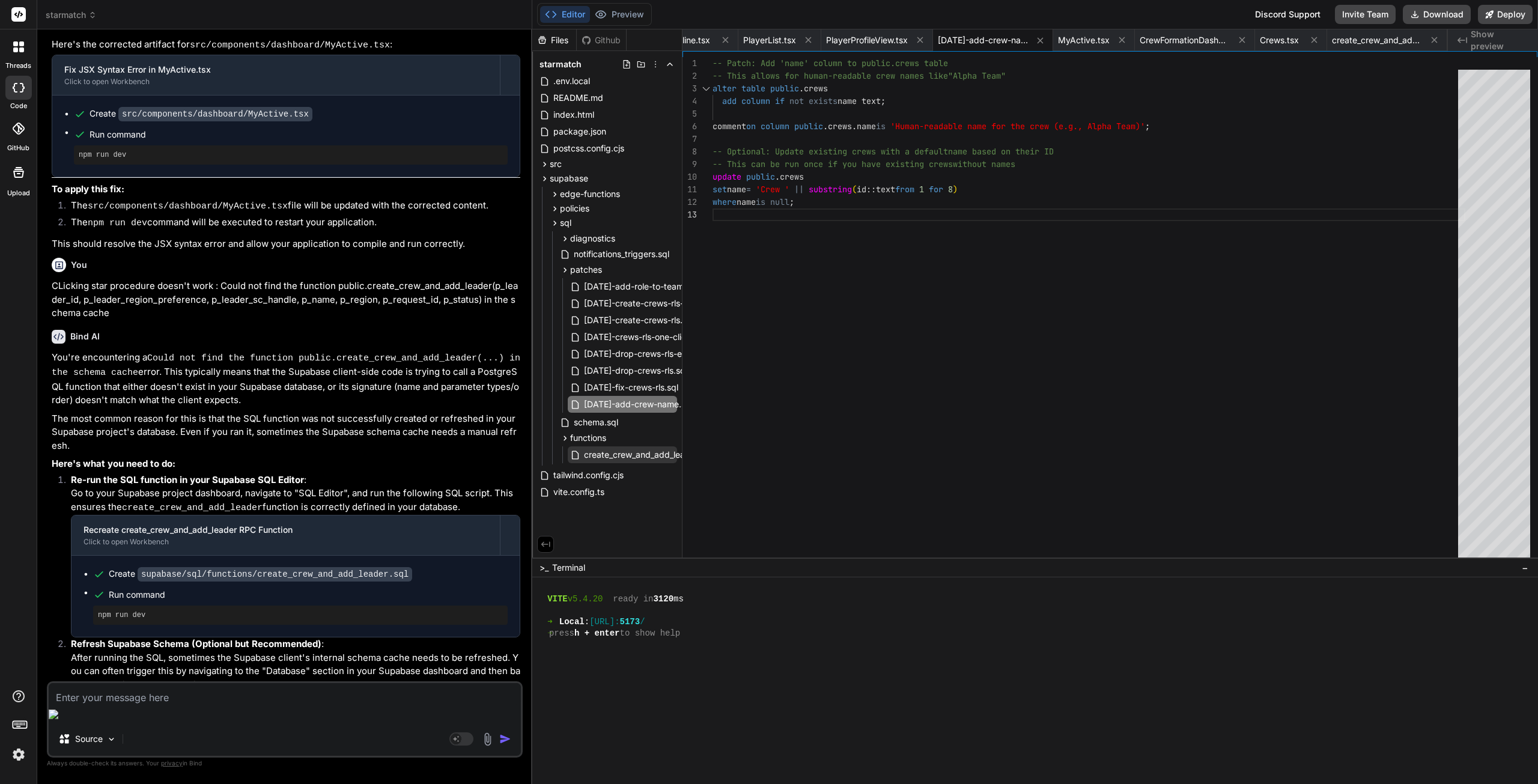
click at [637, 454] on span "create_crew_and_add_leader.sql" at bounding box center [647, 454] width 129 height 14
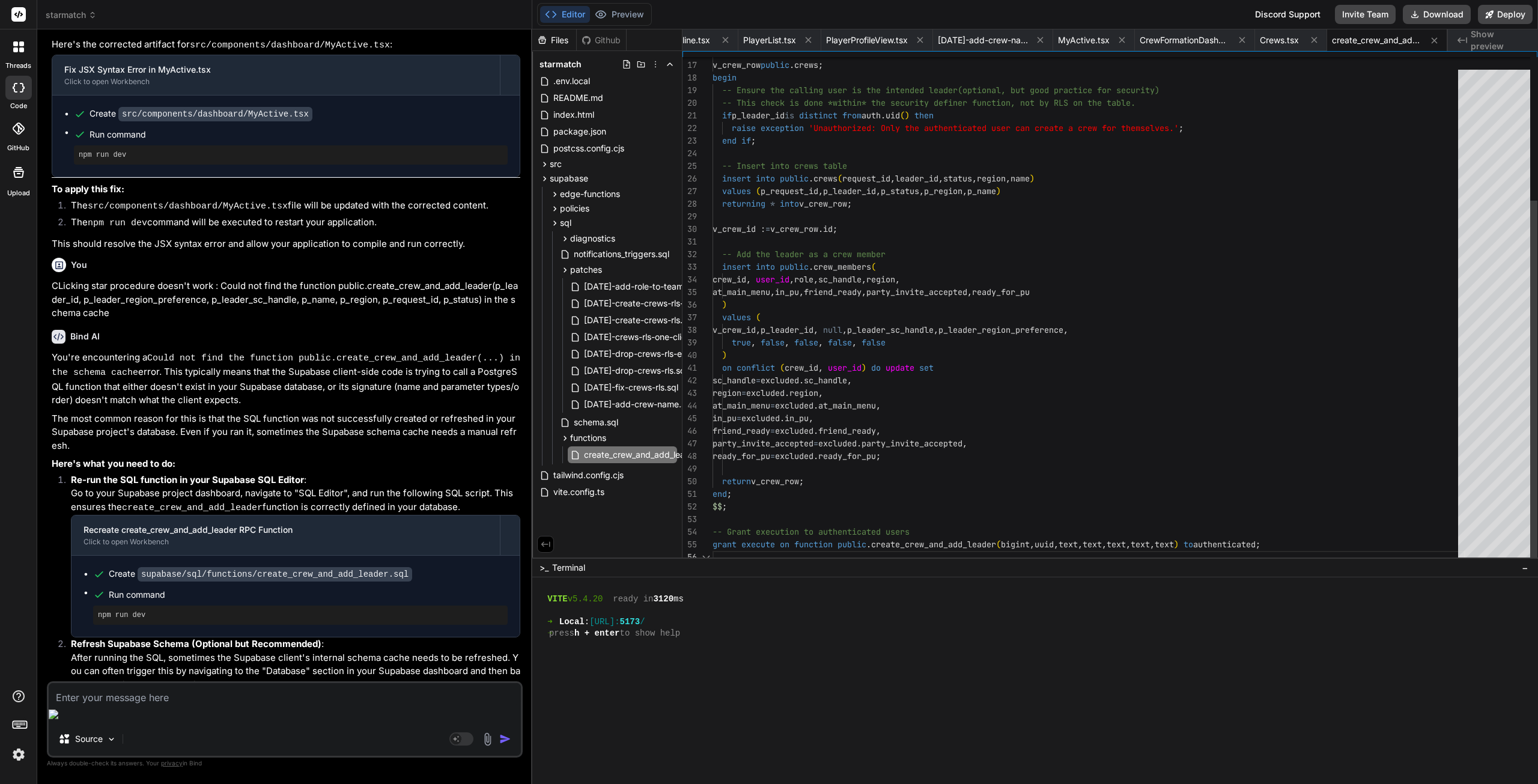
click at [931, 317] on div "v_crew_id uuid ; v_crew_row public . crews ; begin -- Ensure the calling user i…" at bounding box center [1089, 210] width 753 height 707
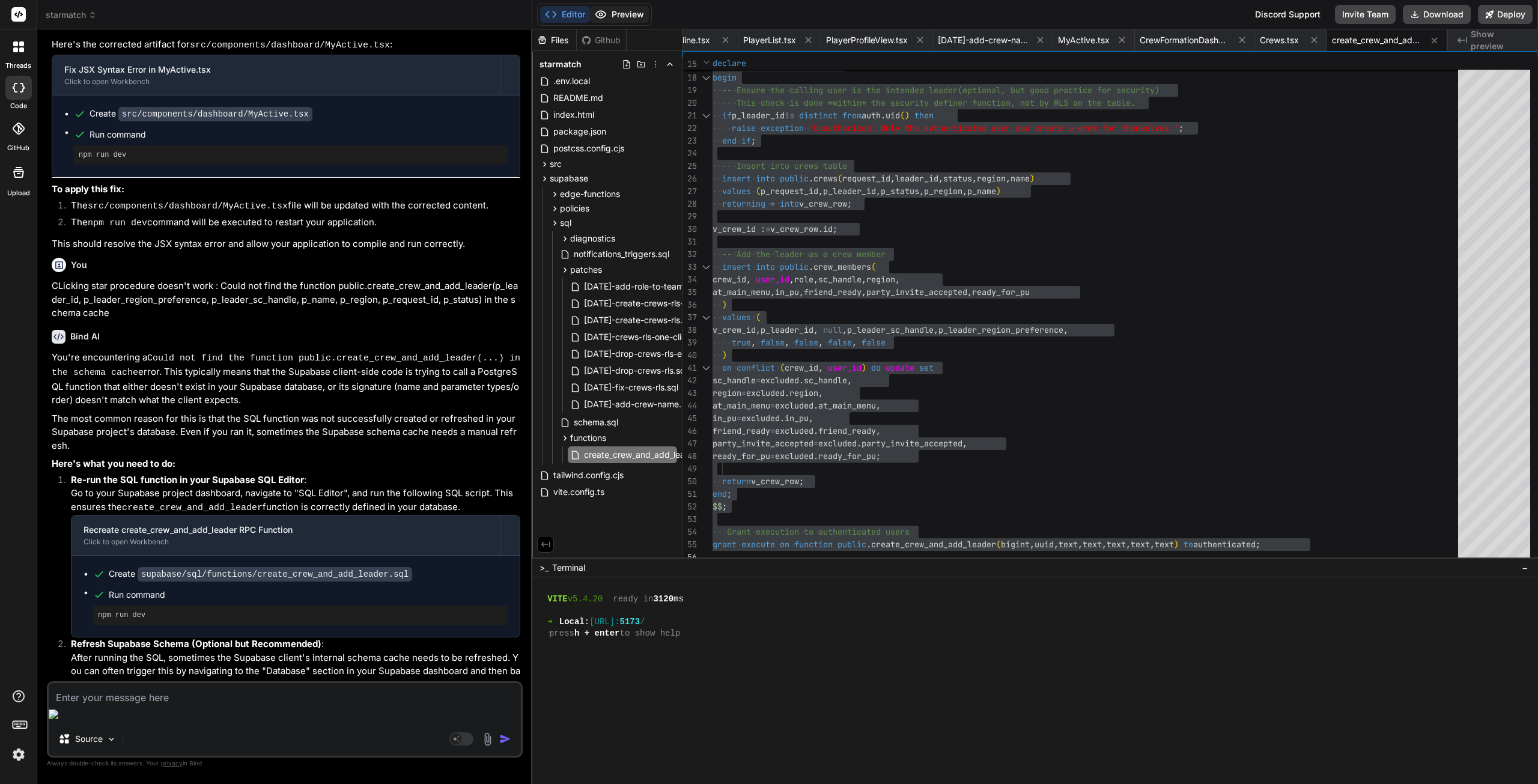
click at [621, 11] on button "Preview" at bounding box center [619, 14] width 59 height 16
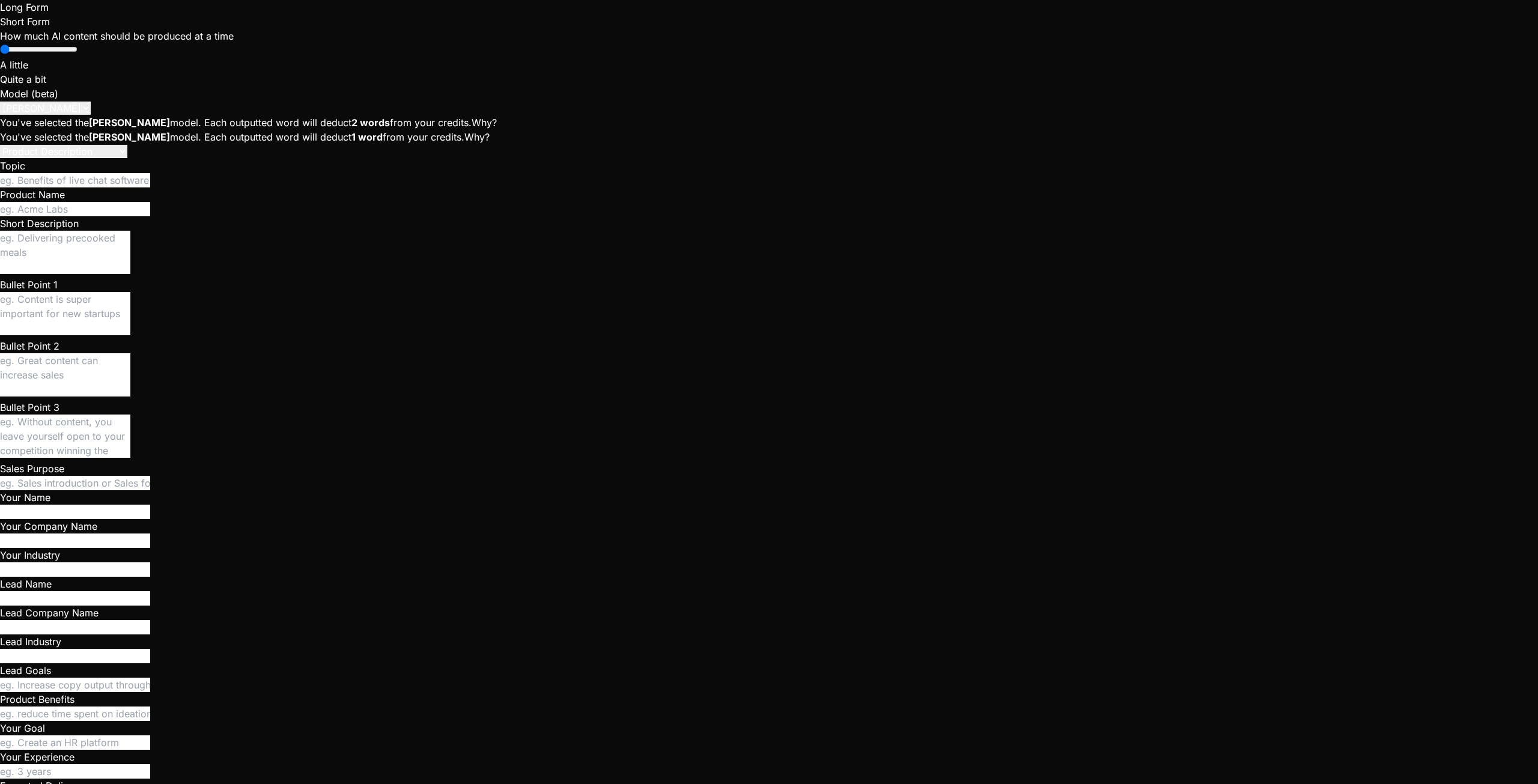
scroll to position [45, 0]
type textarea "x"
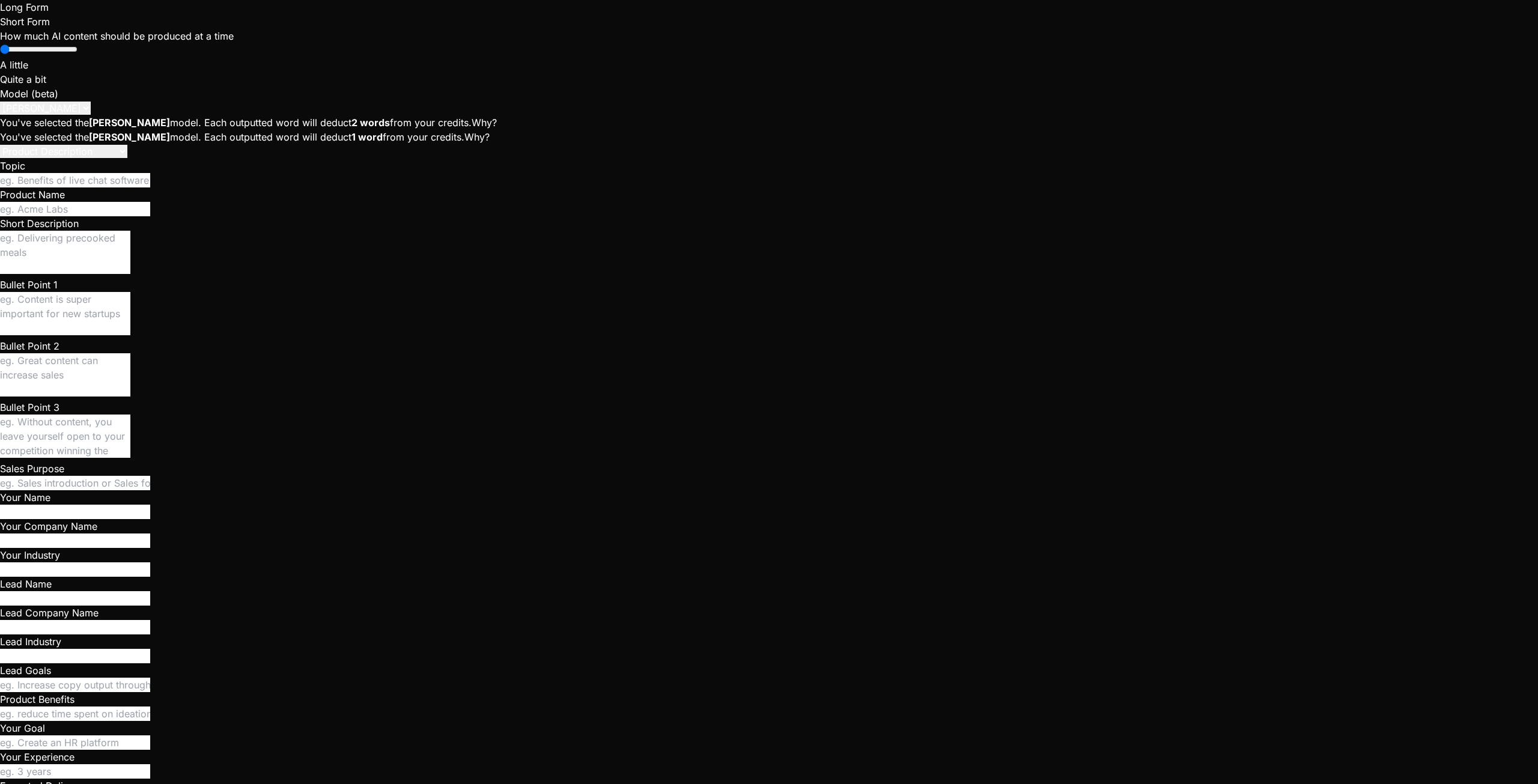
scroll to position [228, 0]
type textarea "I"
type textarea "x"
type textarea "In"
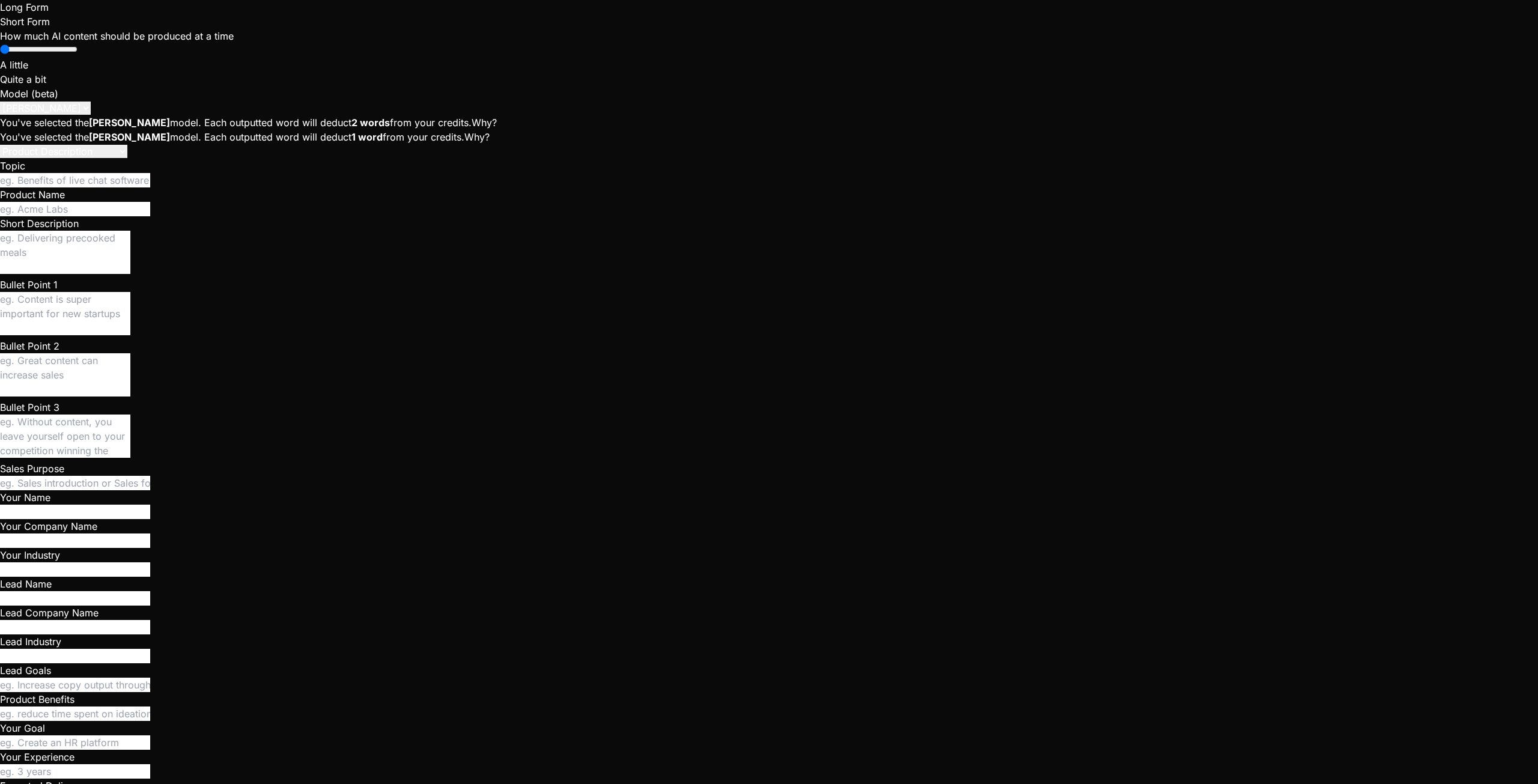
type textarea "x"
type textarea "In"
type textarea "x"
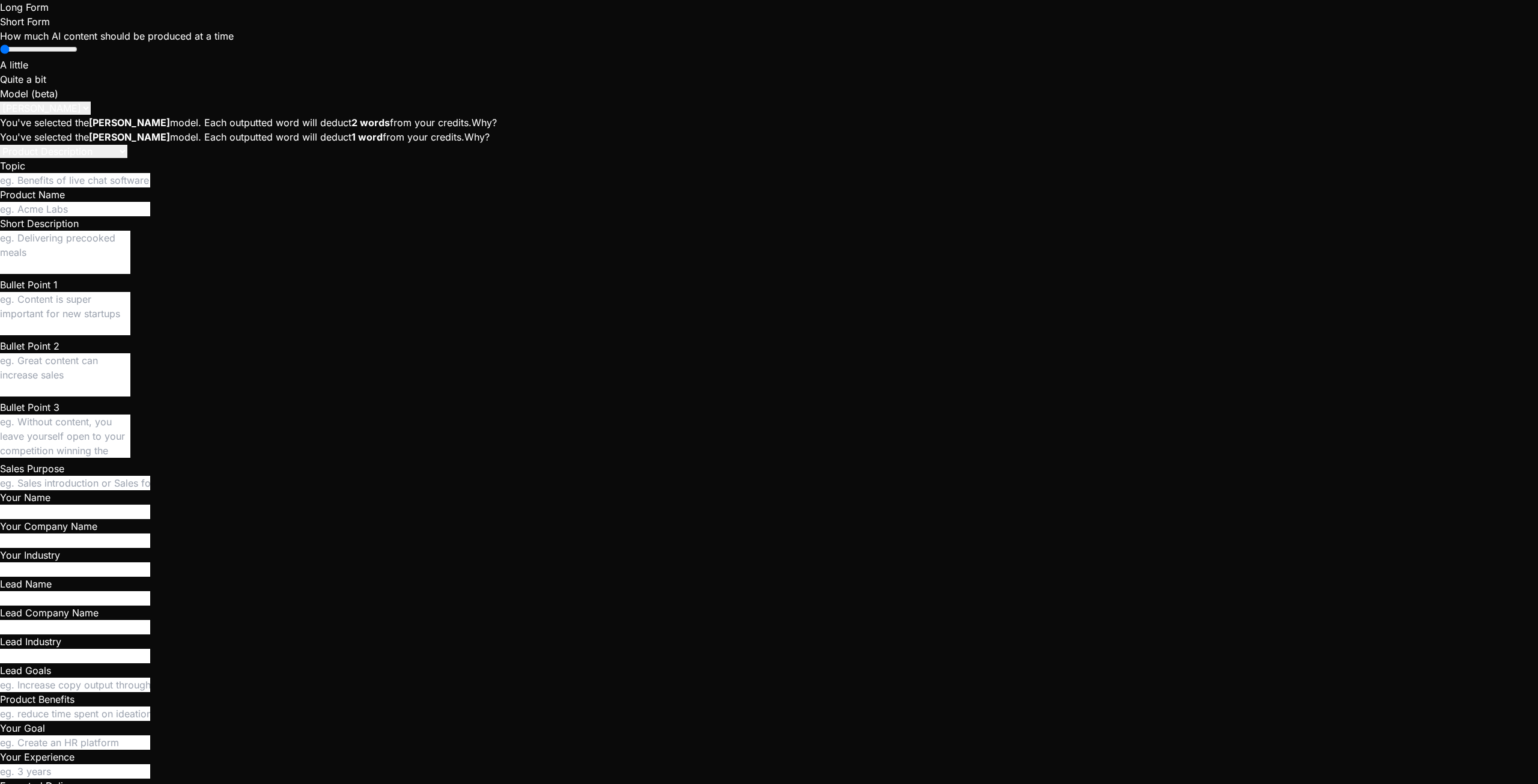
type textarea "In"
type textarea "x"
type textarea "In t"
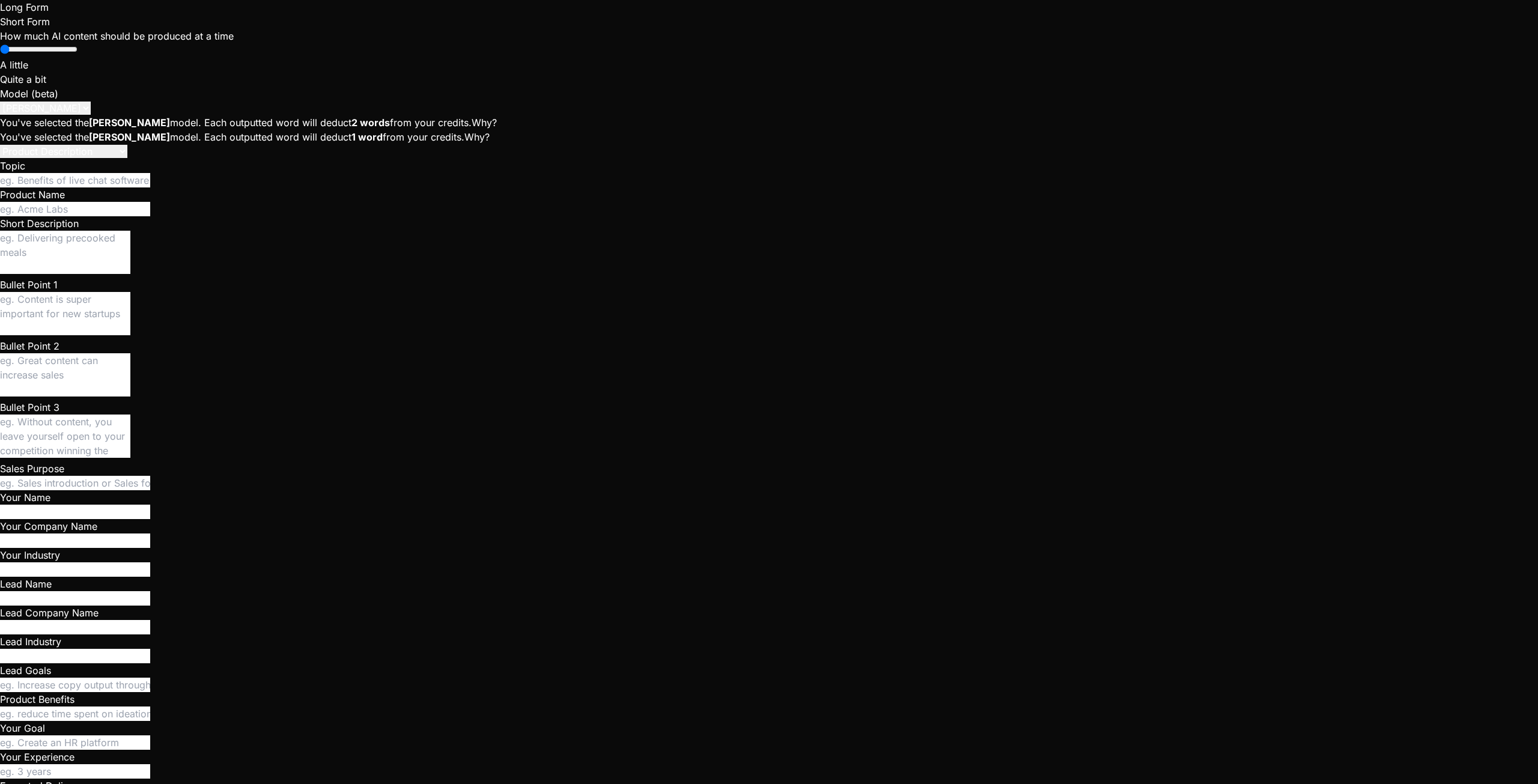
type textarea "x"
type textarea "In th"
type textarea "x"
type textarea "In the"
type textarea "x"
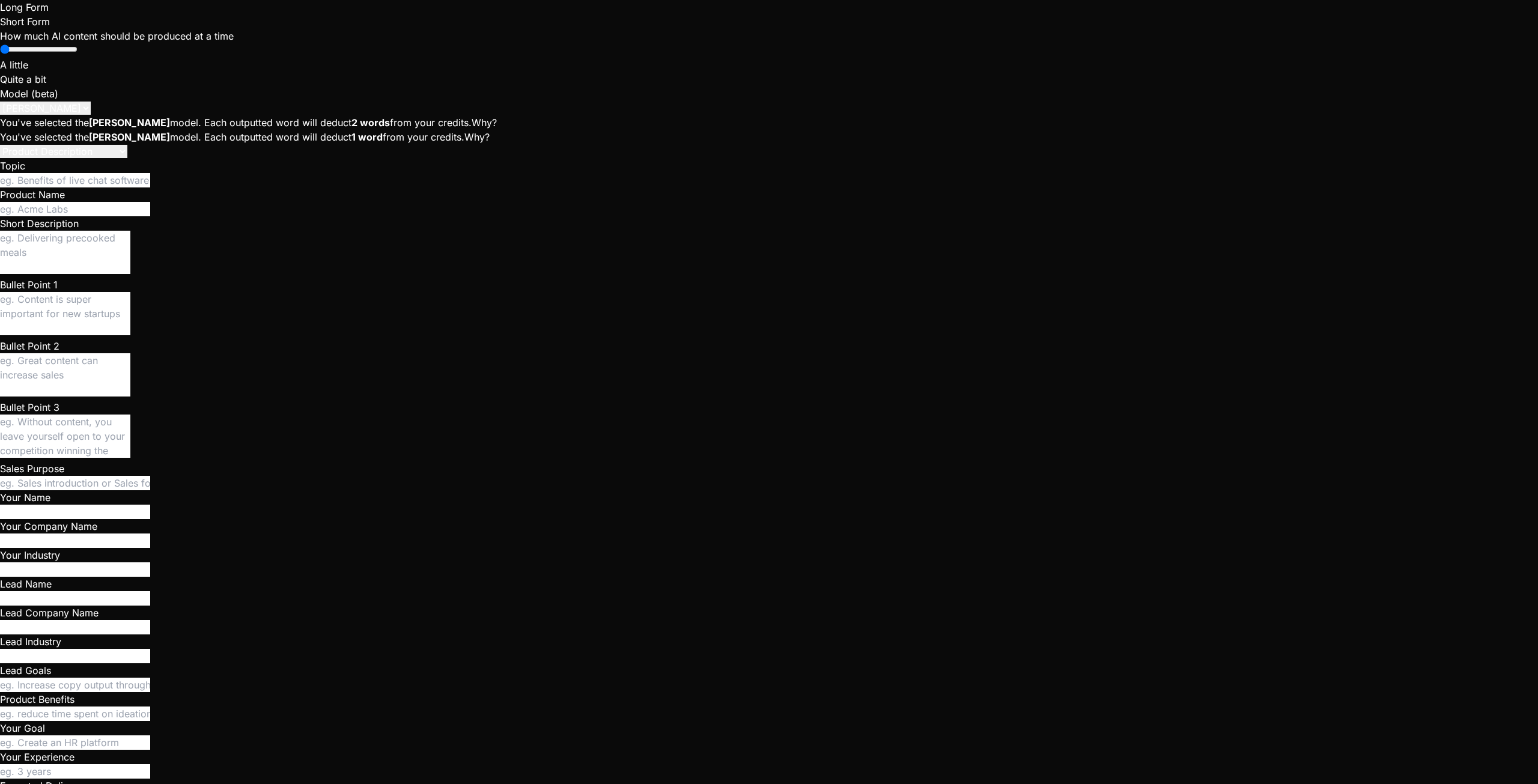
type textarea "In the"
type textarea "x"
type textarea "In the C"
type textarea "x"
type textarea "In the Cr"
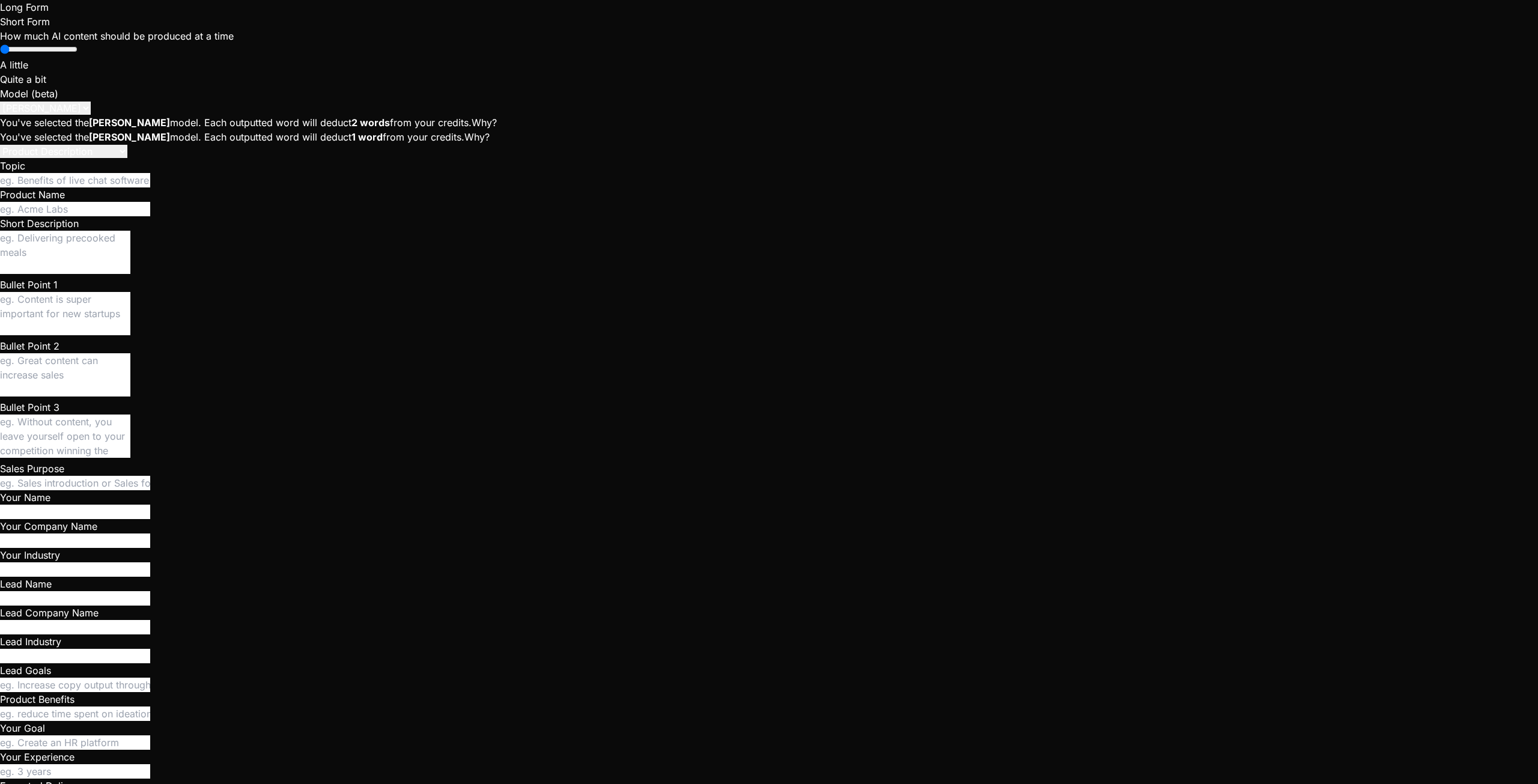
type textarea "x"
type textarea "In the C"
type textarea "x"
type textarea "In the"
type textarea "x"
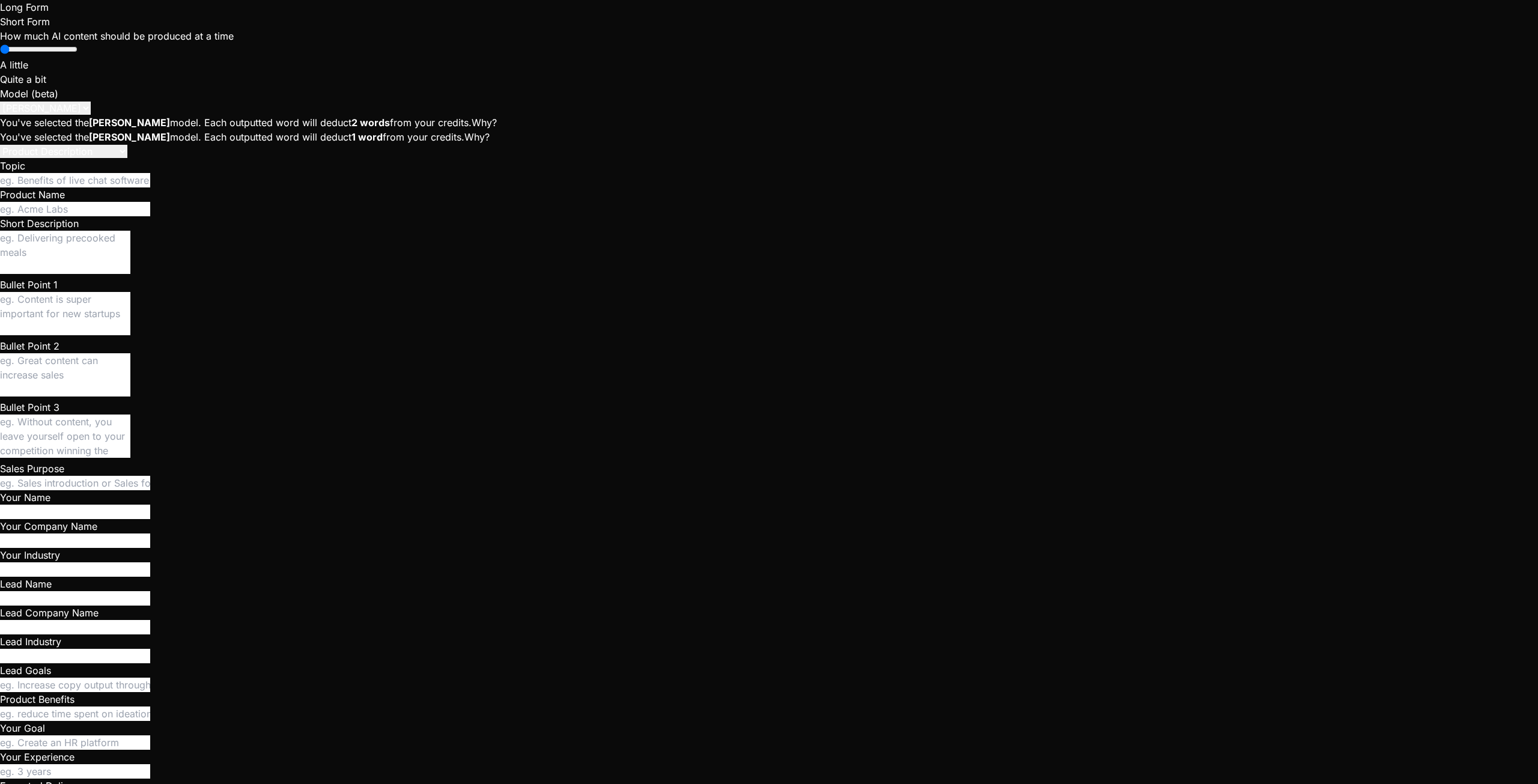
type textarea "In the"
type textarea "x"
type textarea "In th"
type textarea "x"
type textarea "In t"
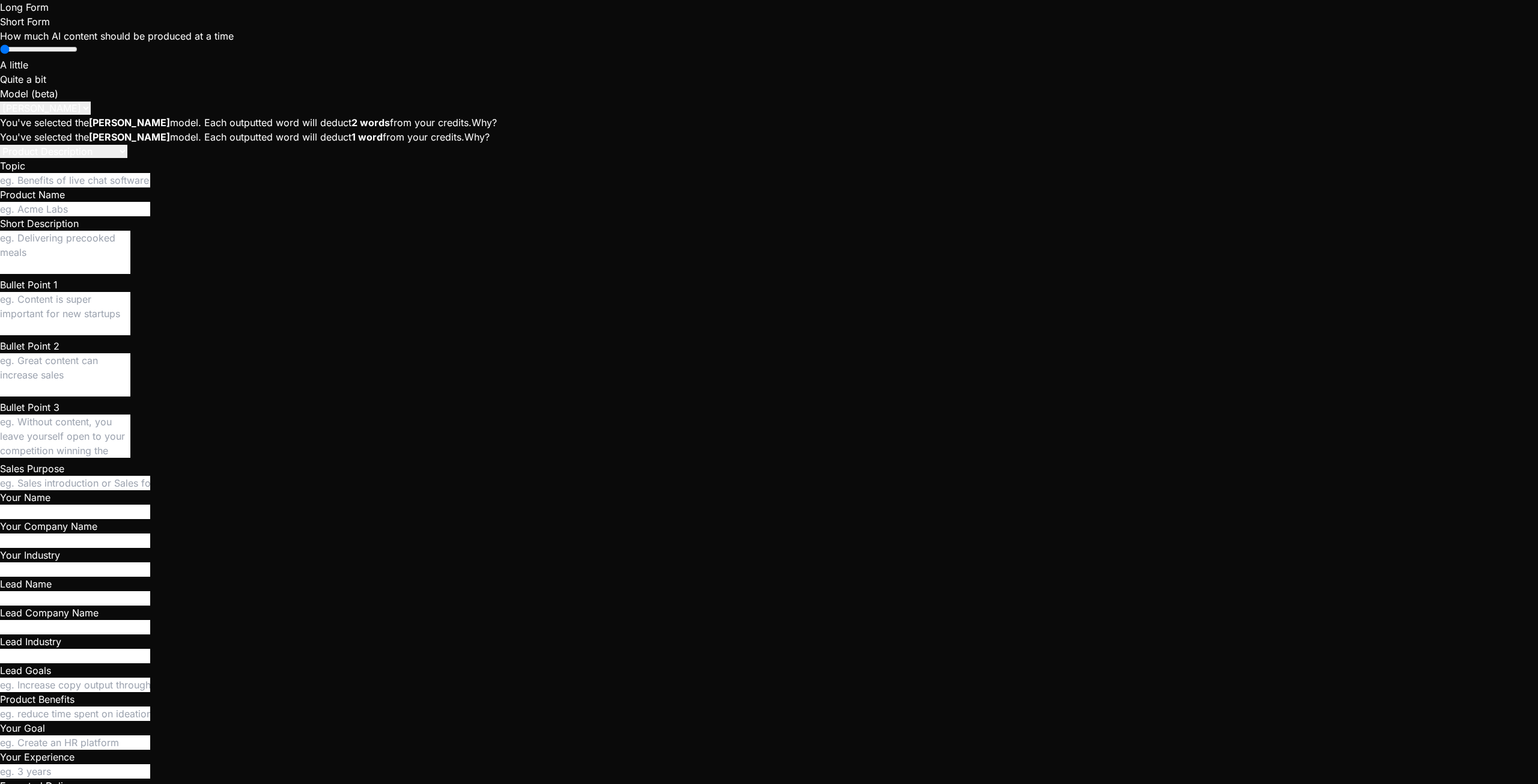
type textarea "x"
type textarea "In"
type textarea "x"
type textarea "In"
type textarea "x"
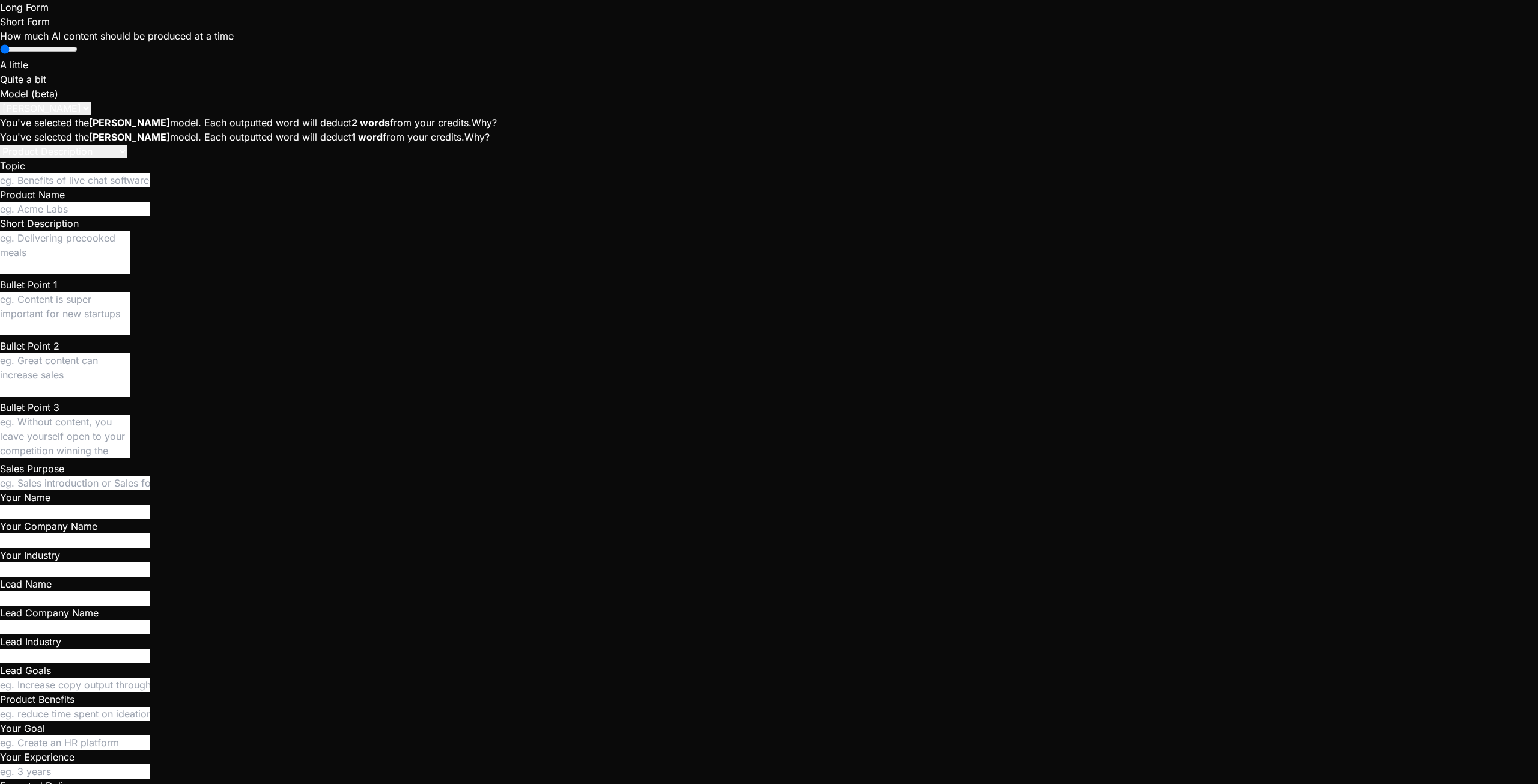
type textarea "I"
type textarea "x"
type textarea "N"
type textarea "x"
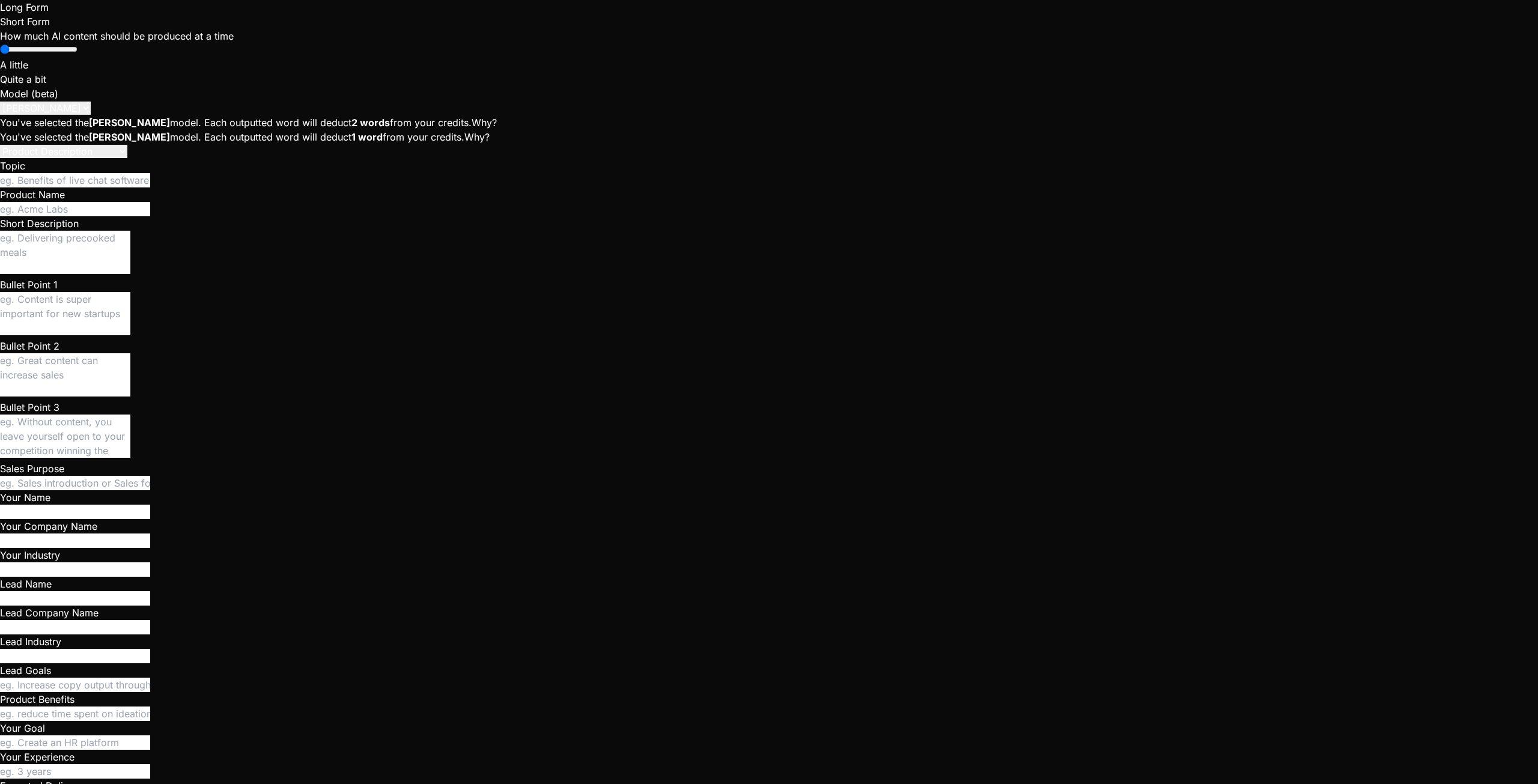
type textarea "No"
type textarea "x"
type textarea "Now"
type textarea "x"
type textarea "Now"
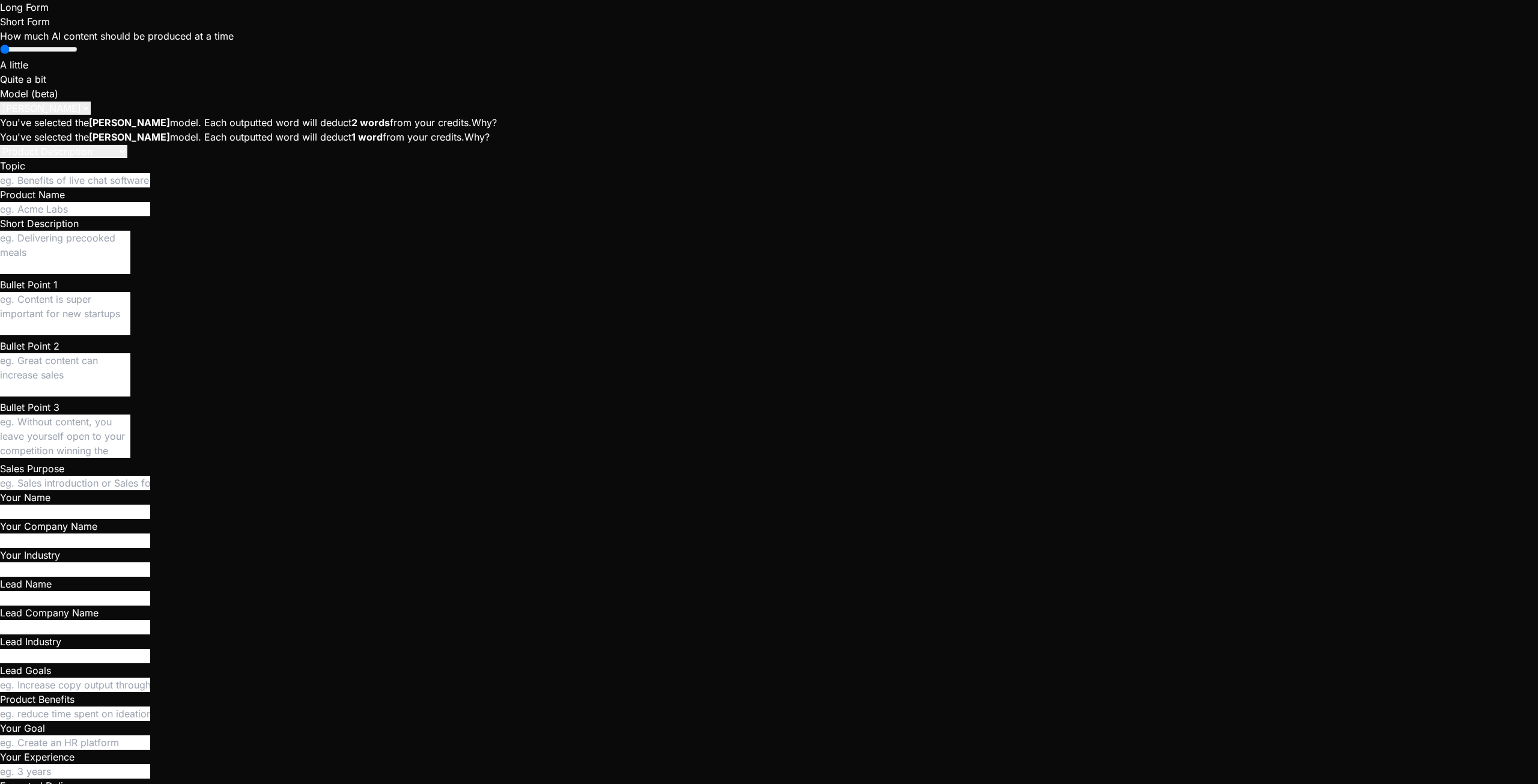
type textarea "x"
type textarea "Now i"
type textarea "x"
type textarea "Now it"
type textarea "x"
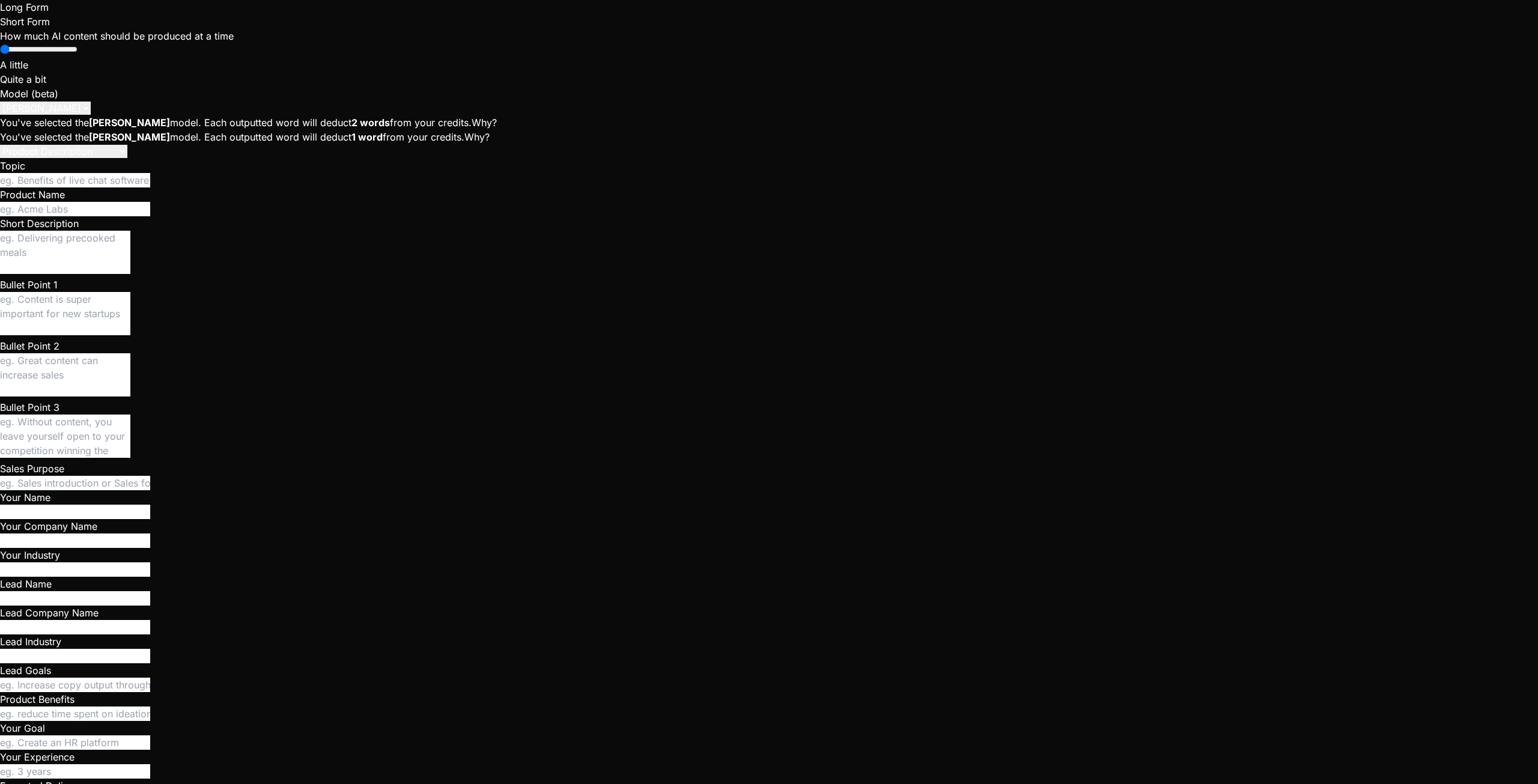
type textarea "Now it"
type textarea "x"
type textarea "Now it w"
type textarea "x"
type textarea "Now it wo"
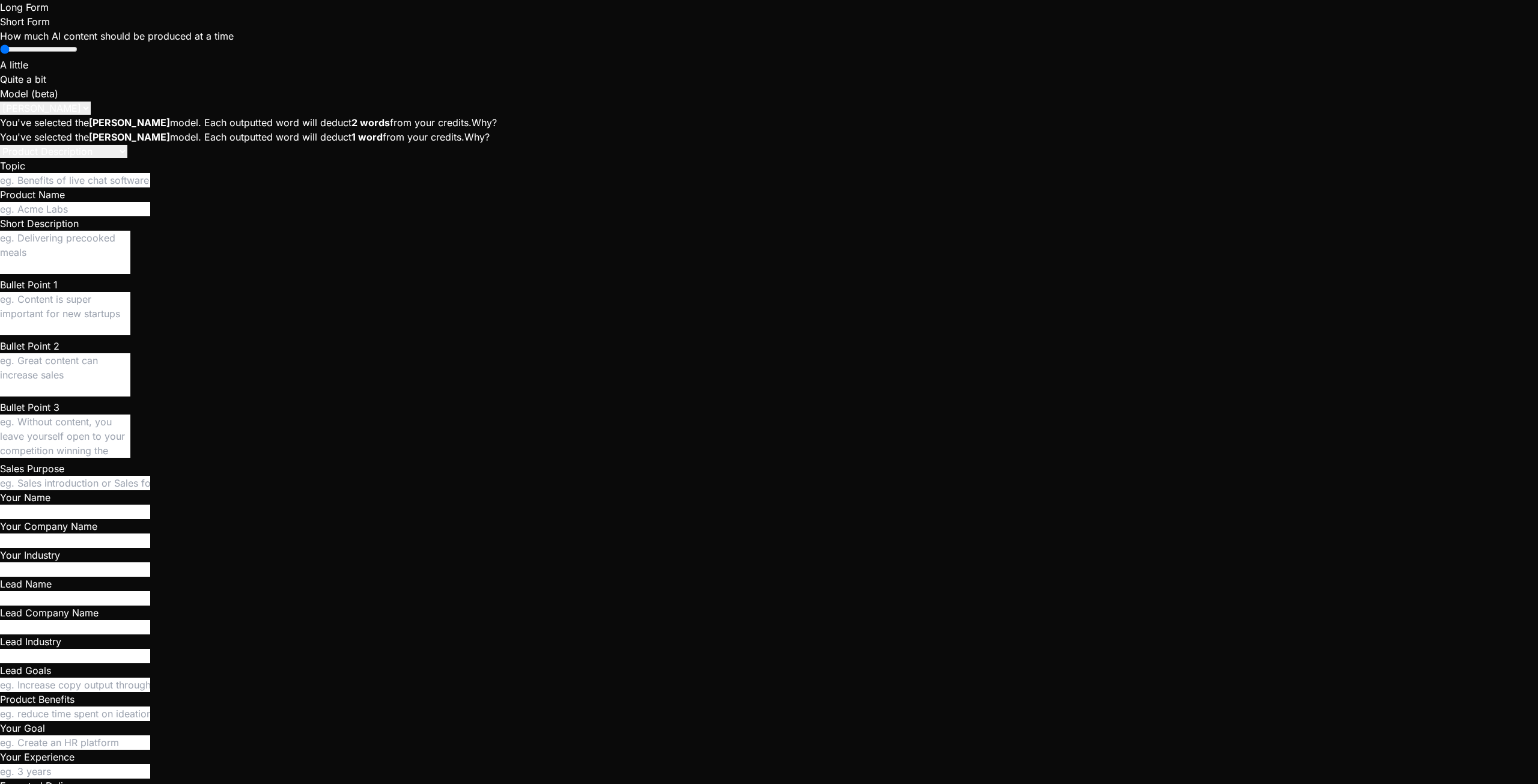
type textarea "x"
type textarea "Now it wor"
type textarea "x"
type textarea "Now it work"
type textarea "x"
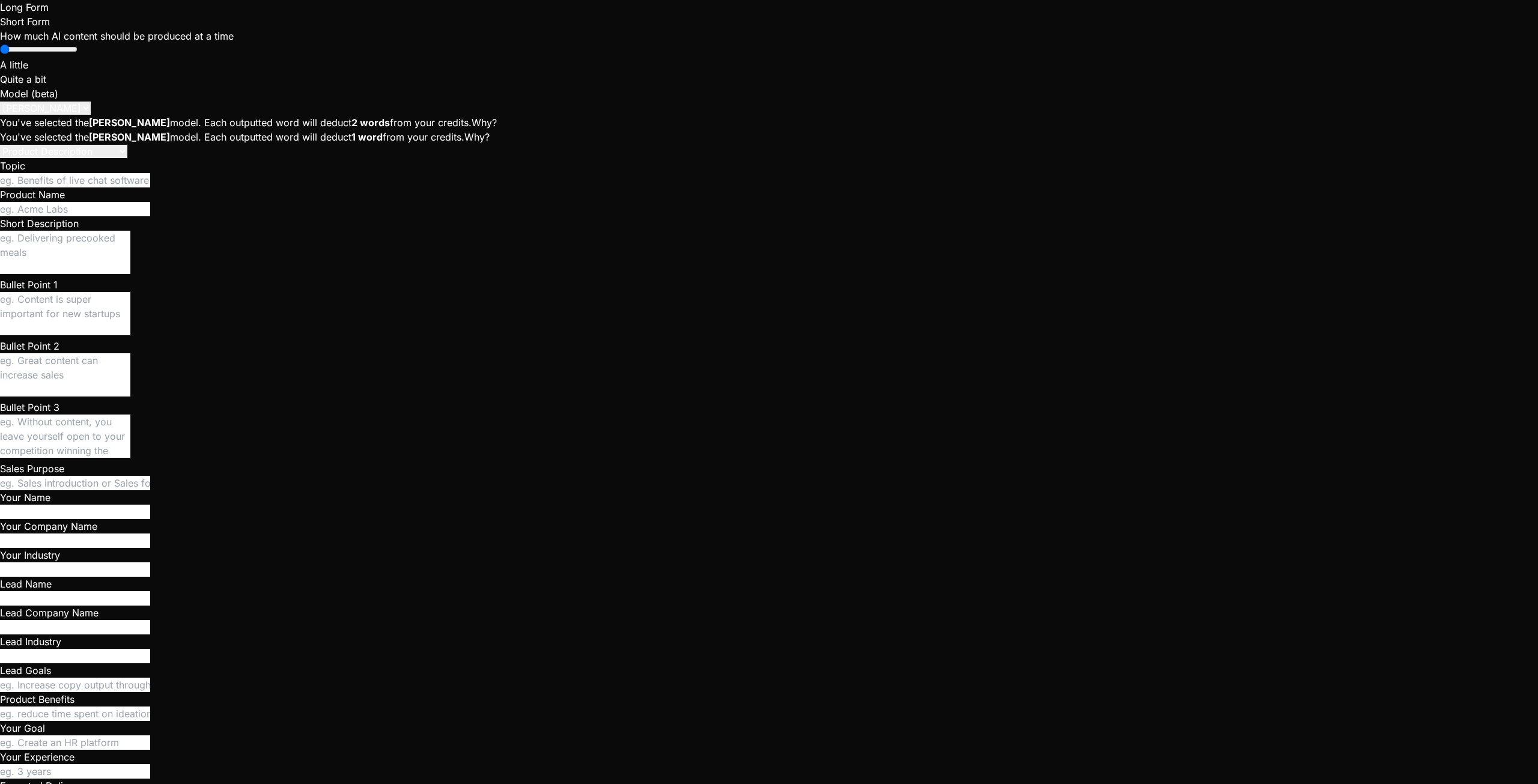
type textarea "Now it works"
type textarea "x"
type textarea "Now it works."
type textarea "x"
type textarea "Now it works."
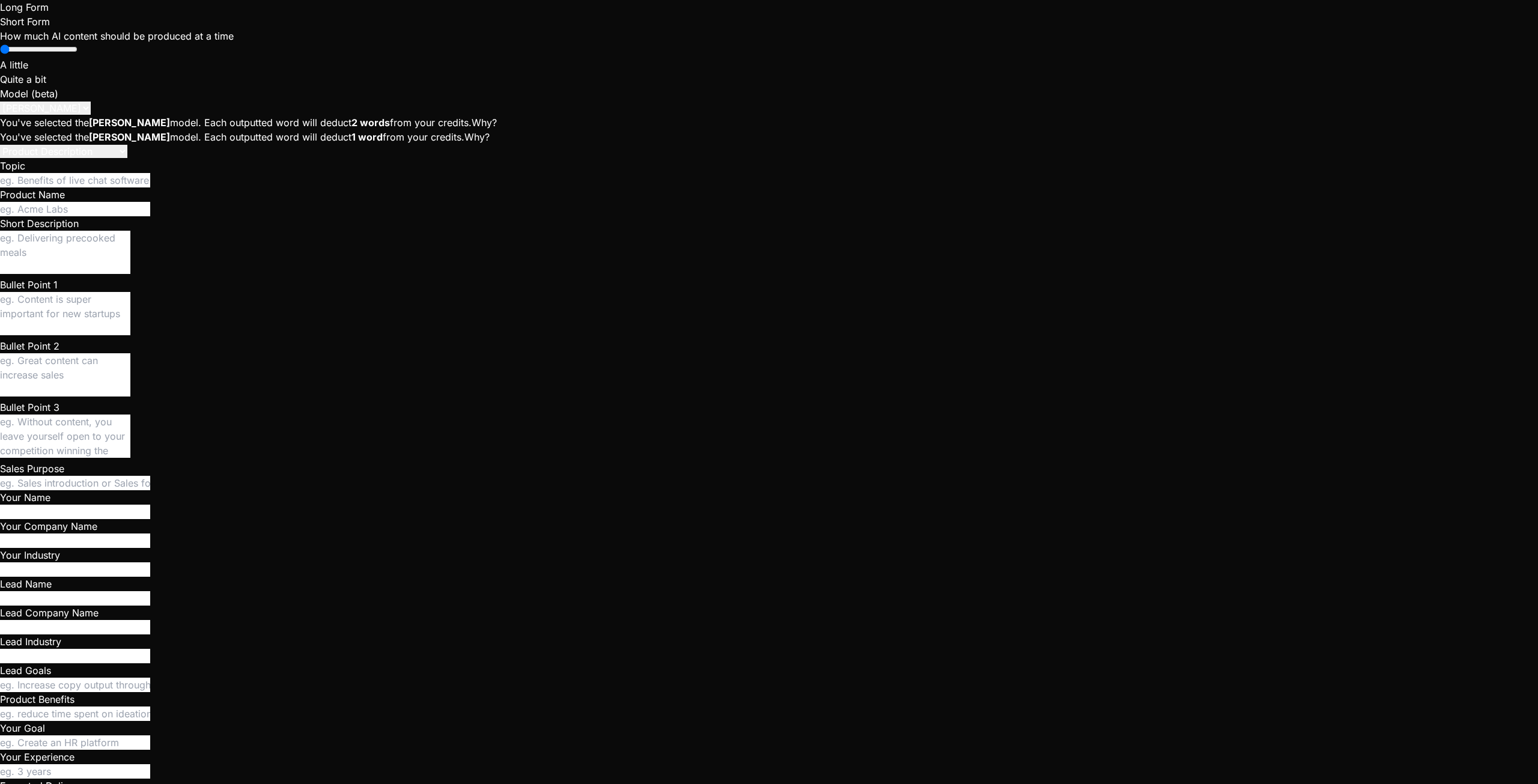
type textarea "x"
type textarea "Now it works. I"
type textarea "x"
type textarea "Now it works. In"
type textarea "x"
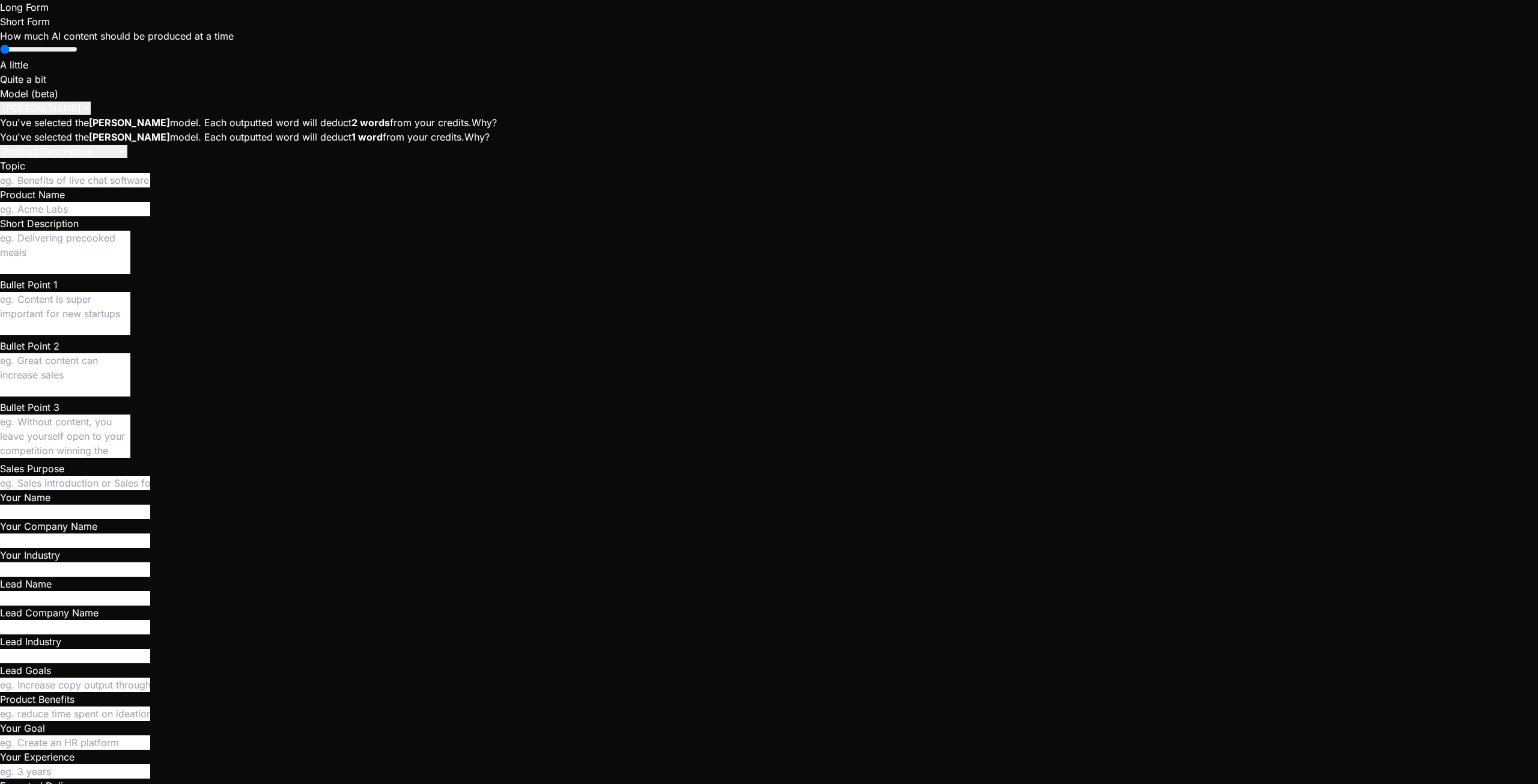
type textarea "Now it works. In"
type textarea "x"
type textarea "Now it works. In t"
type textarea "x"
type textarea "Now it works. In th"
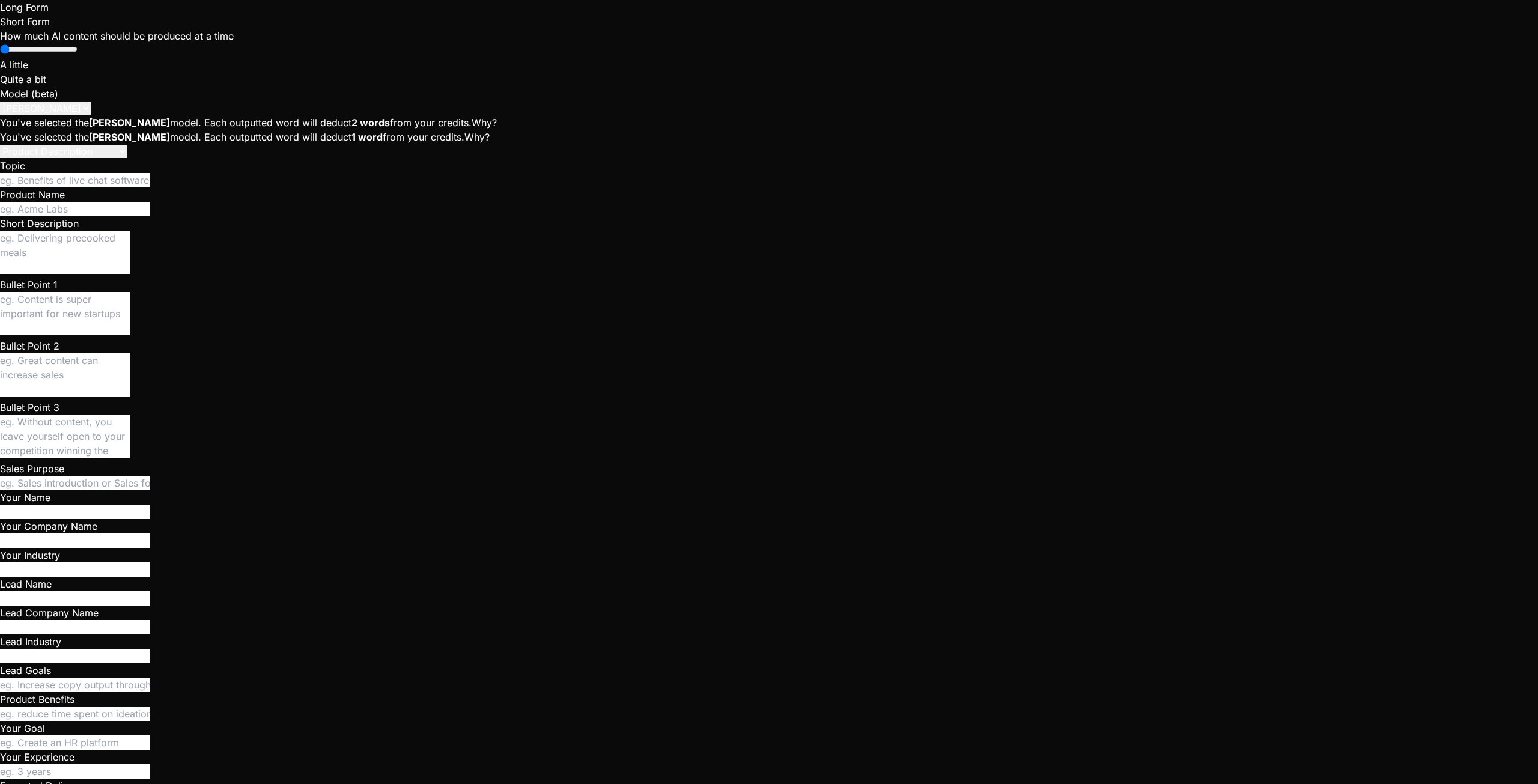
type textarea "x"
type textarea "Now it works. In the"
type textarea "x"
type textarea "Now it works. In the"
type textarea "x"
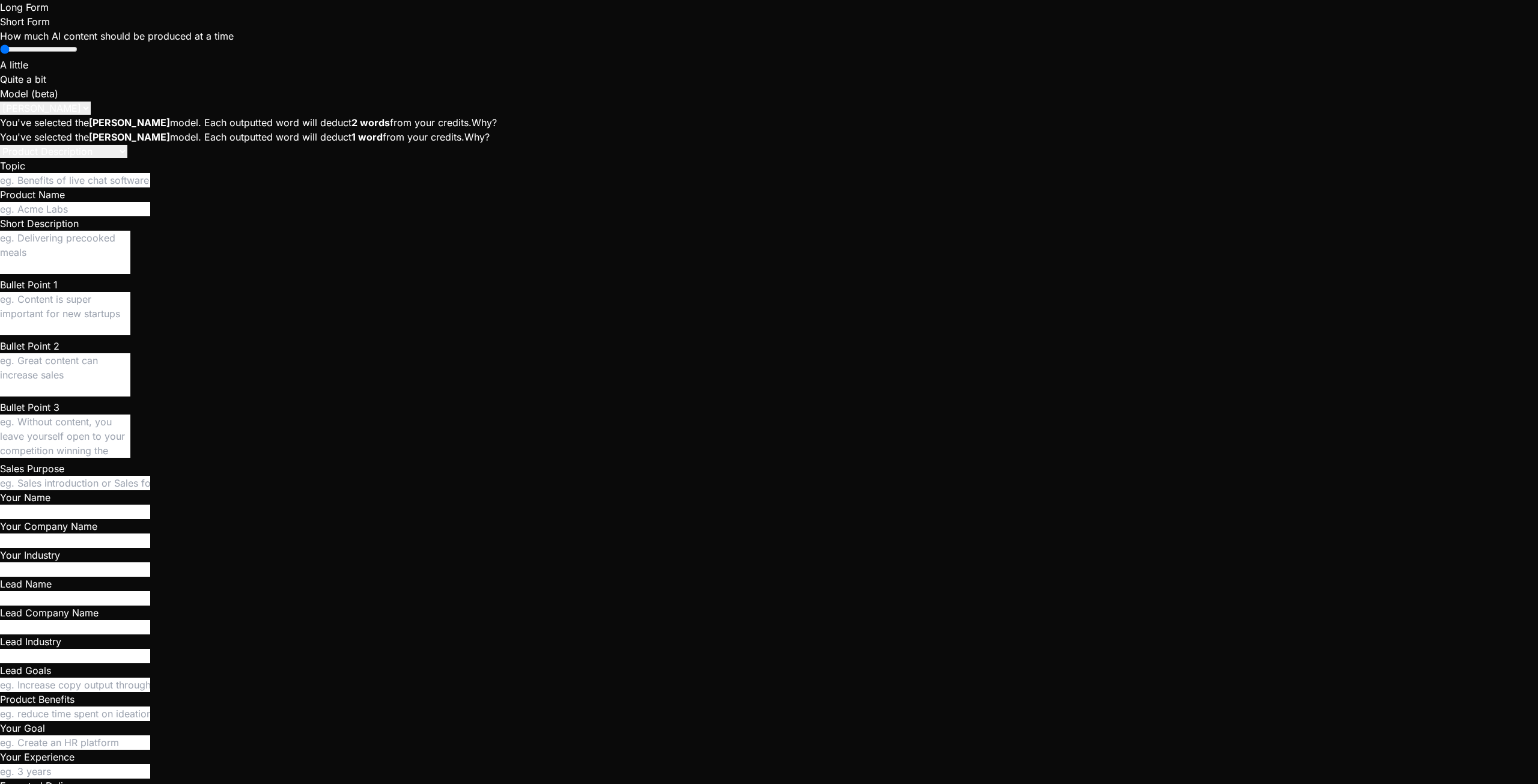
type textarea "Now it works. In the"
type textarea "x"
type textarea "Now it works. In th"
type textarea "x"
type textarea "Now it works. In t"
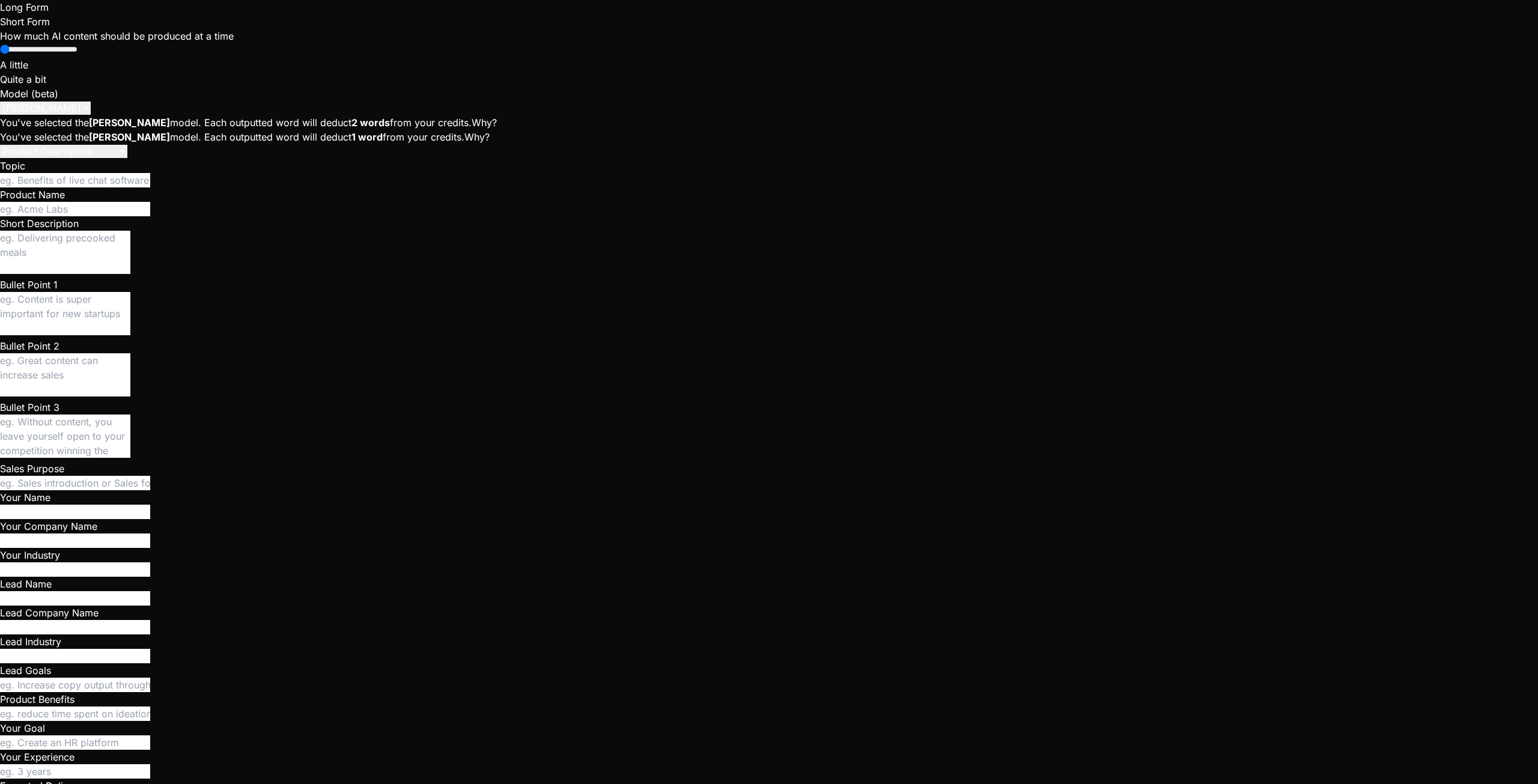
type textarea "x"
type textarea "Now it works. In"
type textarea "x"
type textarea "Now it works. In"
type textarea "x"
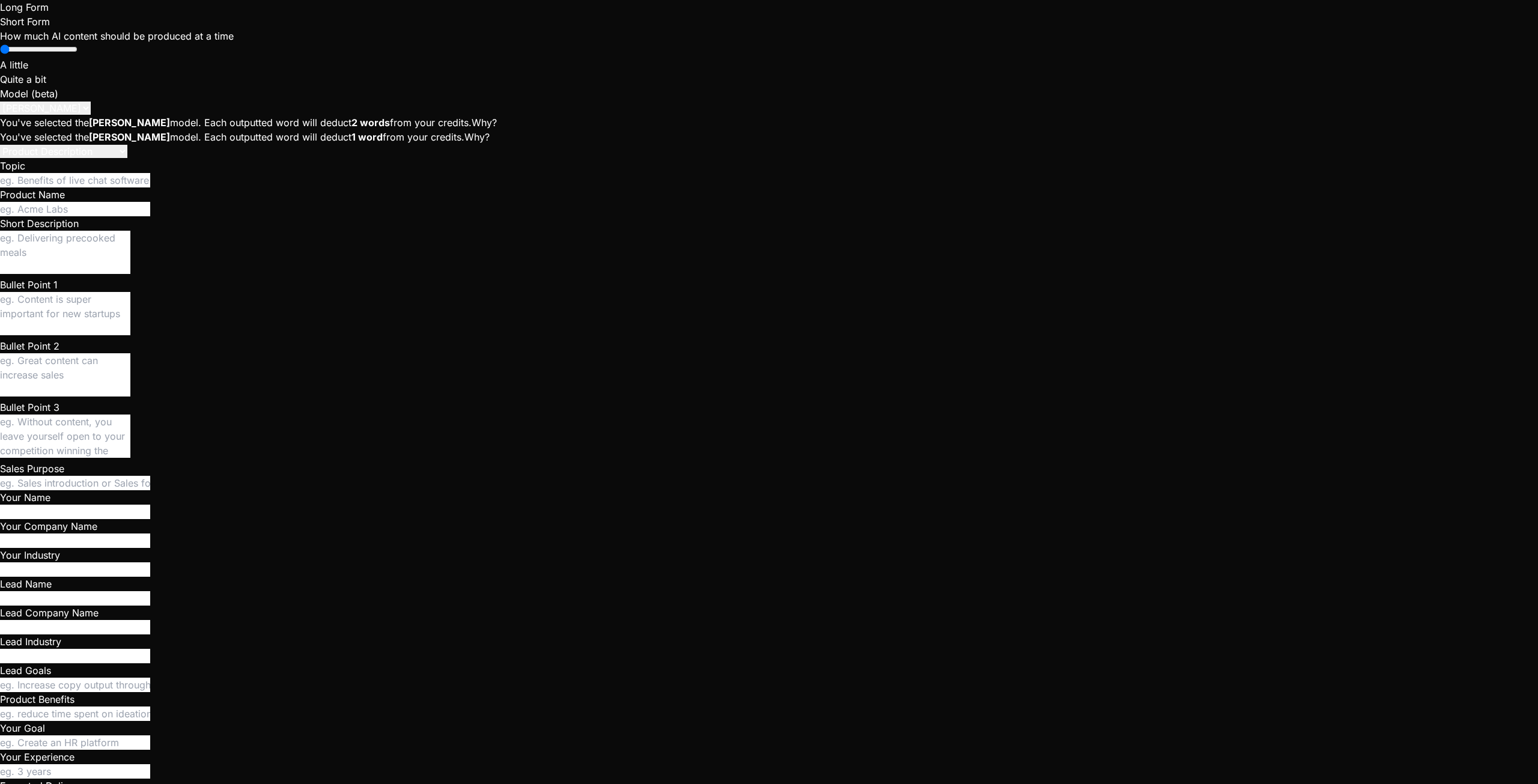
type textarea "Now it works. I"
type textarea "x"
type textarea "Now it works."
type textarea "x"
type textarea "Now it works. N"
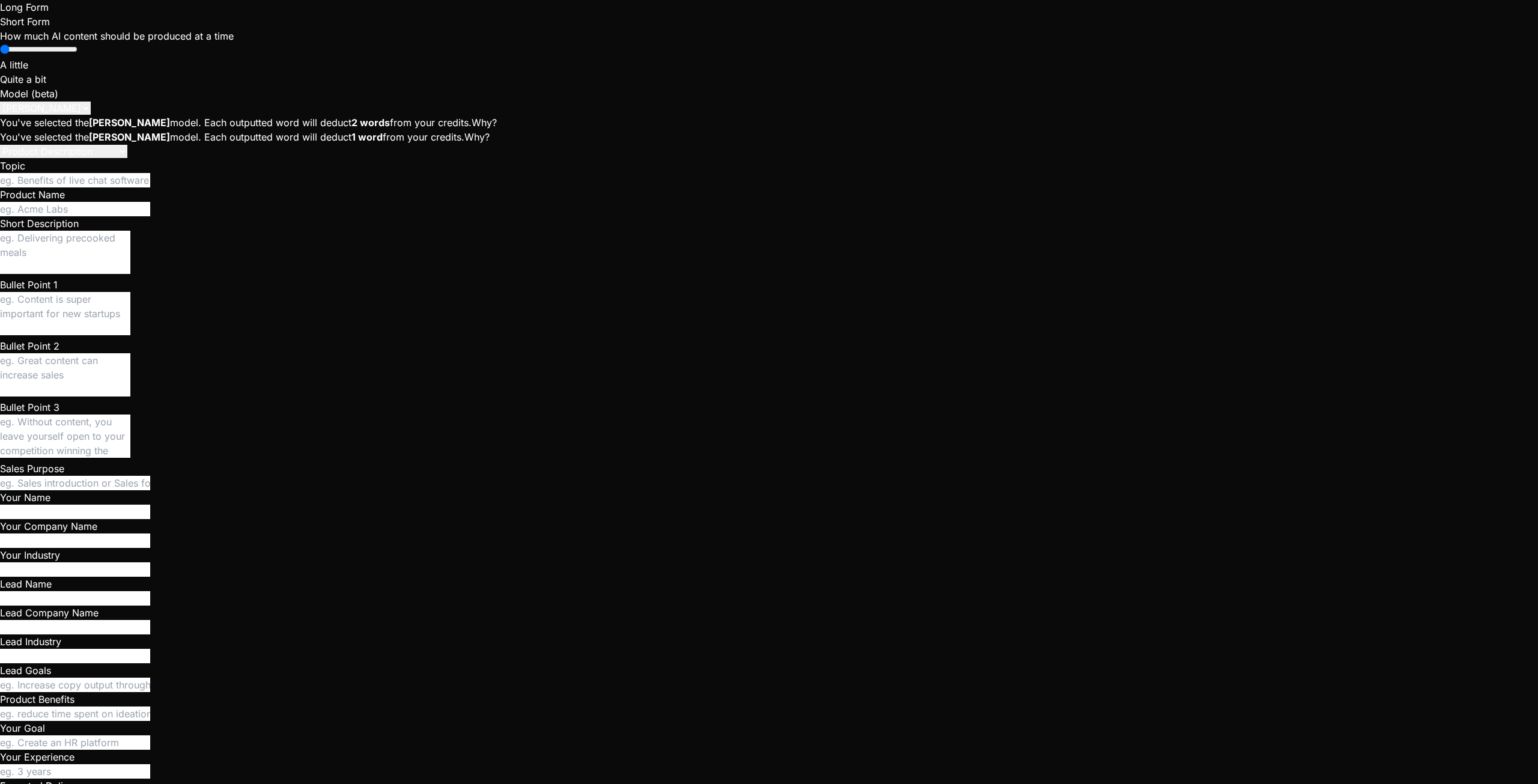
type textarea "x"
type textarea "Now it works."
type textarea "x"
type textarea "Now it works."
type textarea "x"
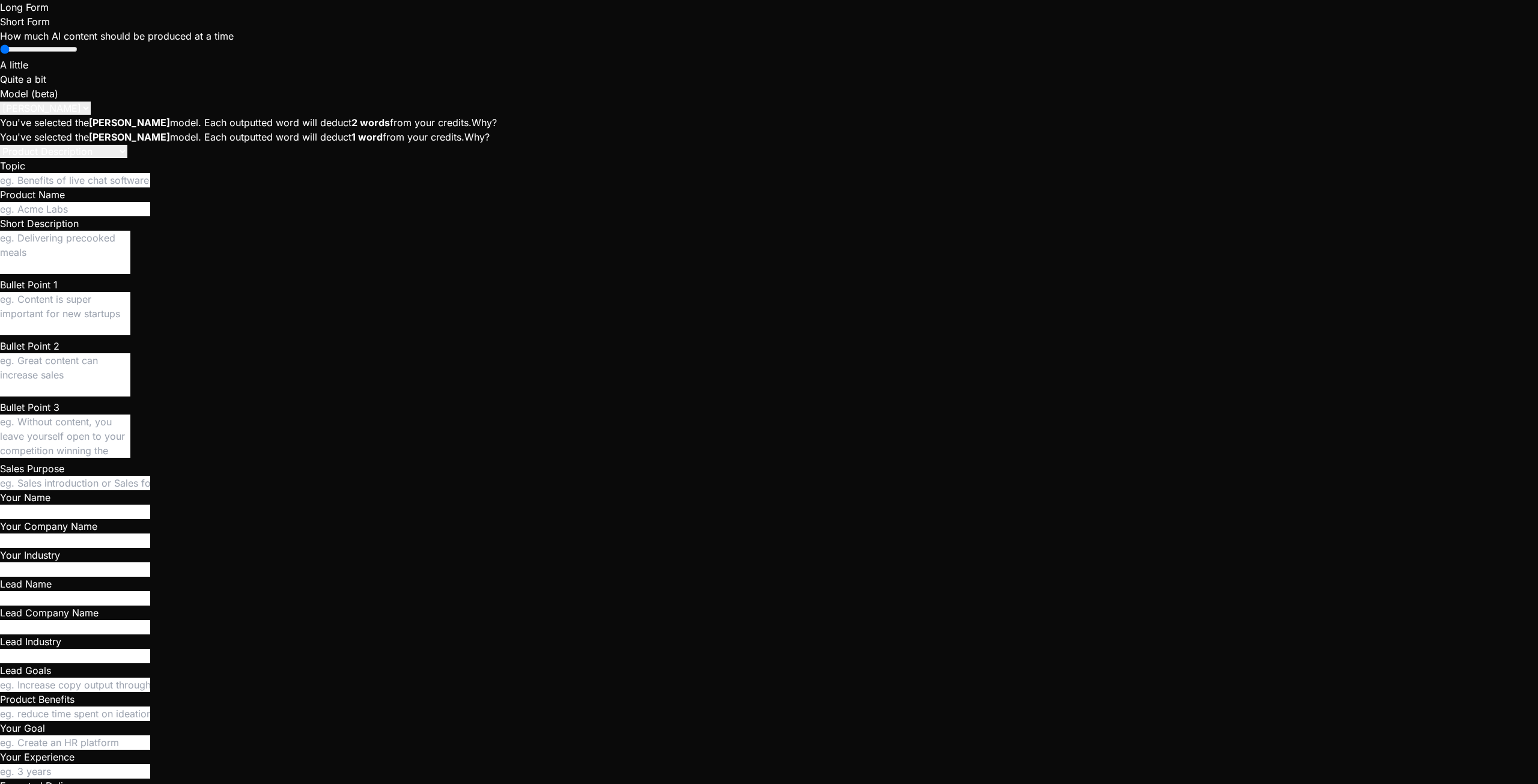
type textarea "Now it works"
type textarea "x"
type textarea "Now it works"
type textarea "x"
type textarea "Now it works n"
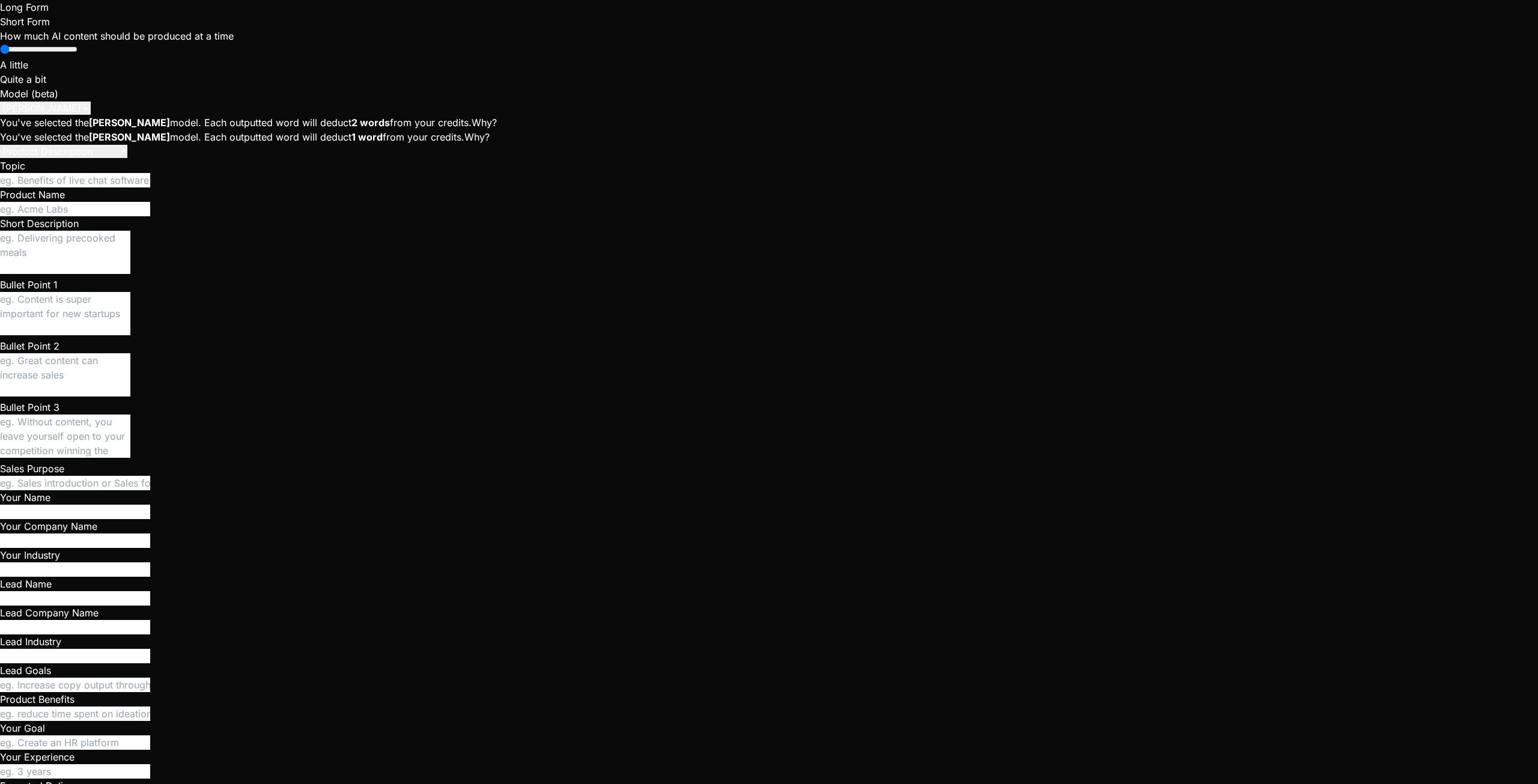
type textarea "x"
type textarea "Now it works nd"
type textarea "x"
type textarea "Now it works nd"
type textarea "x"
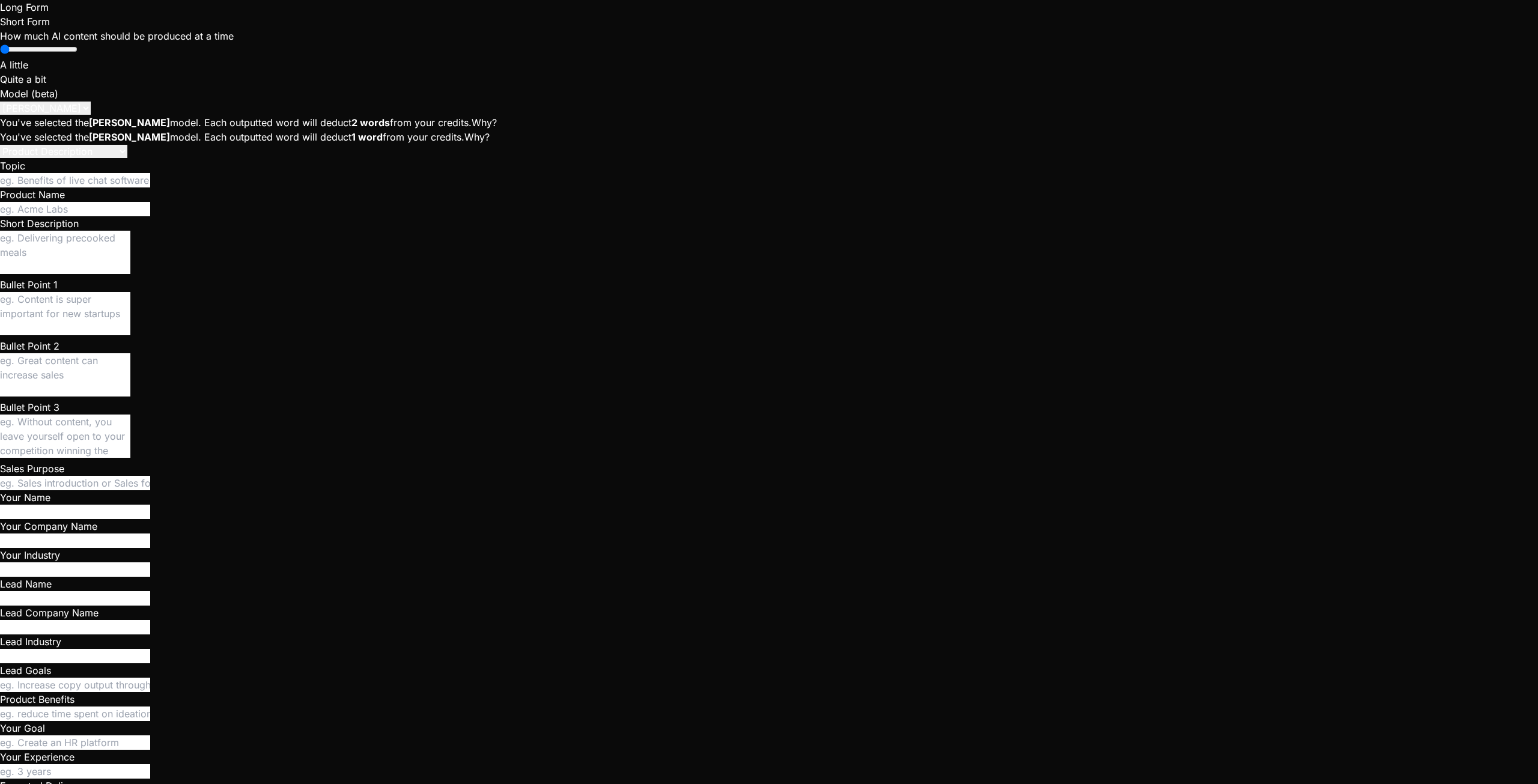
type textarea "Now it works nd"
type textarea "x"
type textarea "Now it works n"
type textarea "x"
type textarea "Now it works"
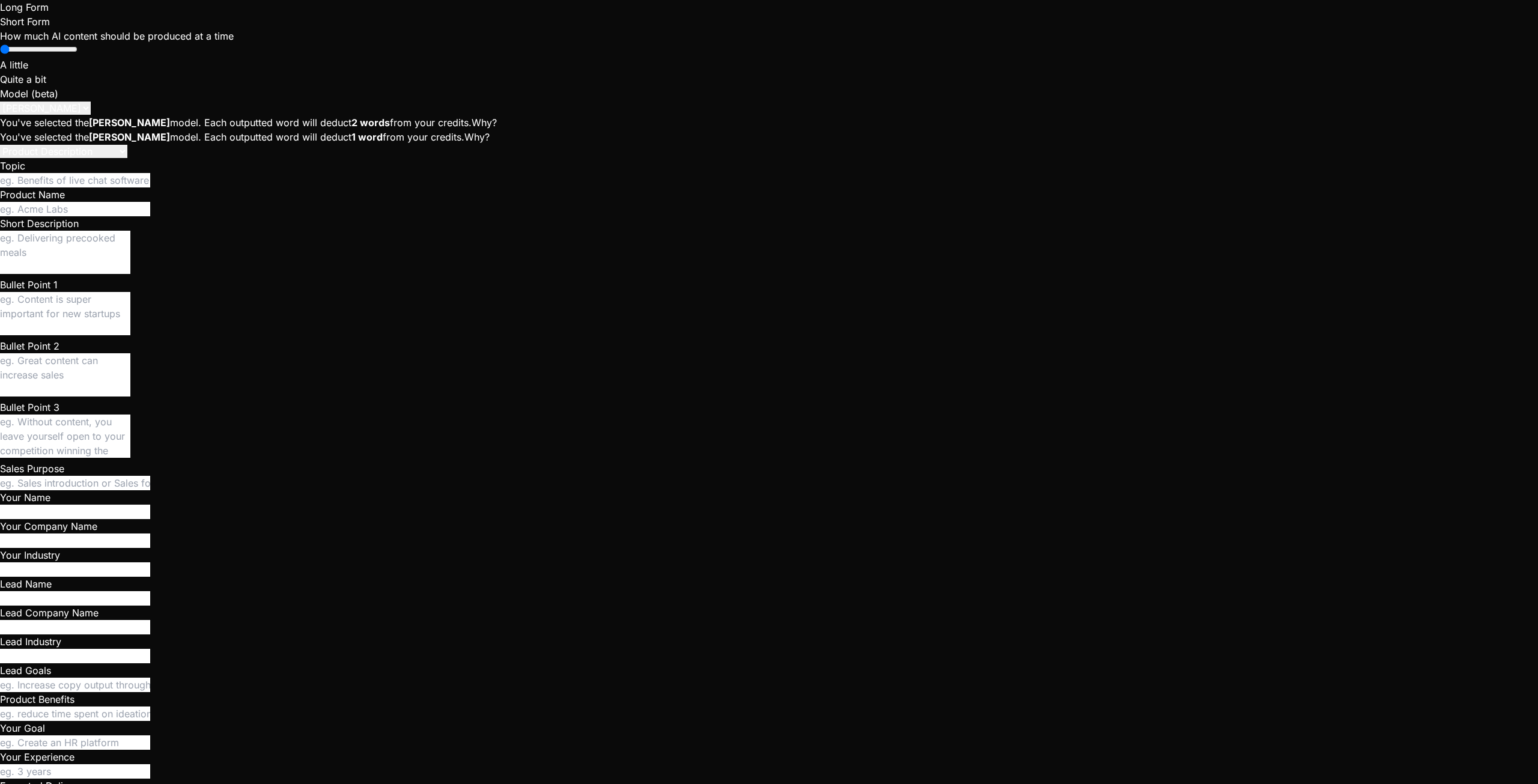
type textarea "x"
type textarea "Now it works a"
type textarea "x"
type textarea "Now it works an"
type textarea "x"
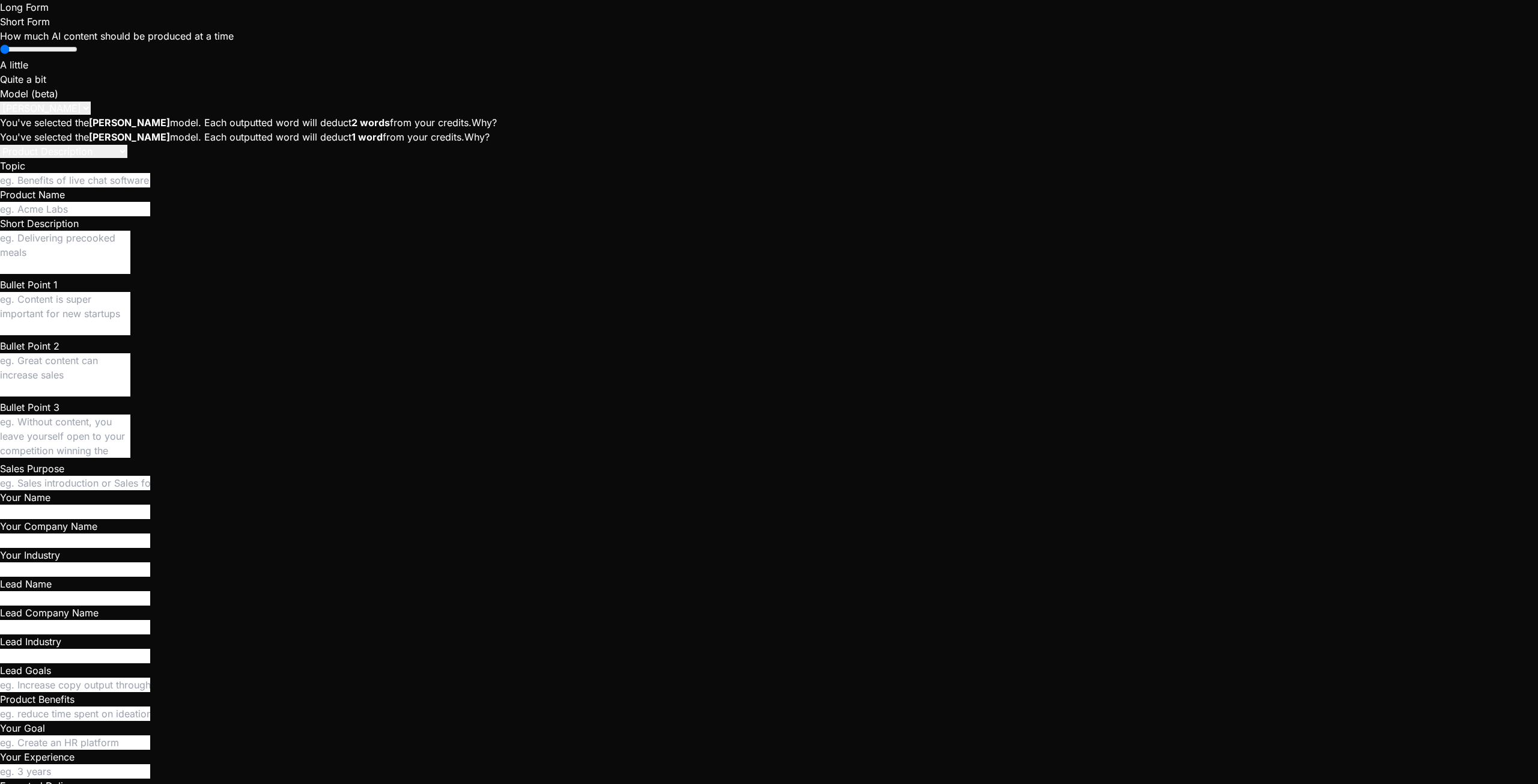
type textarea "Now it works and"
type textarea "x"
type textarea "Now it works and"
type textarea "x"
type textarea "Now it works and i"
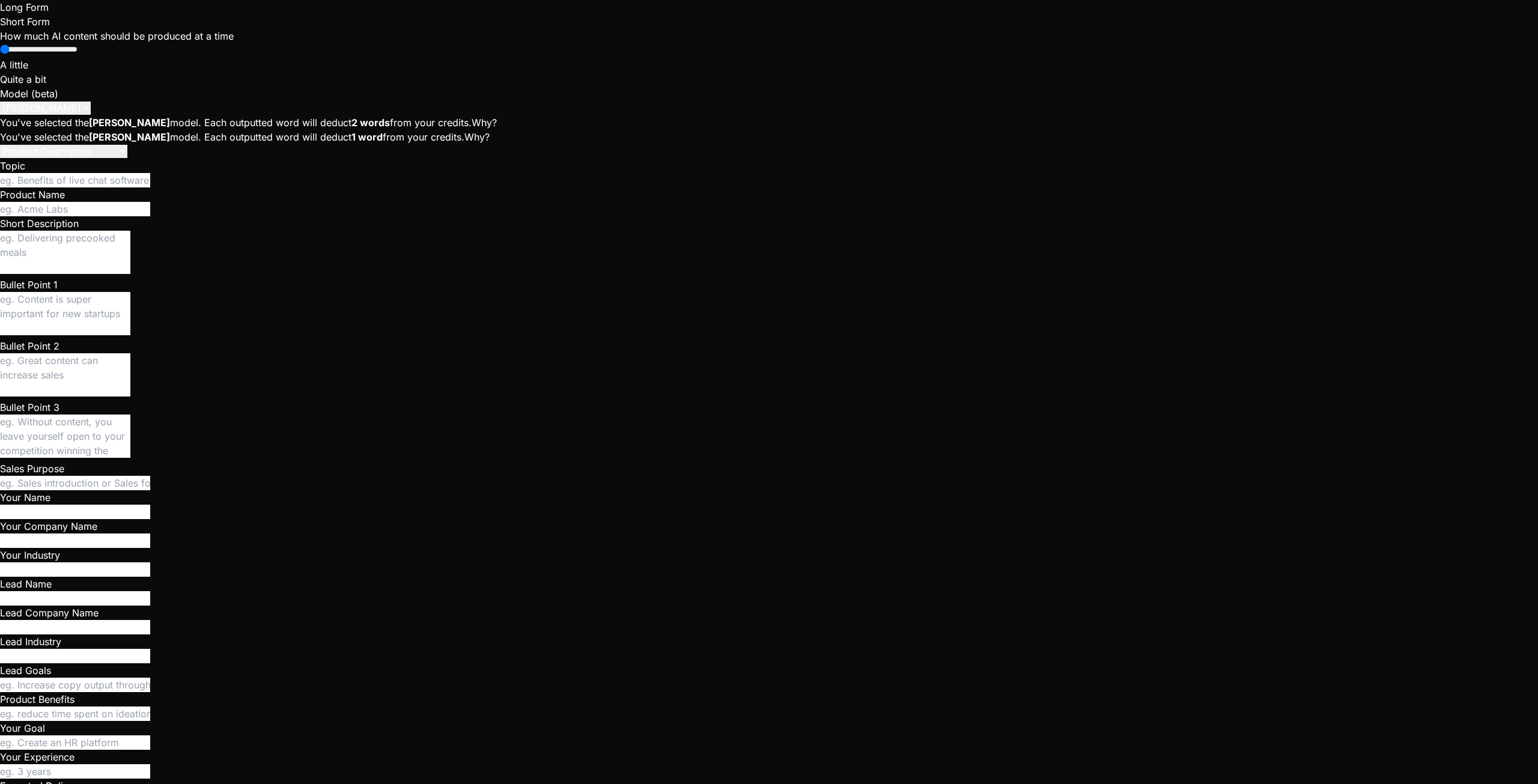
type textarea "x"
type textarea "Now it works and it"
type textarea "x"
type textarea "Now it works and it"
type textarea "x"
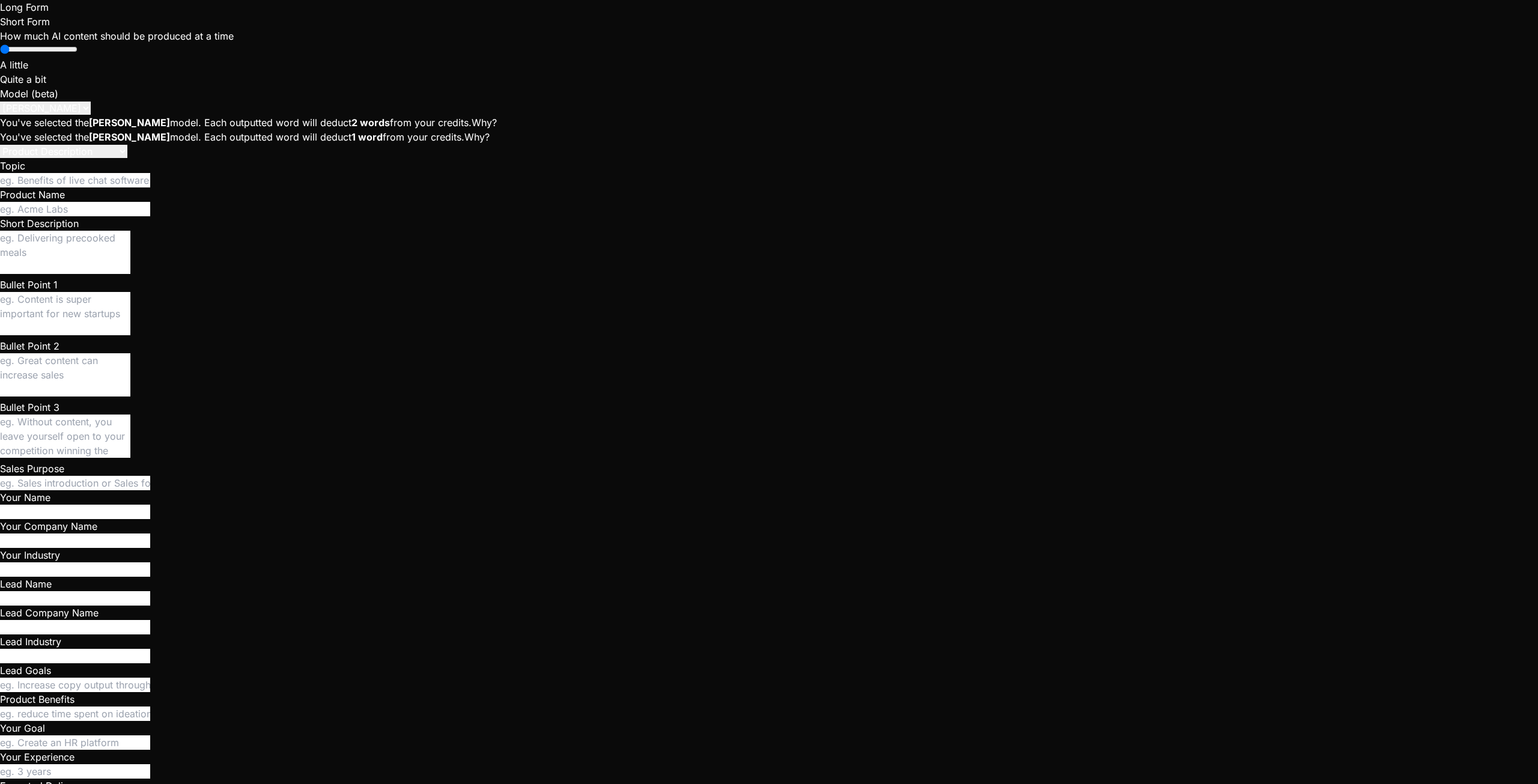
type textarea "Now it works and it w"
type textarea "x"
type textarea "Now it works and it wa"
type textarea "x"
type textarea "Now it works and it was"
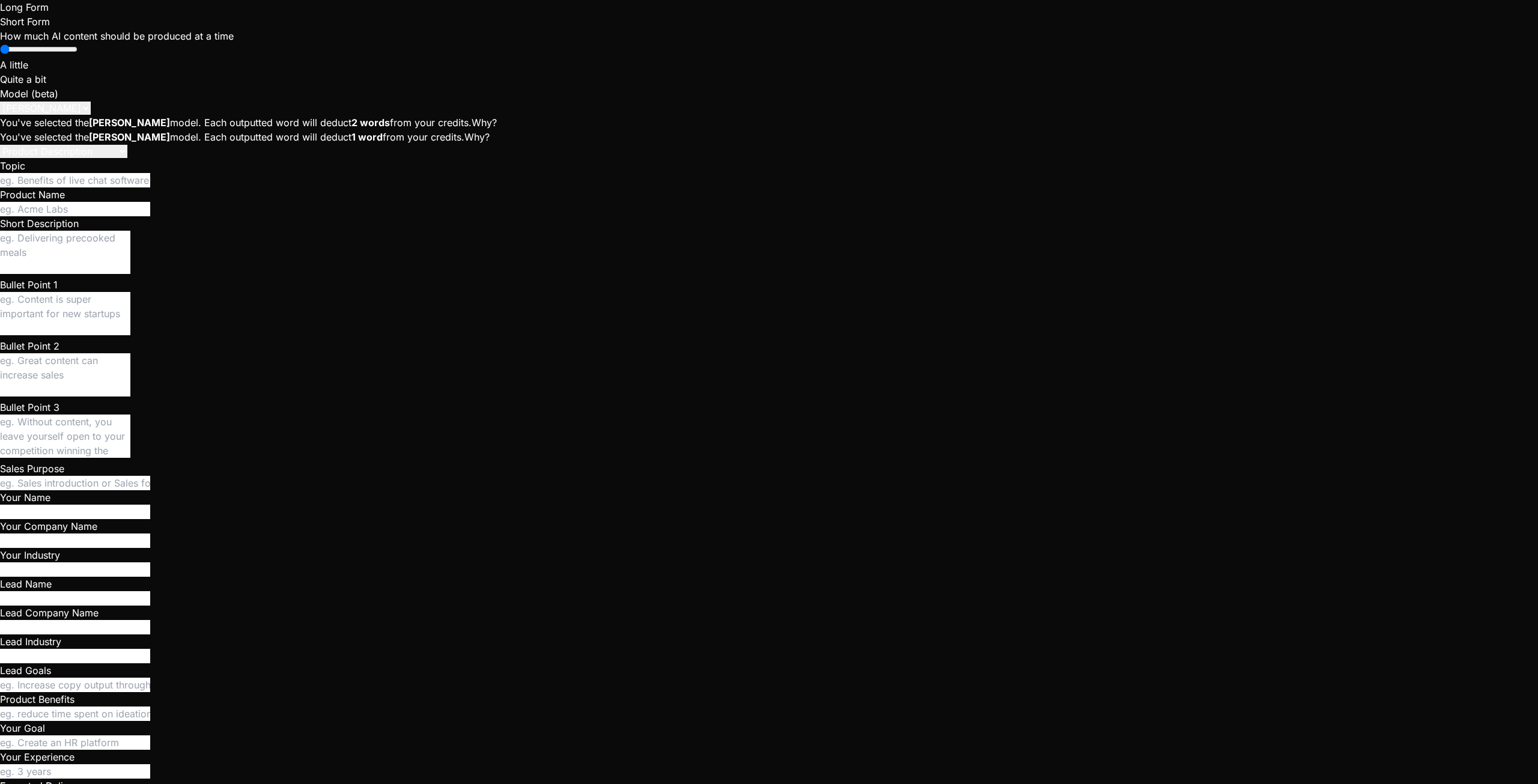
type textarea "x"
type textarea "Now it works and it was"
type textarea "x"
type textarea "Now it works and it was l"
type textarea "x"
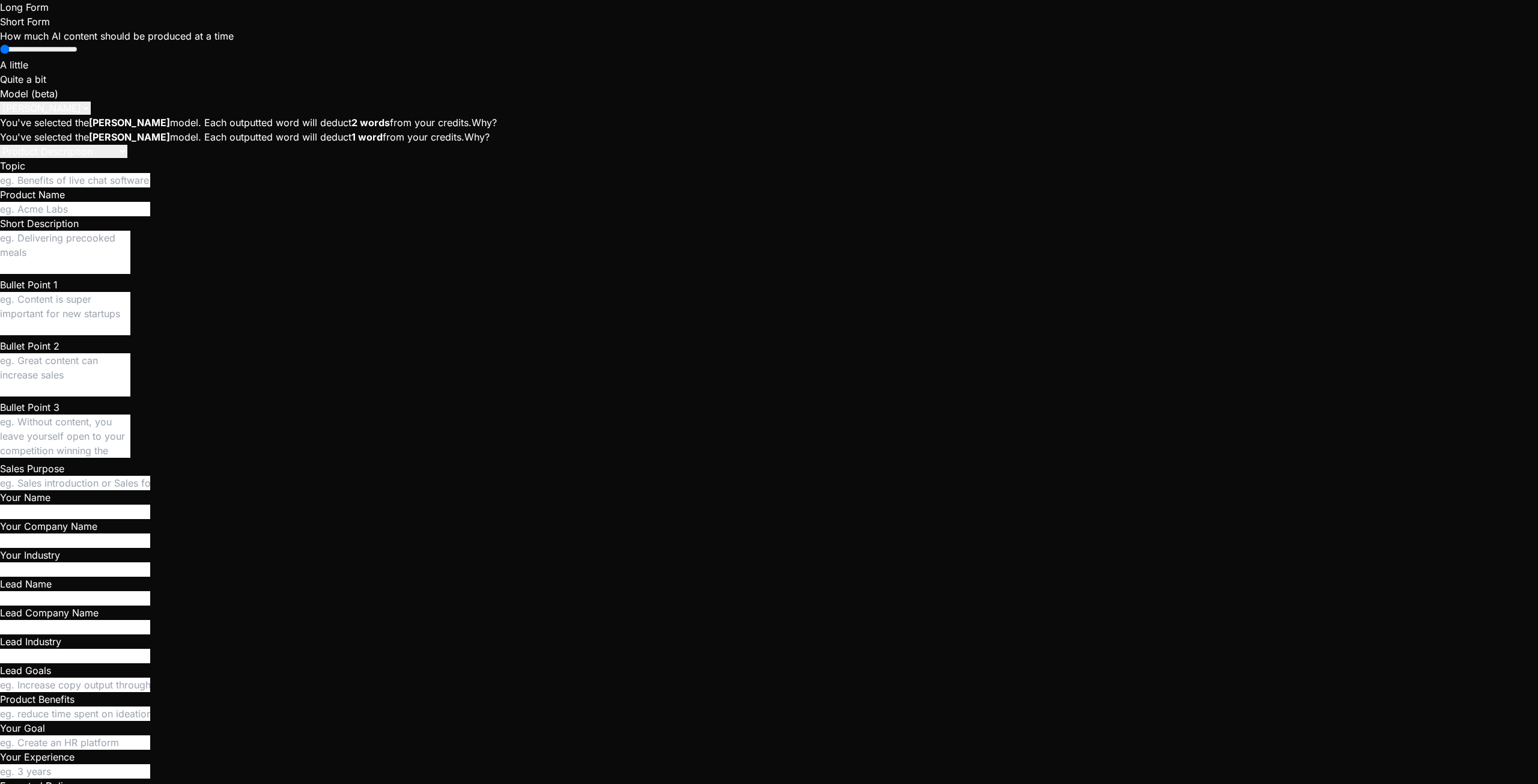
type textarea "Now it works and it was la"
type textarea "x"
type textarea "Now it works and it was [PERSON_NAME]"
type textarea "x"
type textarea "Now it works and it was laun"
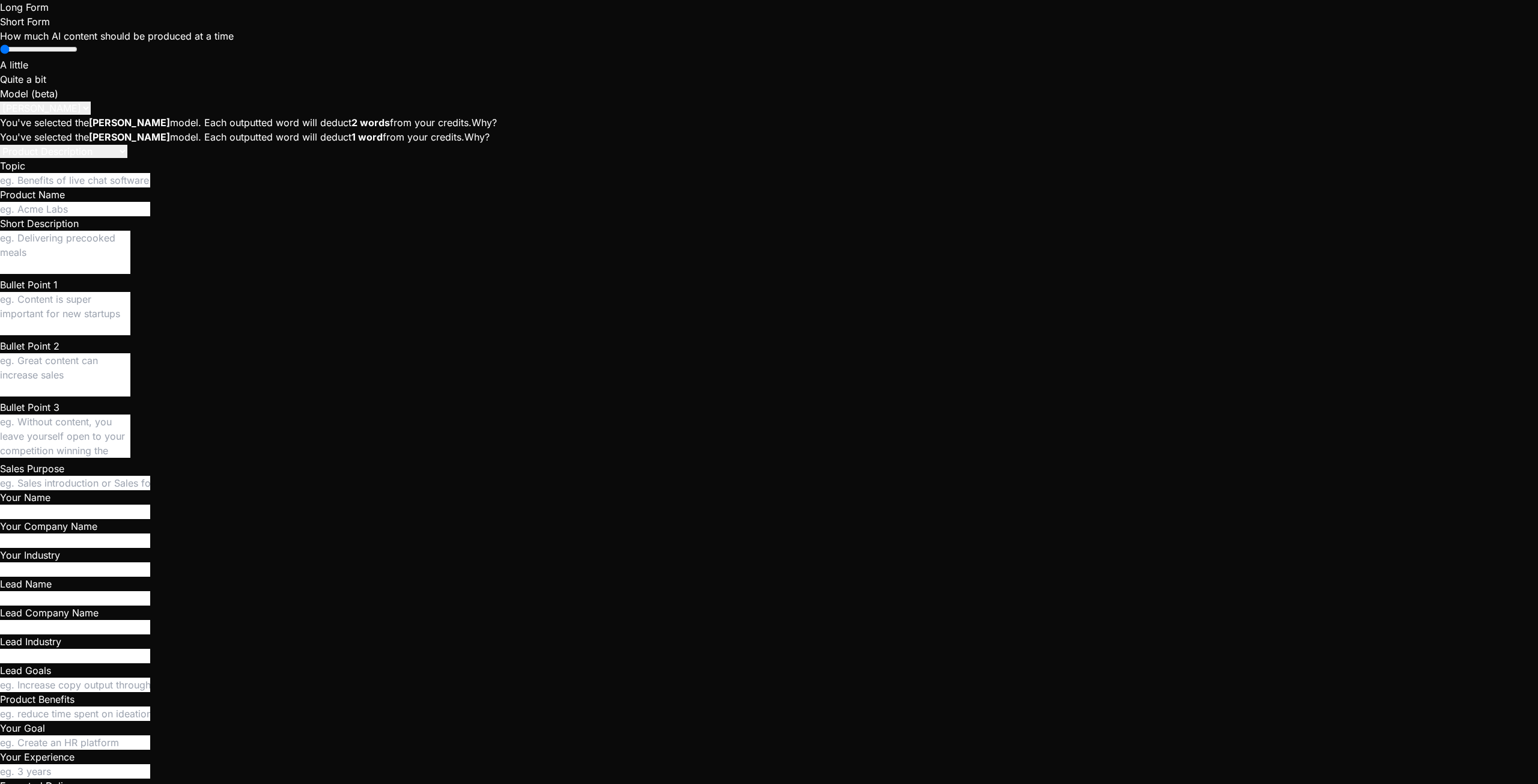
type textarea "x"
type textarea "Now it works and it was launc"
type textarea "x"
type textarea "Now it works and it was launch"
type textarea "x"
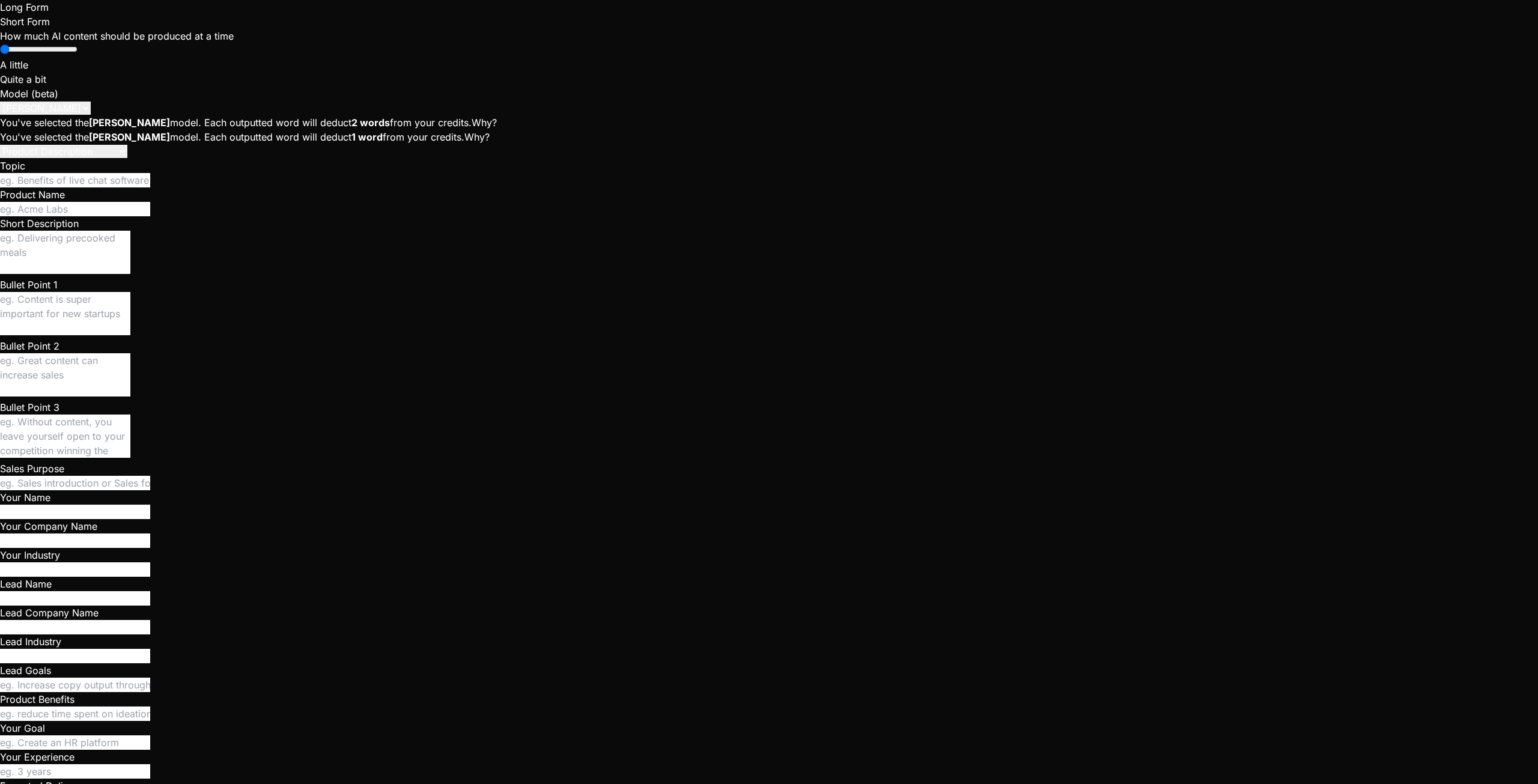
type textarea "Now it works and it was launche"
type textarea "x"
type textarea "Now it works and it was launchec"
type textarea "x"
type textarea "Now it works and it was launche"
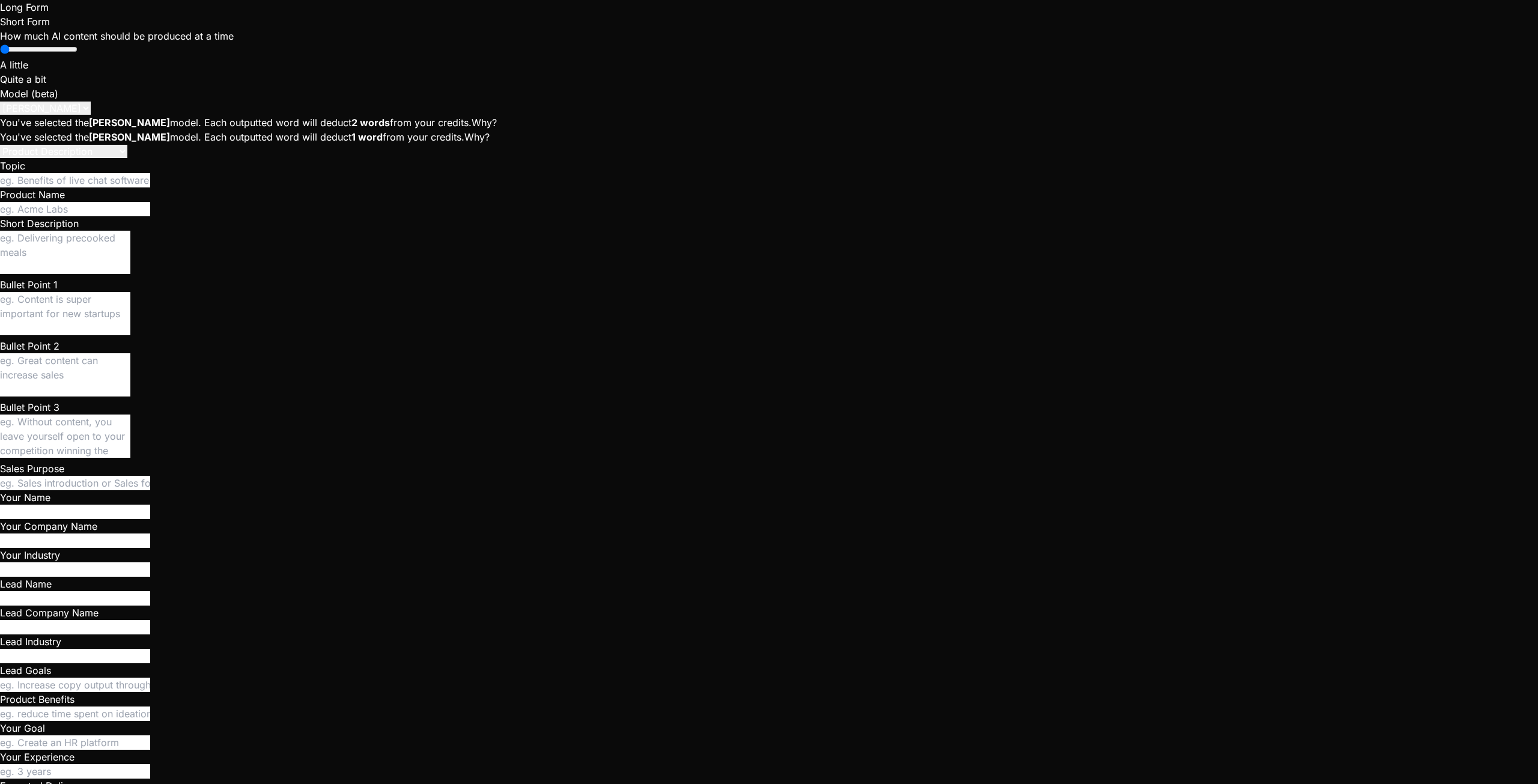
type textarea "x"
type textarea "Now it works and it was launched"
type textarea "x"
type textarea "Now it works and it was launched."
type textarea "x"
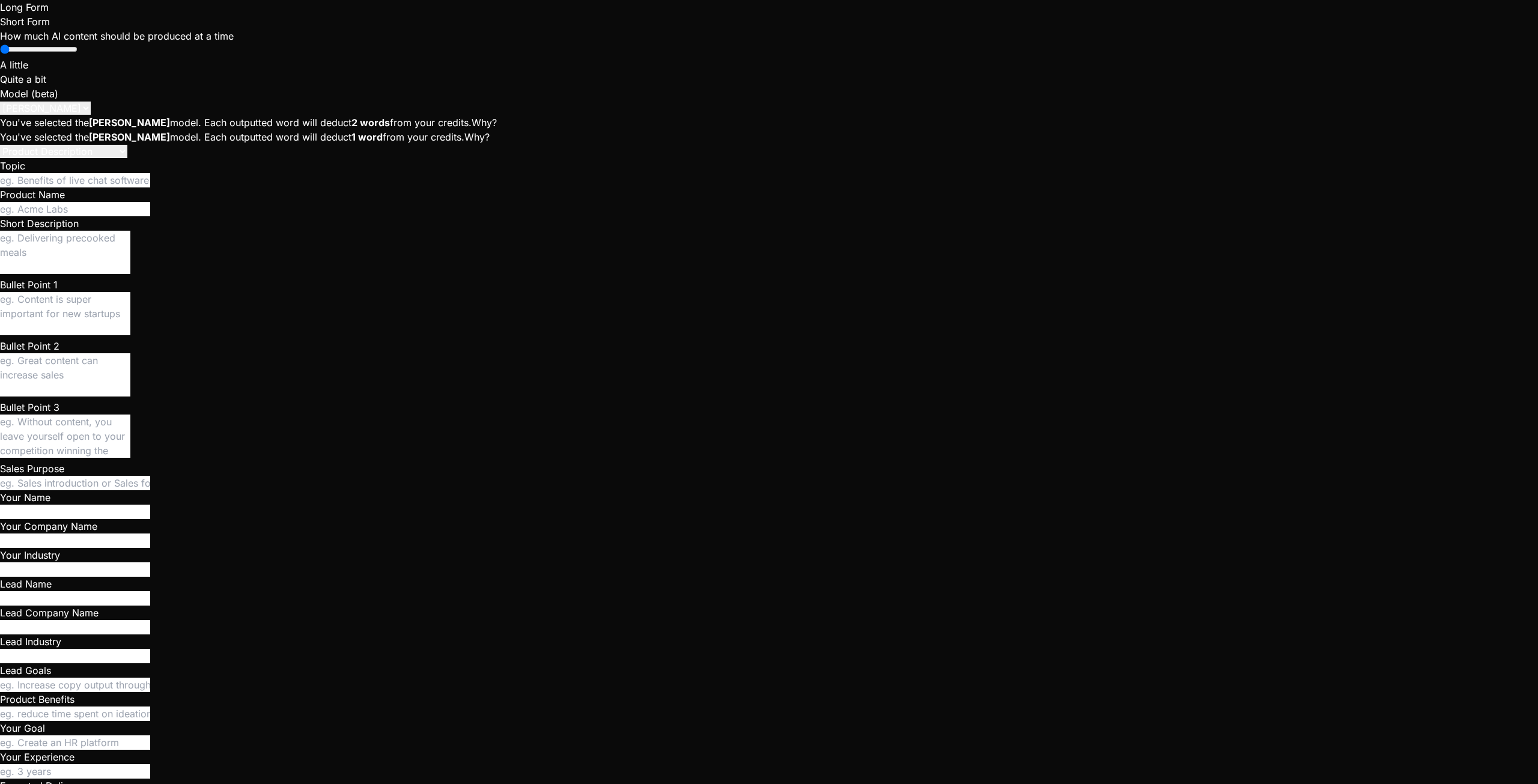
type textarea "Now it works and it was launched."
type textarea "x"
type textarea "Now it works and it was launched. B"
type textarea "x"
type textarea "Now it works and it was launched. Bu"
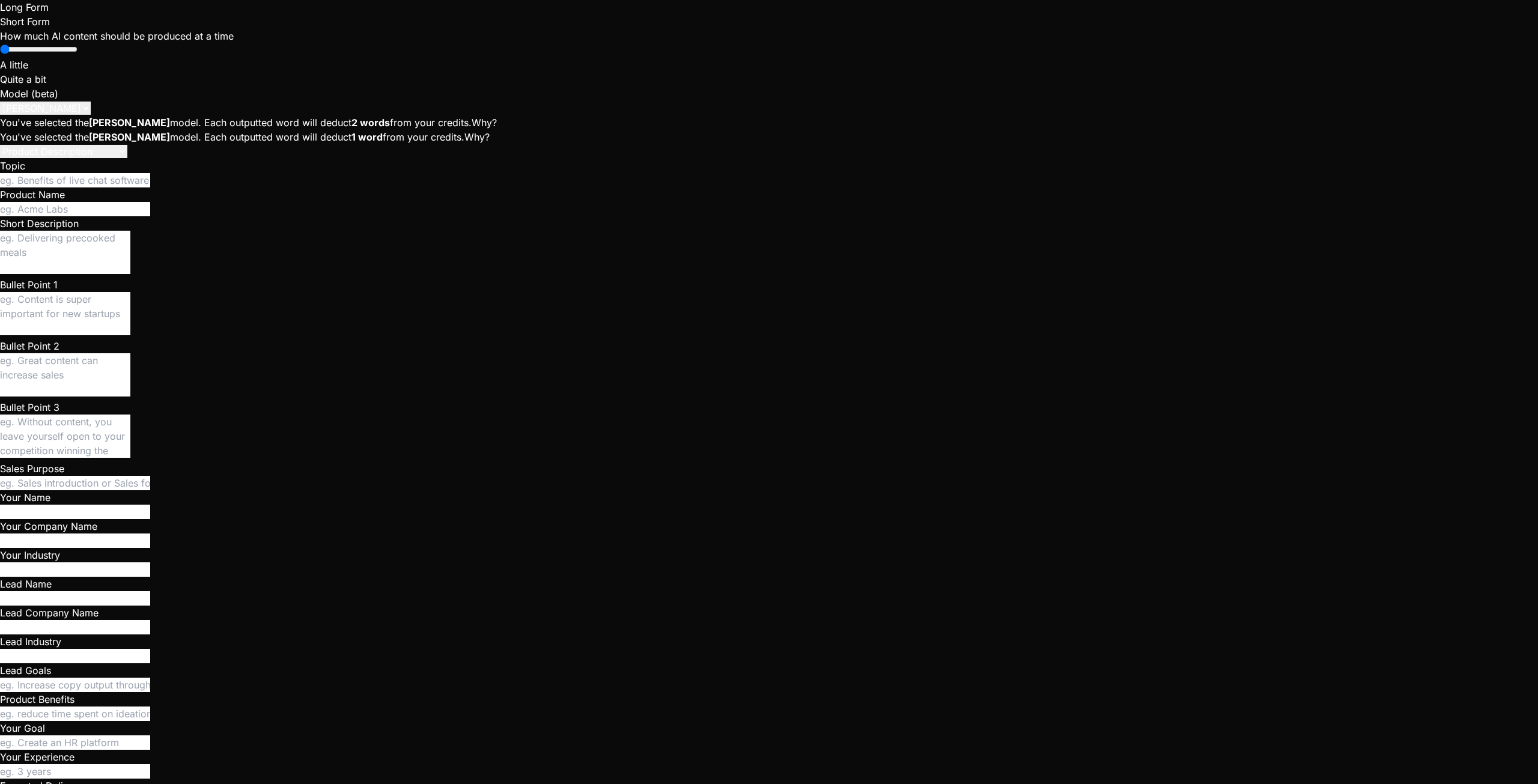
type textarea "x"
type textarea "Now it works and it was launched. But"
type textarea "x"
type textarea "Now it works and it was launched. But"
type textarea "x"
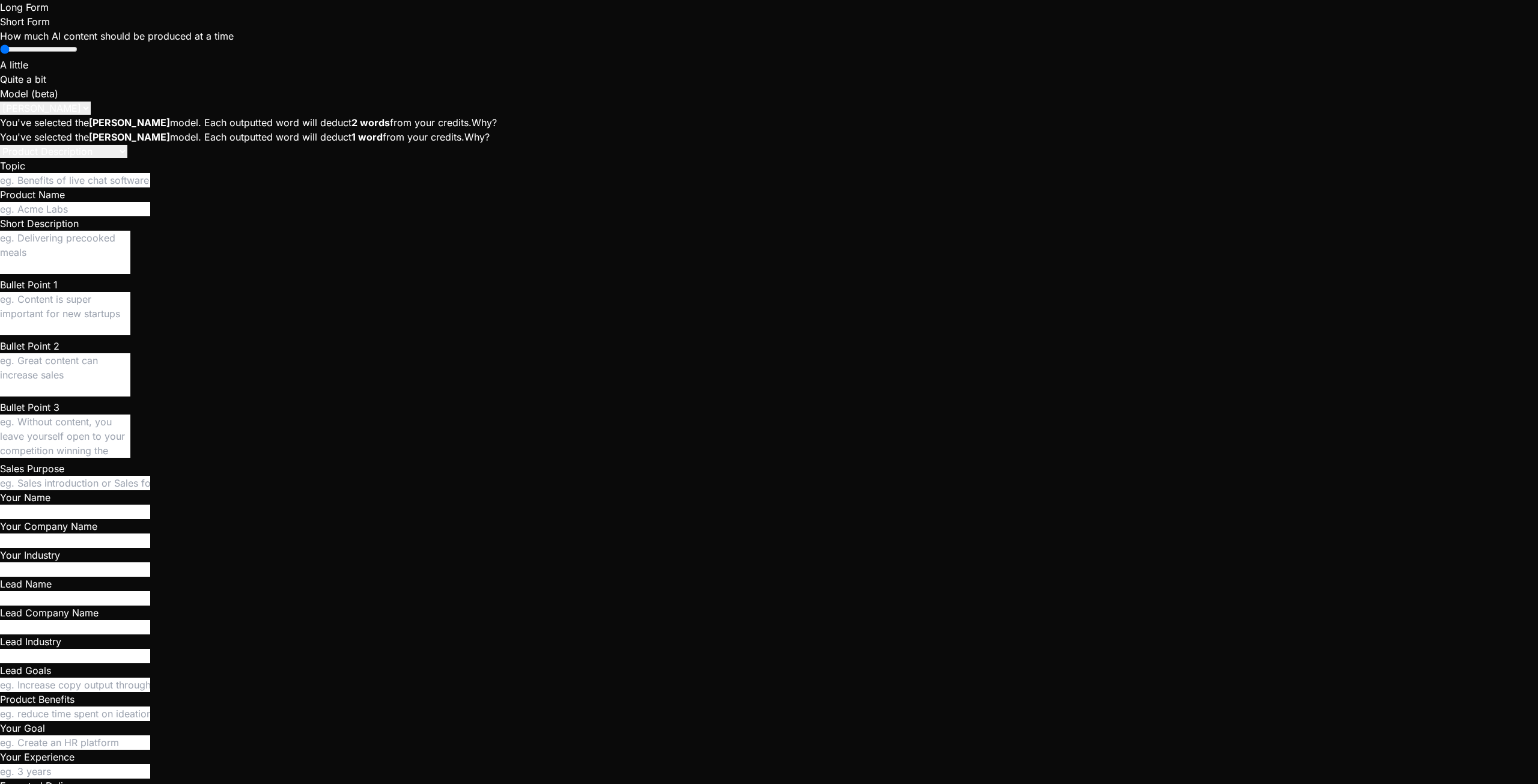
type textarea "Now it works and it was launched. But i"
type textarea "x"
type textarea "Now it works and it was launched. But in"
type textarea "x"
type textarea "Now it works and it was launched. But in"
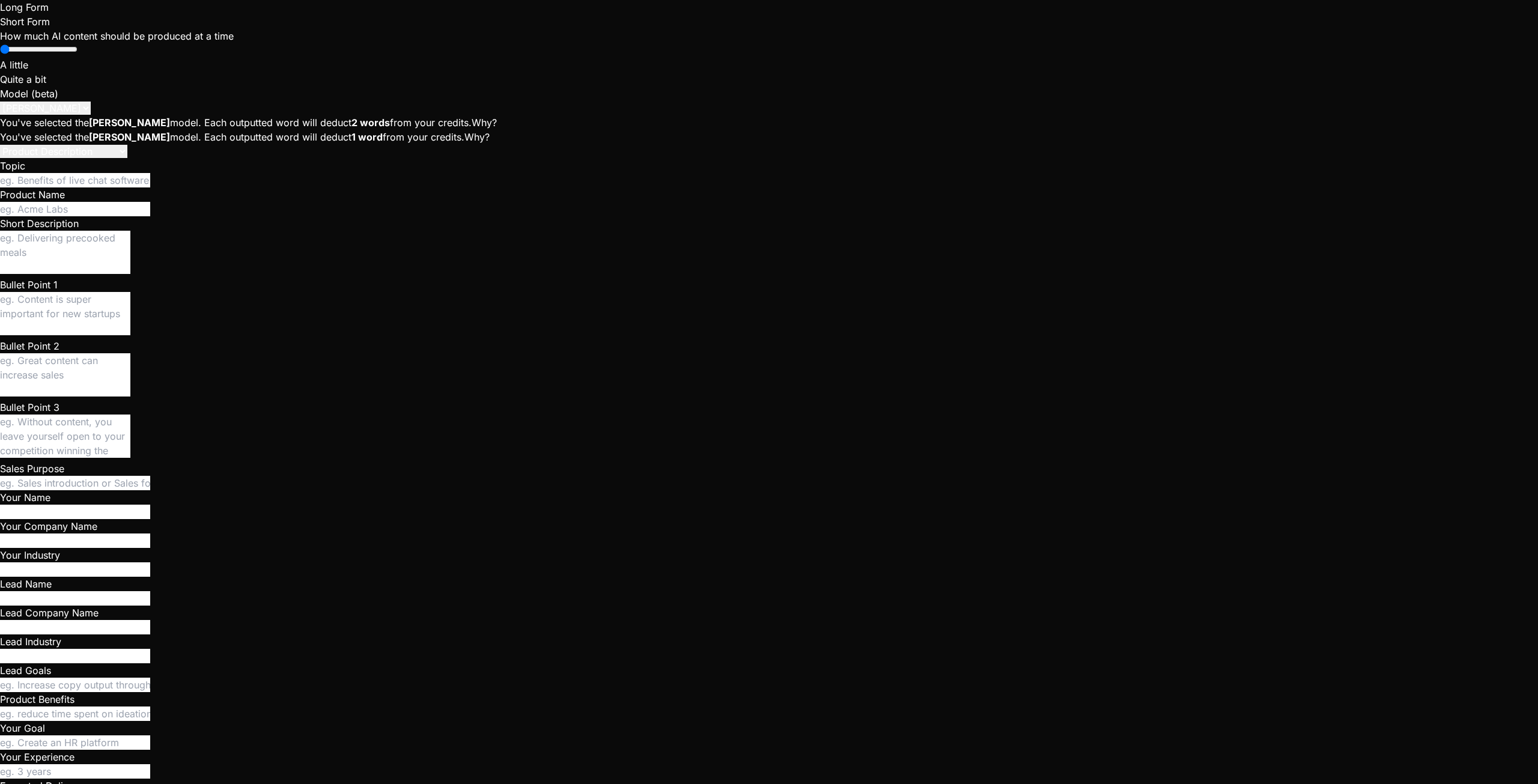
type textarea "x"
type textarea "Now it works and it was launched. But in t"
type textarea "x"
type textarea "Now it works and it was launched. But in th"
type textarea "x"
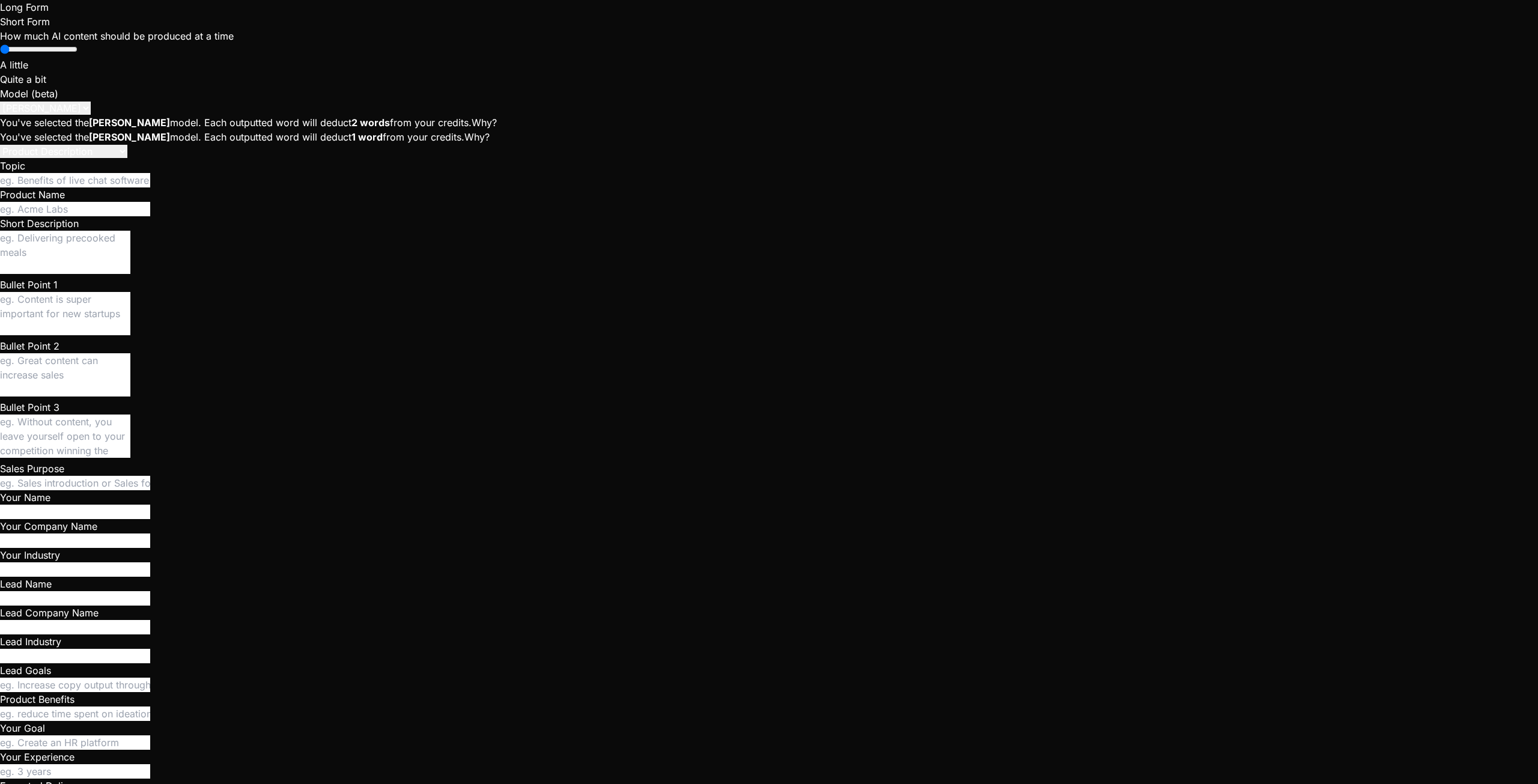
type textarea "Now it works and it was launched. But in the"
type textarea "x"
type textarea "Now it works and it was launched. But in the"
type textarea "x"
type textarea "Now it works and it was launched. But in the C"
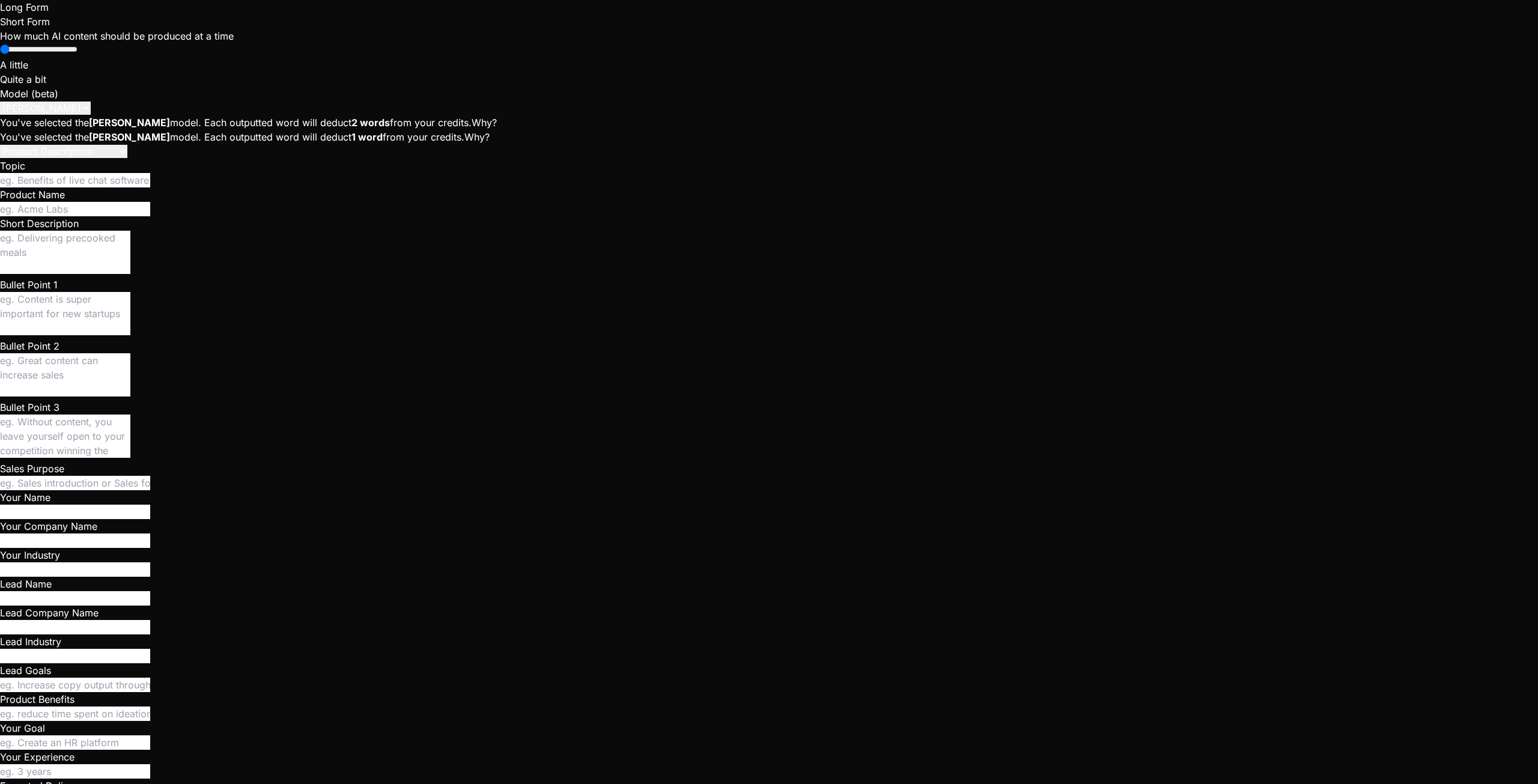
type textarea "x"
type textarea "Now it works and it was launched. But in the Cr"
type textarea "x"
type textarea "Now it works and it was launched. But in the Cre"
type textarea "x"
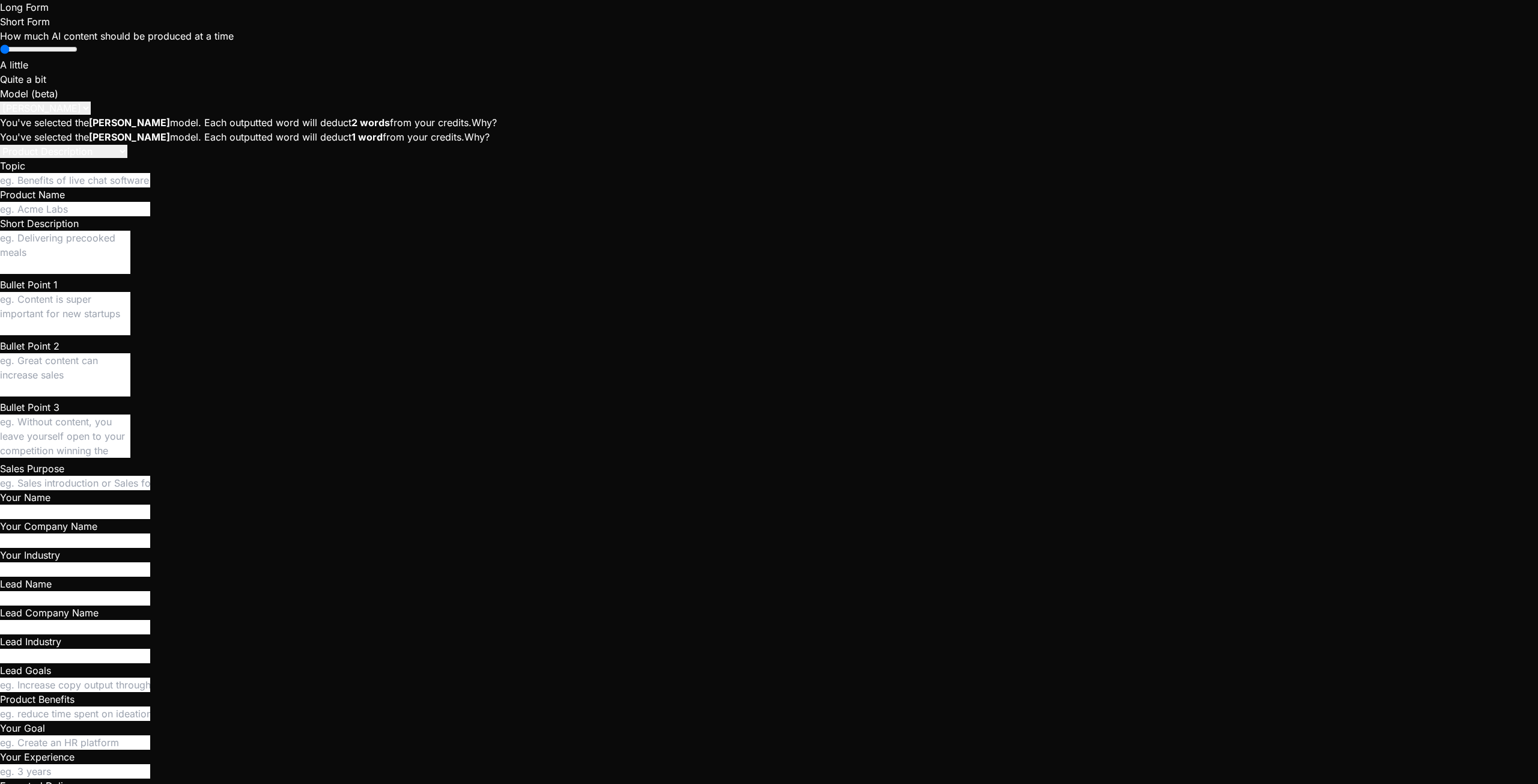
type textarea "Now it works and it was launched. But in the Crew"
type textarea "x"
type textarea "Now it works and it was launched. But in the Crew"
type textarea "x"
type textarea "Now it works and it was launched. But in the Crew f"
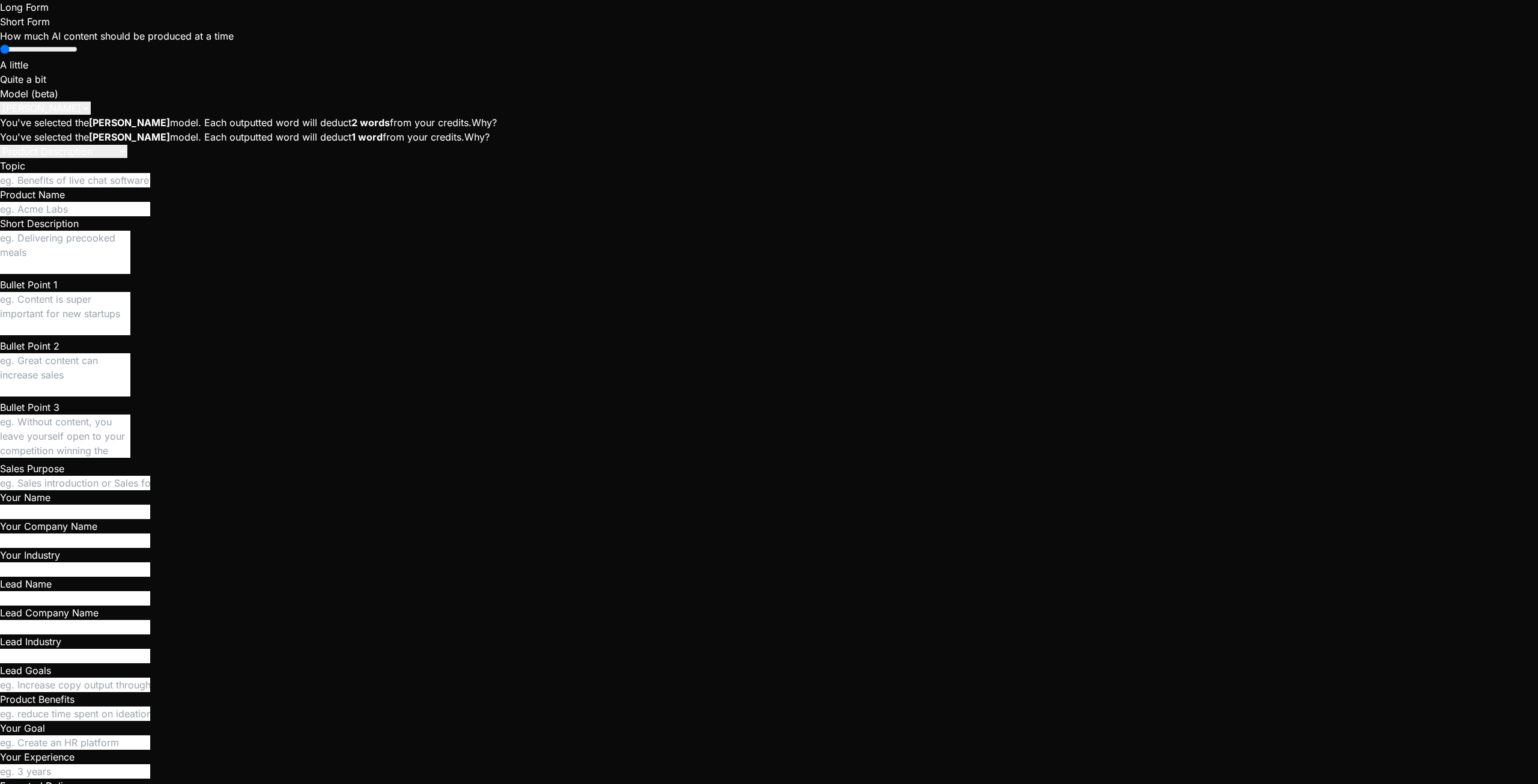
type textarea "x"
type textarea "Now it works and it was launched. But in the Crew fo"
type textarea "x"
type textarea "Now it works and it was launched. But in the Crew for"
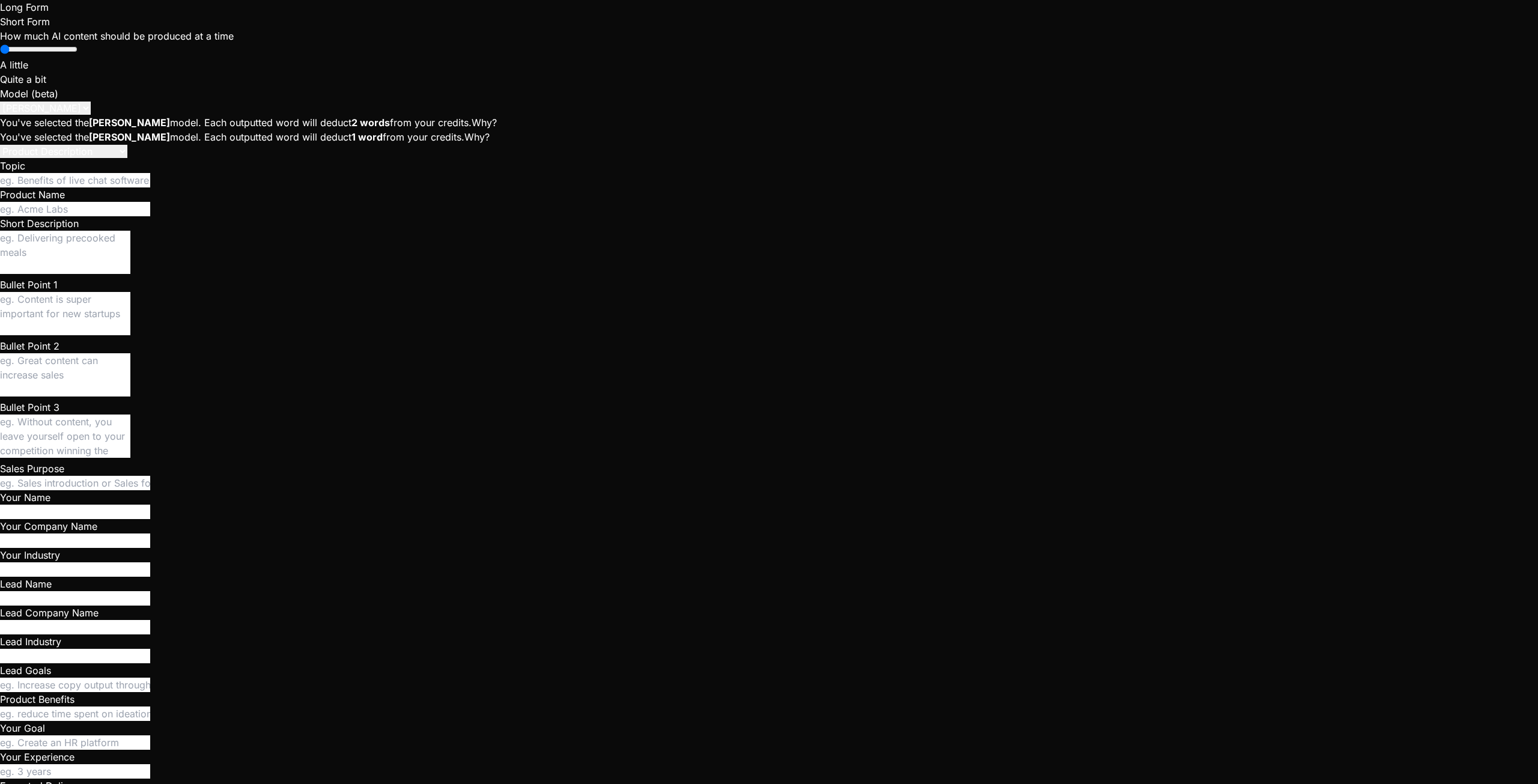
scroll to position [45, 0]
type textarea "x"
